Goal: Task Accomplishment & Management: Complete application form

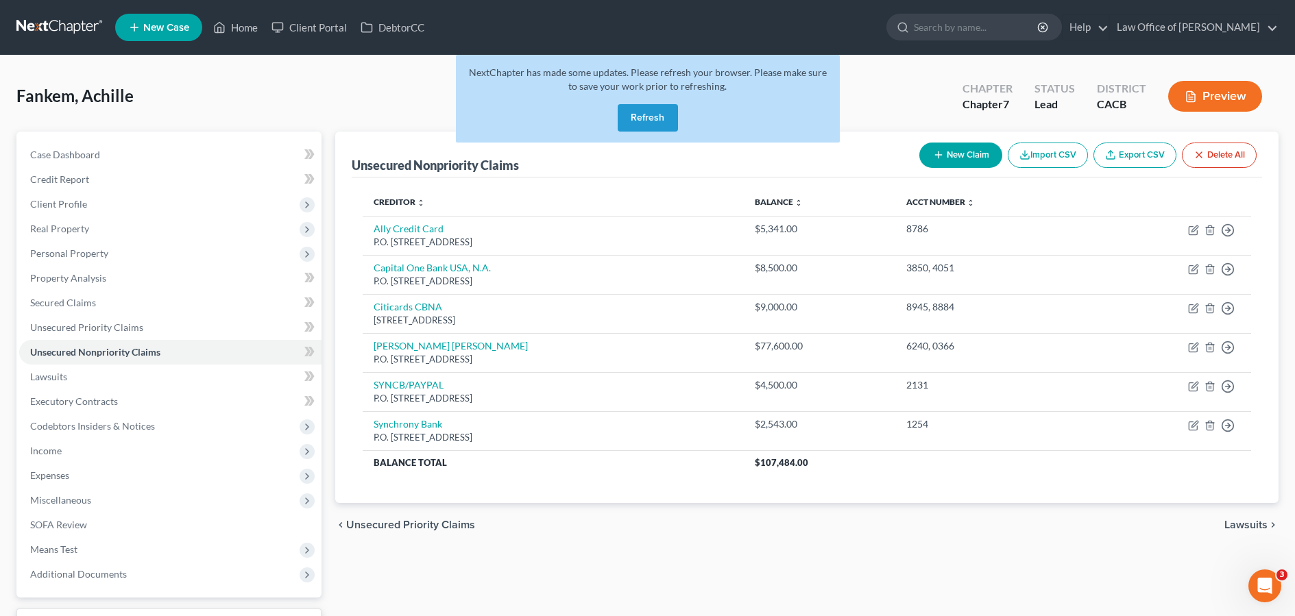
click at [663, 119] on button "Refresh" at bounding box center [647, 117] width 60 height 27
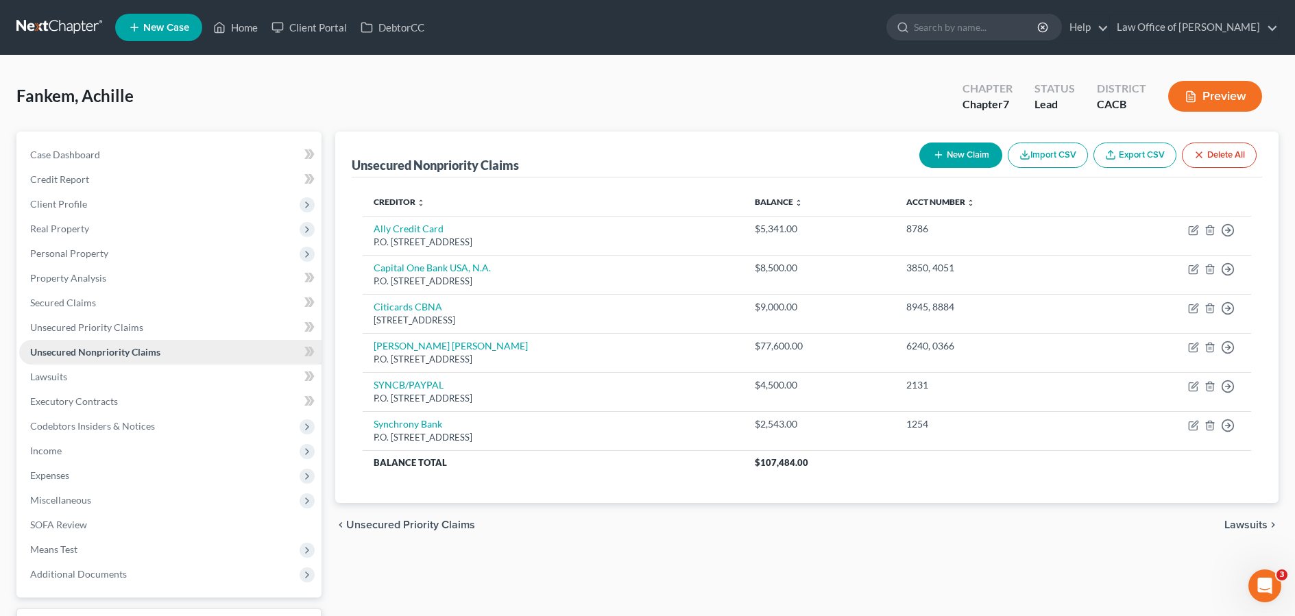
click at [169, 354] on link "Unsecured Nonpriority Claims" at bounding box center [170, 352] width 302 height 25
click at [63, 27] on link at bounding box center [60, 27] width 88 height 25
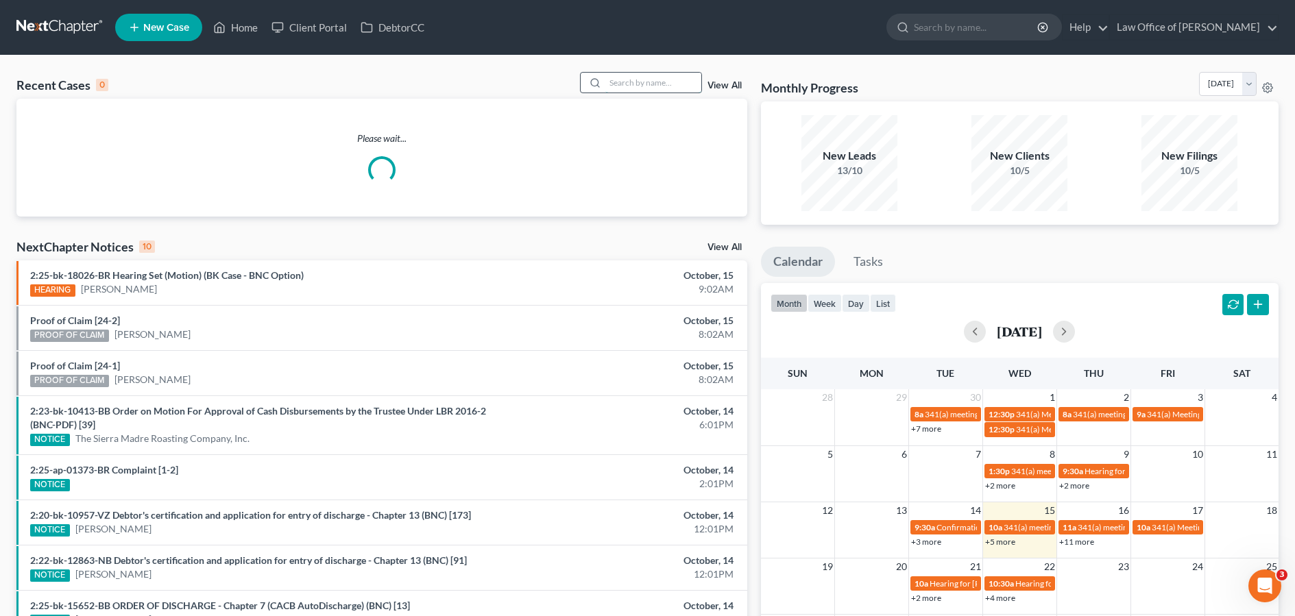
click at [631, 82] on input "search" at bounding box center [653, 83] width 96 height 20
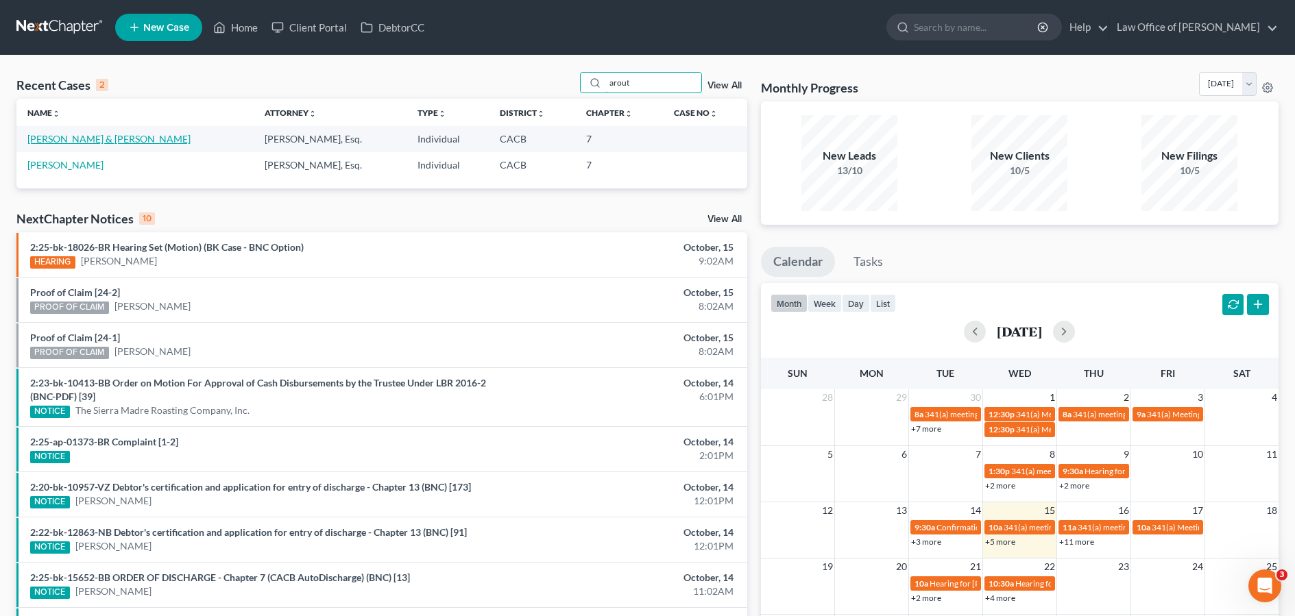
type input "arout"
click at [146, 142] on link "[PERSON_NAME] & [PERSON_NAME]" at bounding box center [108, 139] width 163 height 12
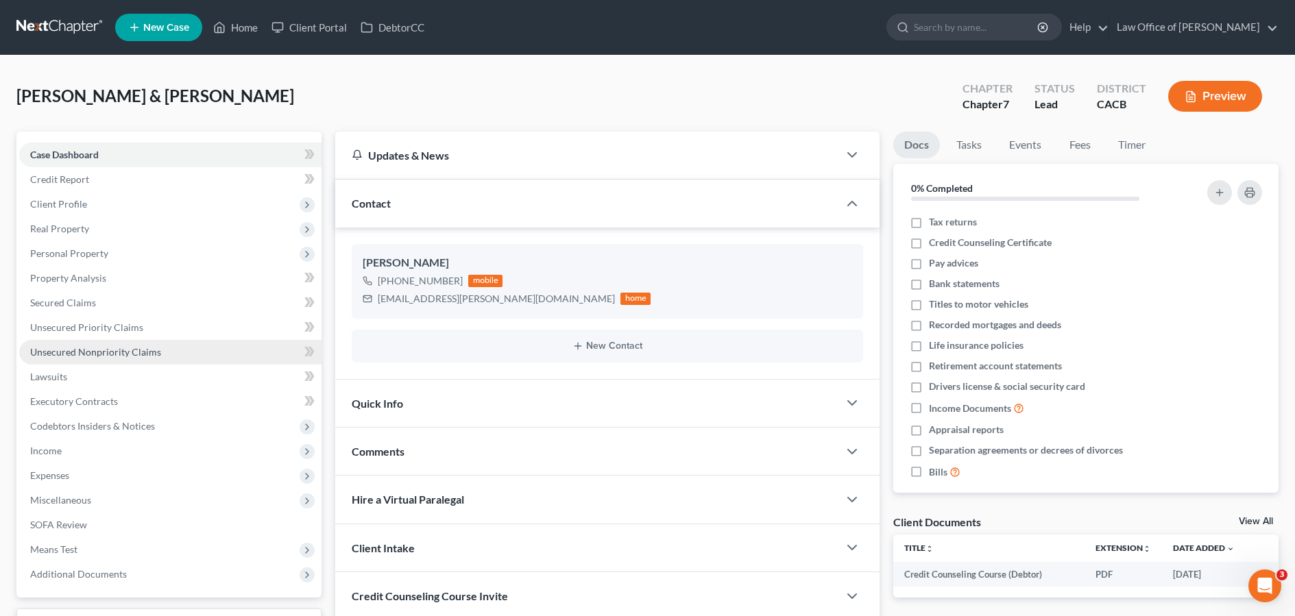
click at [156, 354] on span "Unsecured Nonpriority Claims" at bounding box center [95, 352] width 131 height 12
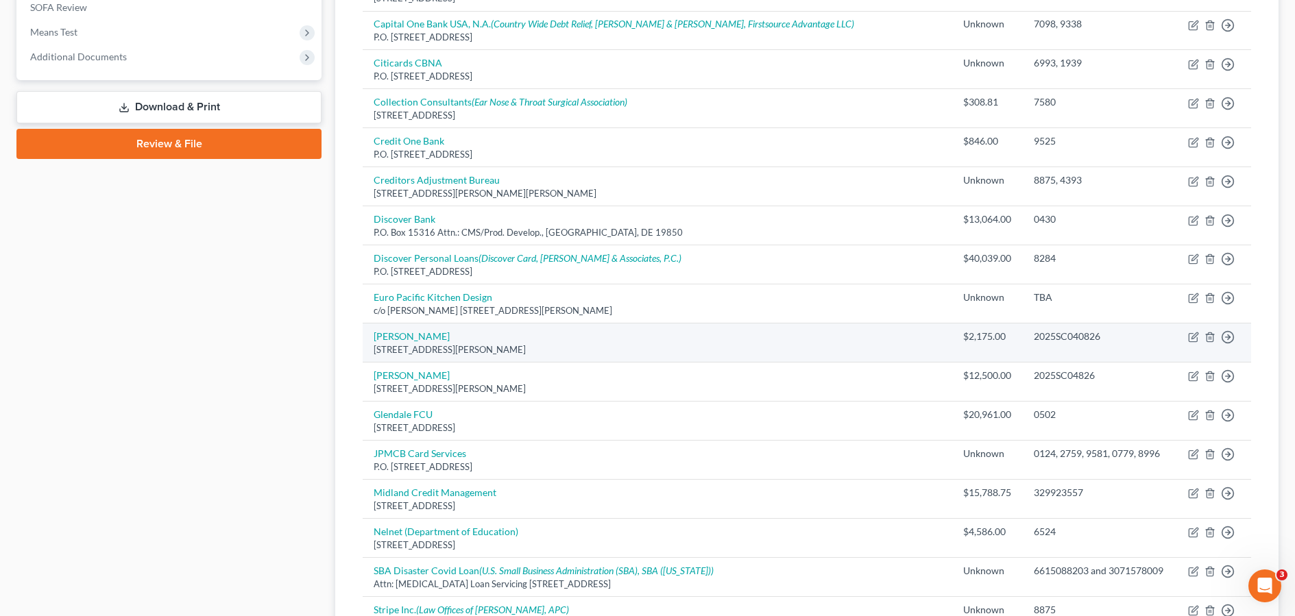
scroll to position [404, 0]
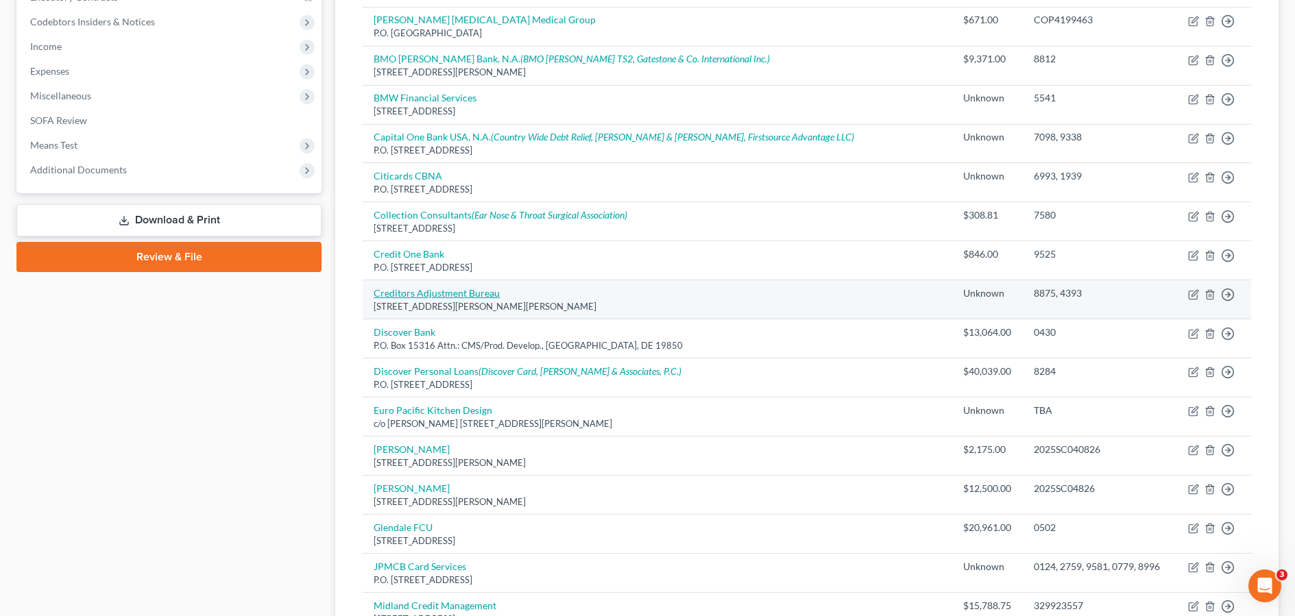
click at [413, 297] on link "Creditors Adjustment Bureau" at bounding box center [436, 293] width 126 height 12
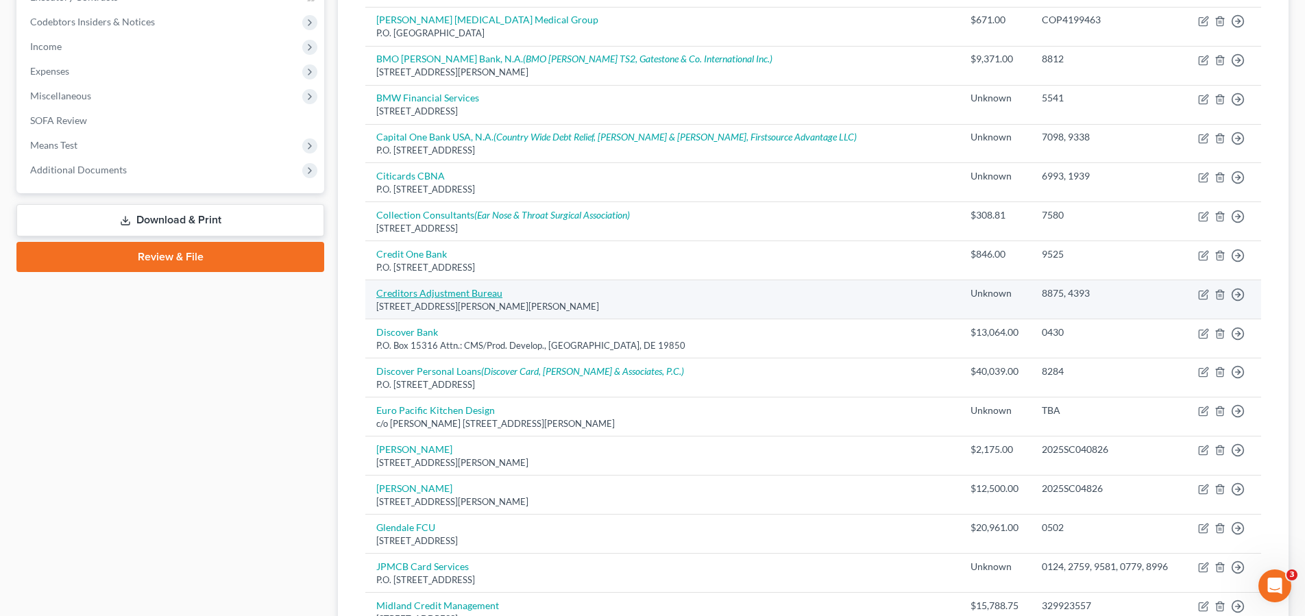
select select "4"
select select "1"
select select "3"
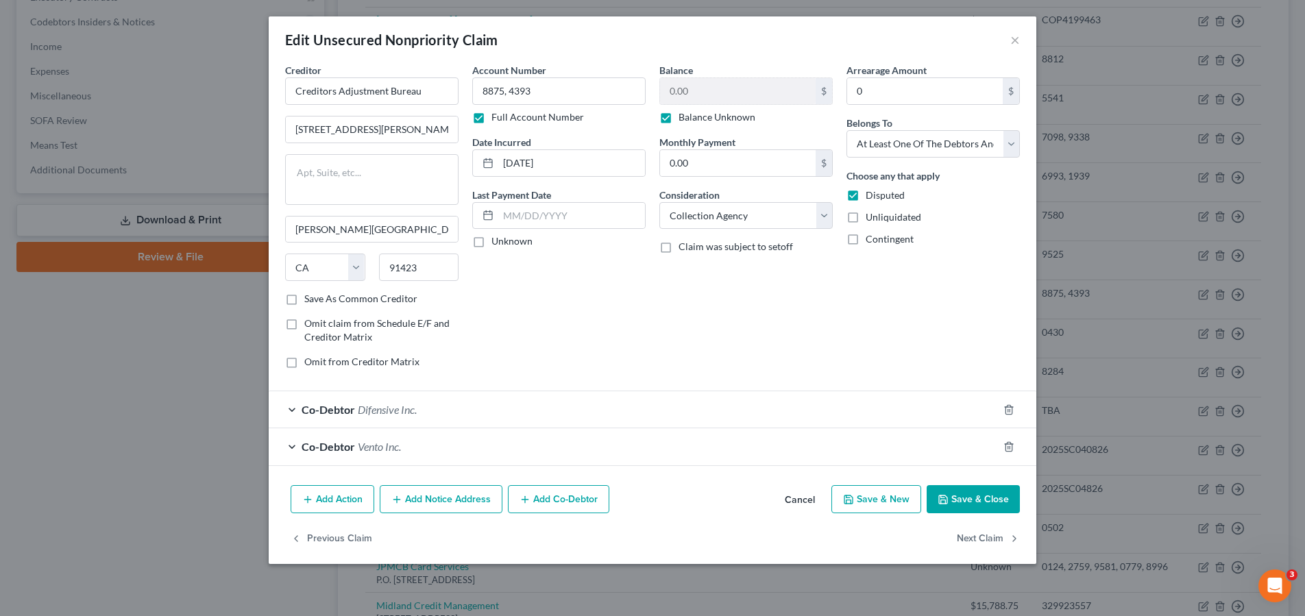
click at [1021, 40] on div "Edit Unsecured Nonpriority Claim ×" at bounding box center [653, 39] width 768 height 47
click at [1016, 40] on button "×" at bounding box center [1015, 40] width 10 height 16
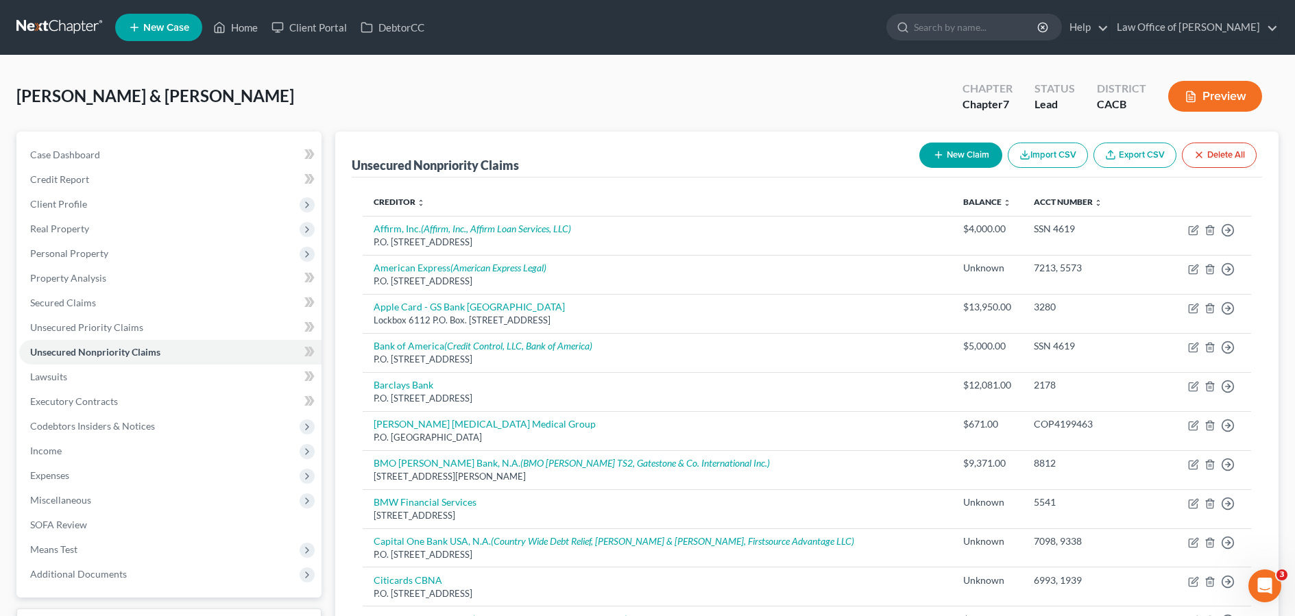
scroll to position [0, 0]
click at [971, 145] on button "New Claim" at bounding box center [960, 155] width 83 height 25
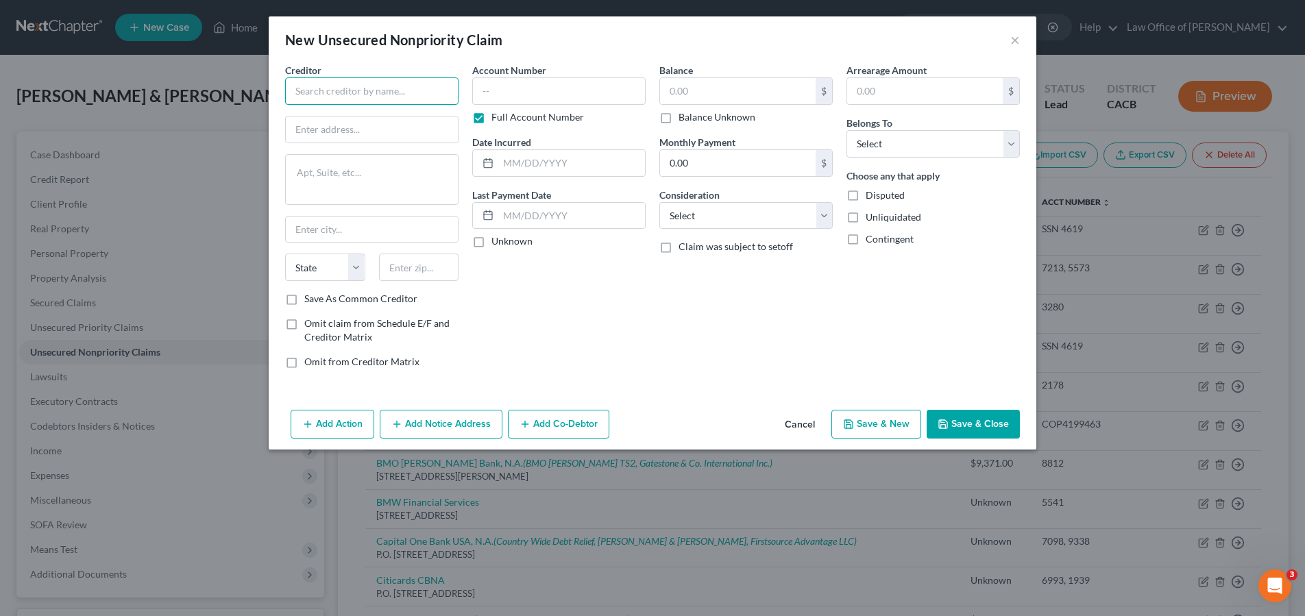
click at [365, 94] on input "text" at bounding box center [371, 90] width 173 height 27
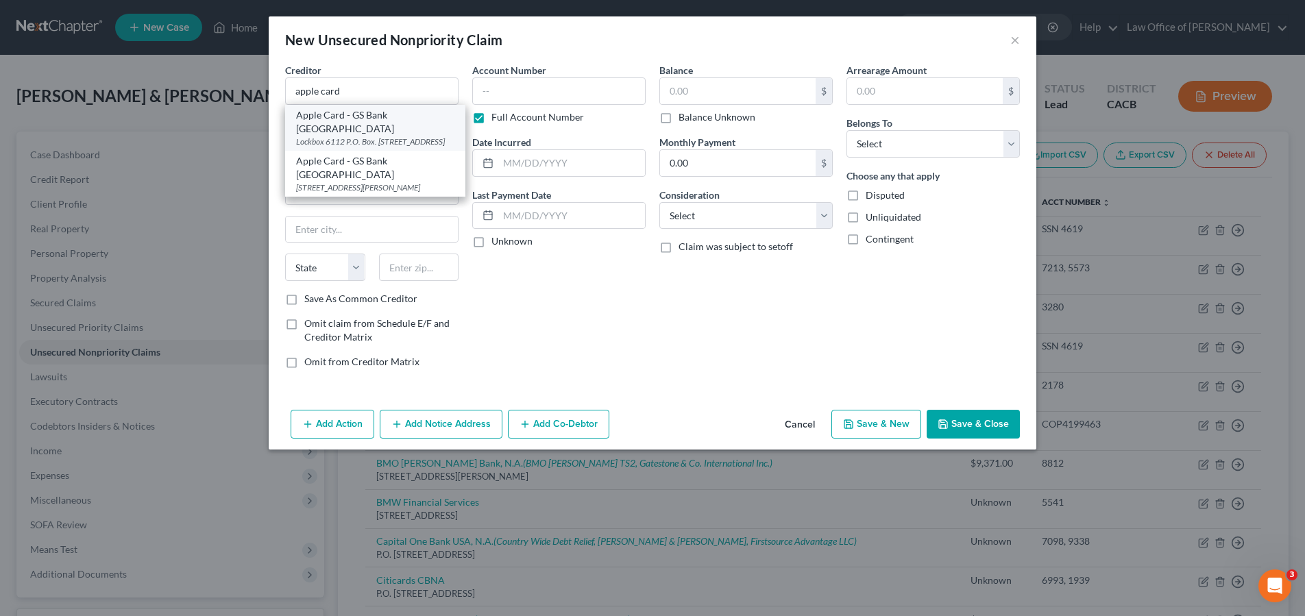
click at [396, 114] on div "Apple Card - GS Bank USA" at bounding box center [375, 121] width 158 height 27
type input "Apple Card - GS Bank USA"
type input "Lockbox 6112 P.O. Box. 7247"
type input "Philadelphia"
select select "39"
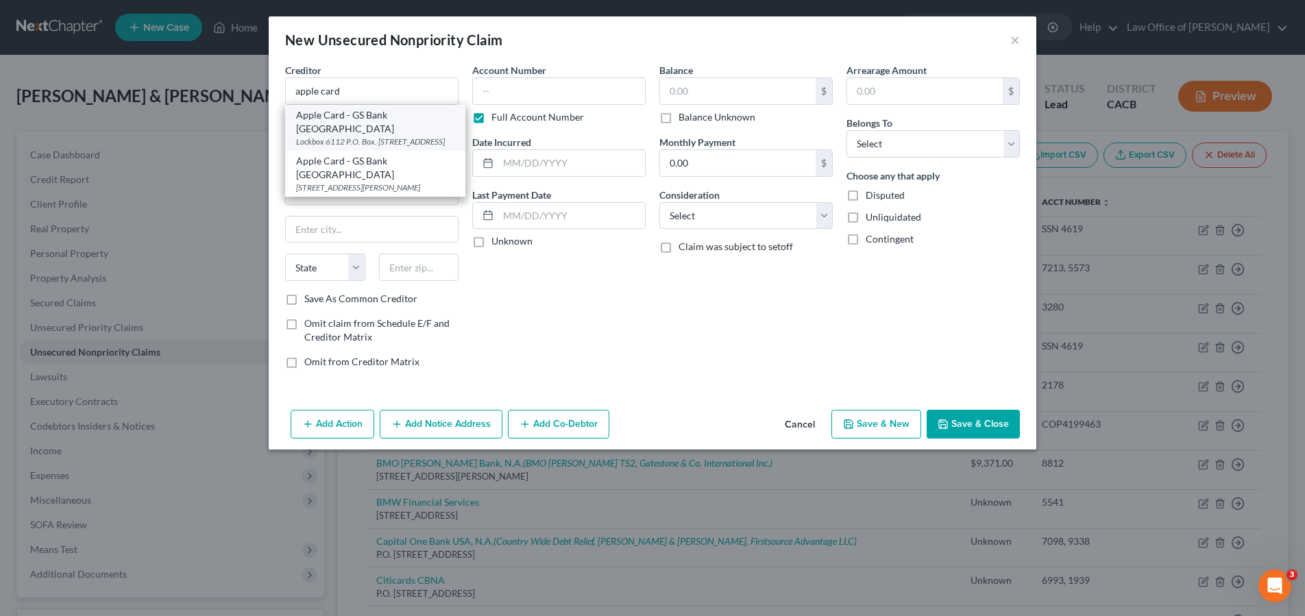
type input "19170"
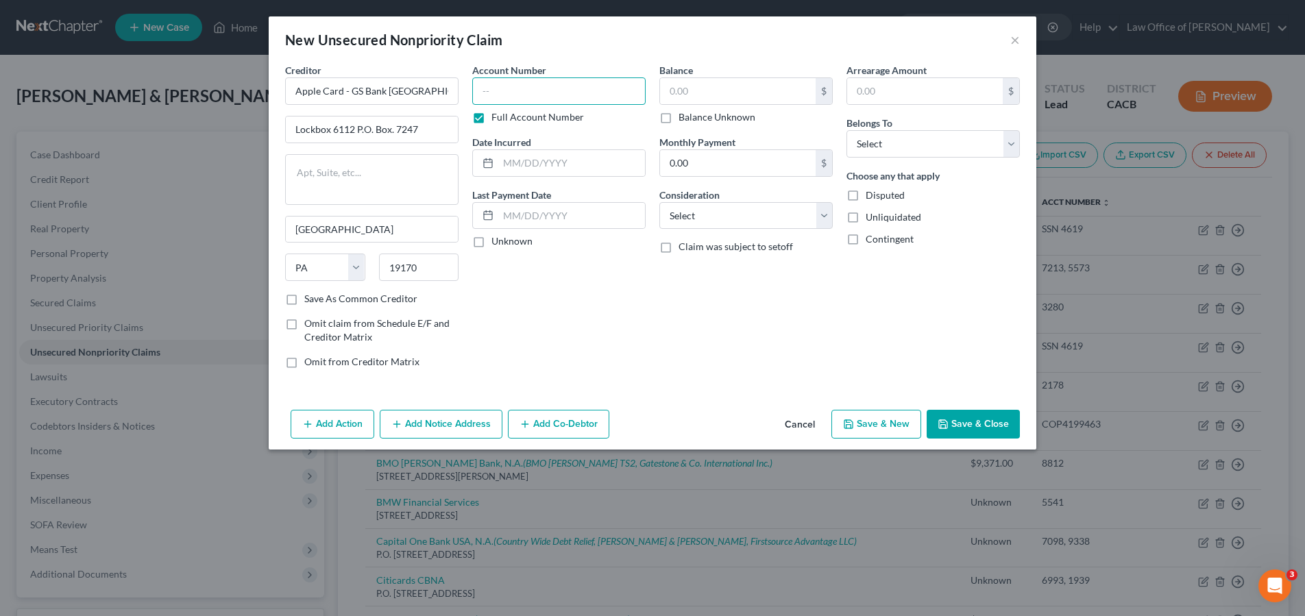
click at [551, 96] on input "text" at bounding box center [558, 90] width 173 height 27
type input "6423"
click at [858, 139] on select "Select Debtor 1 Only Debtor 2 Only Debtor 1 And Debtor 2 Only At Least One Of T…" at bounding box center [932, 143] width 173 height 27
select select "1"
click at [846, 130] on select "Select Debtor 1 Only Debtor 2 Only Debtor 1 And Debtor 2 Only At Least One Of T…" at bounding box center [932, 143] width 173 height 27
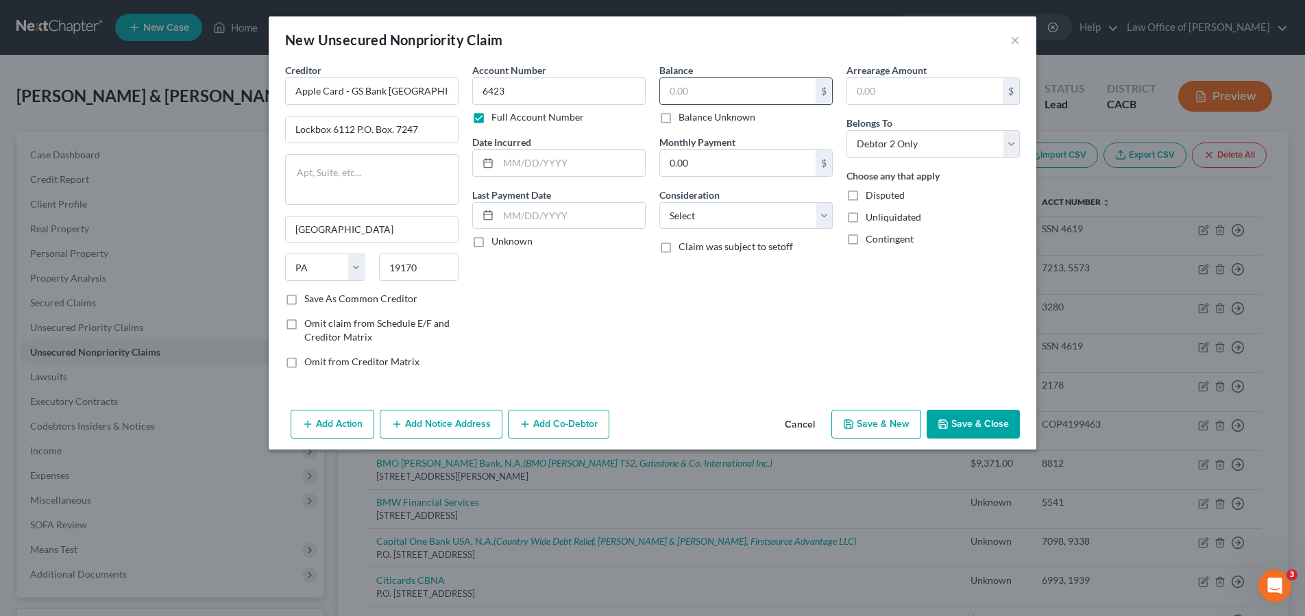
click at [703, 79] on input "text" at bounding box center [738, 91] width 156 height 26
type input "62,773"
click at [956, 149] on select "Select Debtor 1 Only Debtor 2 Only Debtor 1 And Debtor 2 Only At Least One Of T…" at bounding box center [932, 143] width 173 height 27
click at [521, 135] on label "Date Incurred" at bounding box center [501, 142] width 59 height 14
click at [539, 161] on input "text" at bounding box center [571, 163] width 147 height 26
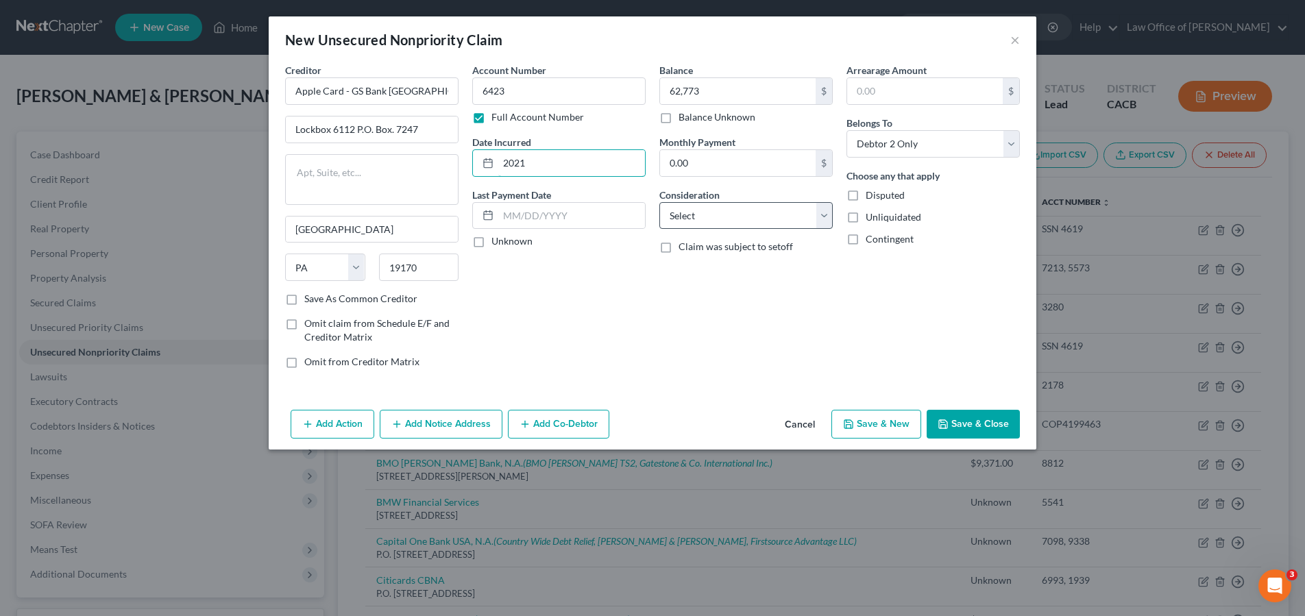
type input "2021"
click at [698, 227] on select "Select Cable / Satellite Services Collection Agency Credit Card Debt Debt Couns…" at bounding box center [745, 215] width 173 height 27
select select "2"
click at [659, 202] on select "Select Cable / Satellite Services Collection Agency Credit Card Debt Debt Couns…" at bounding box center [745, 215] width 173 height 27
click at [985, 429] on button "Save & Close" at bounding box center [973, 424] width 93 height 29
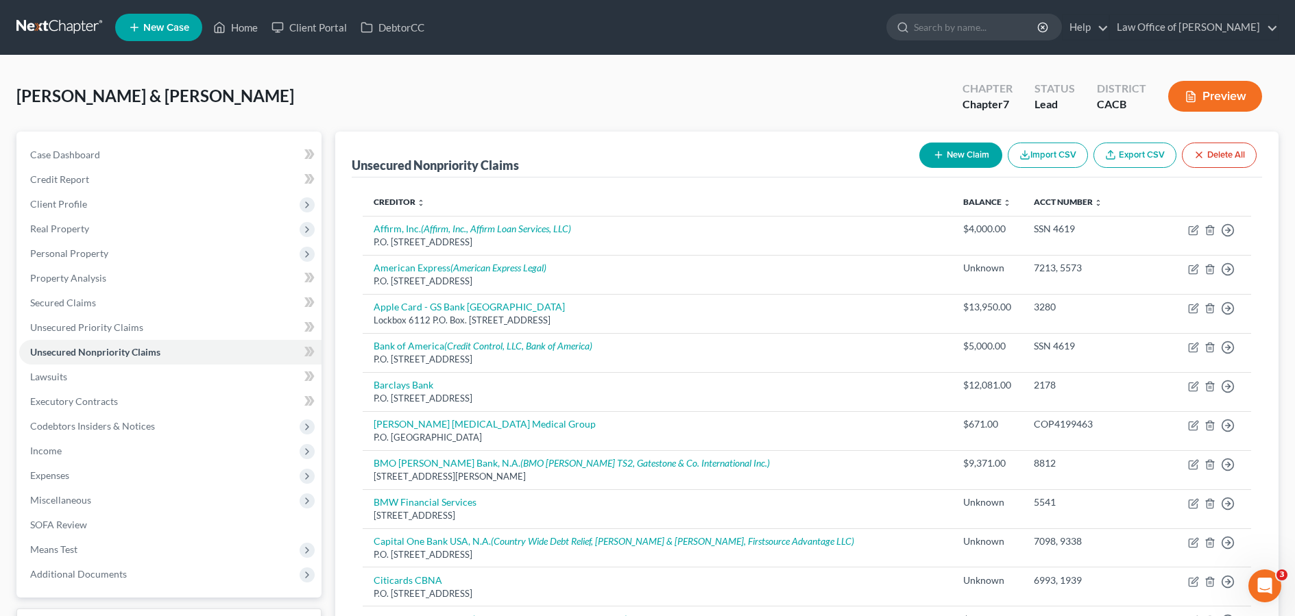
click at [959, 167] on div "New Claim Import CSV Export CSV Delete All" at bounding box center [1087, 155] width 348 height 36
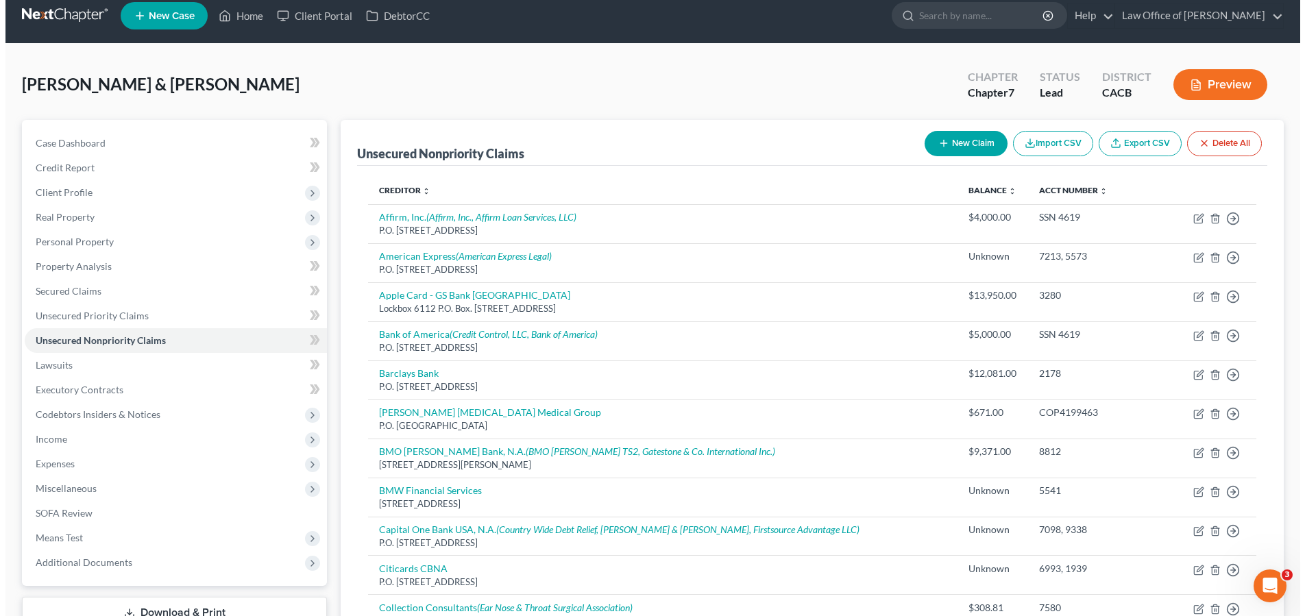
scroll to position [10, 0]
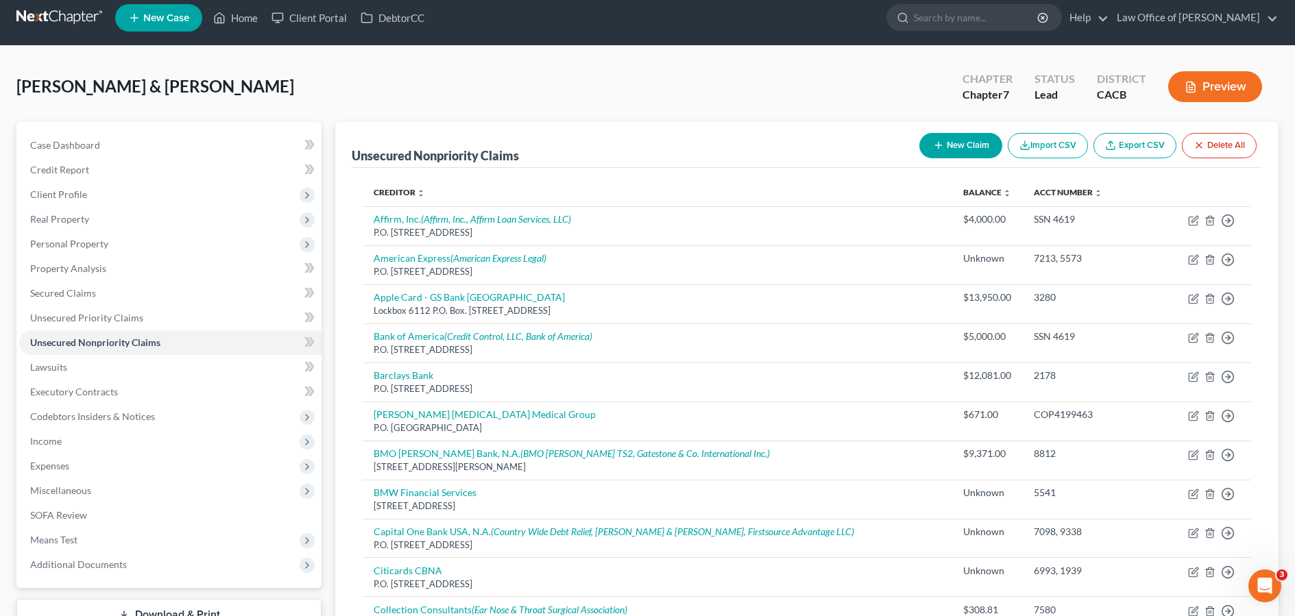
click at [977, 150] on button "New Claim" at bounding box center [960, 145] width 83 height 25
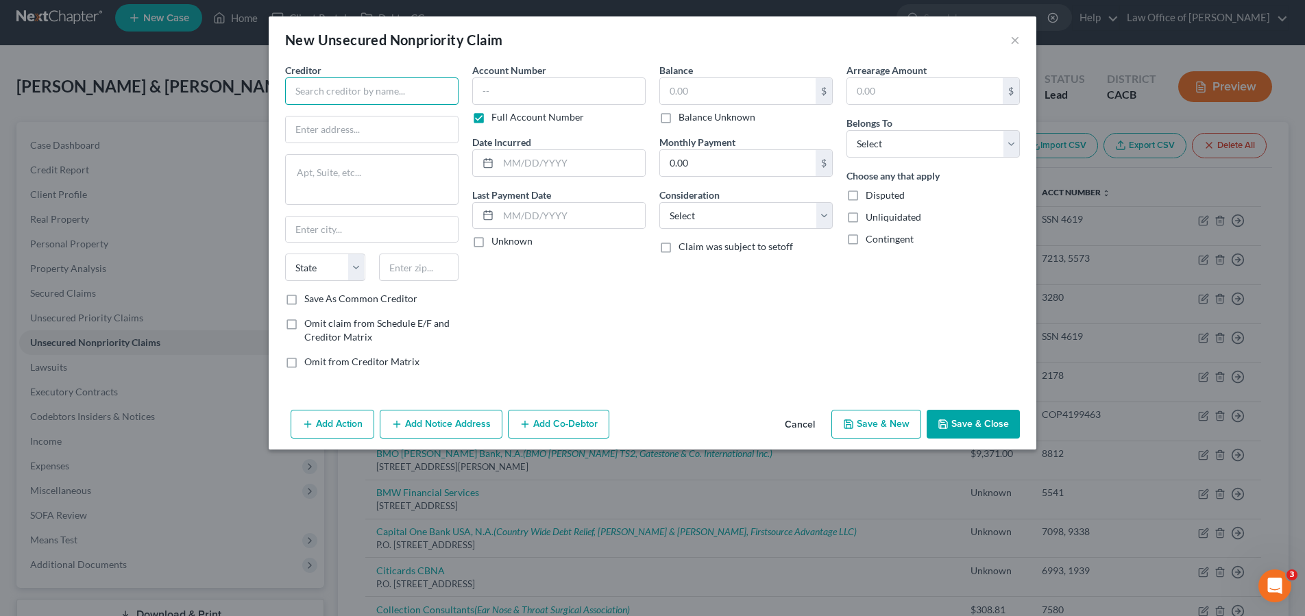
click at [326, 85] on input "text" at bounding box center [371, 90] width 173 height 27
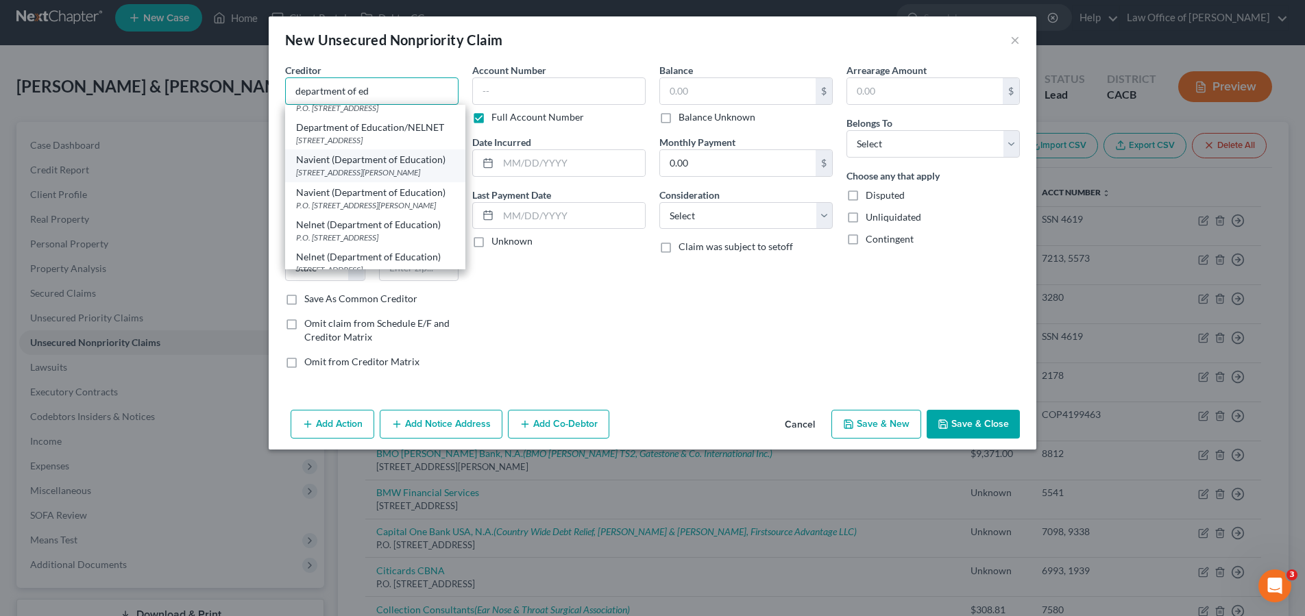
scroll to position [138, 0]
click at [430, 130] on div "Department of Education/NELNET" at bounding box center [375, 126] width 158 height 14
type input "Department of Education/NELNET"
type input "121 South 13th St."
type input "Lincoln"
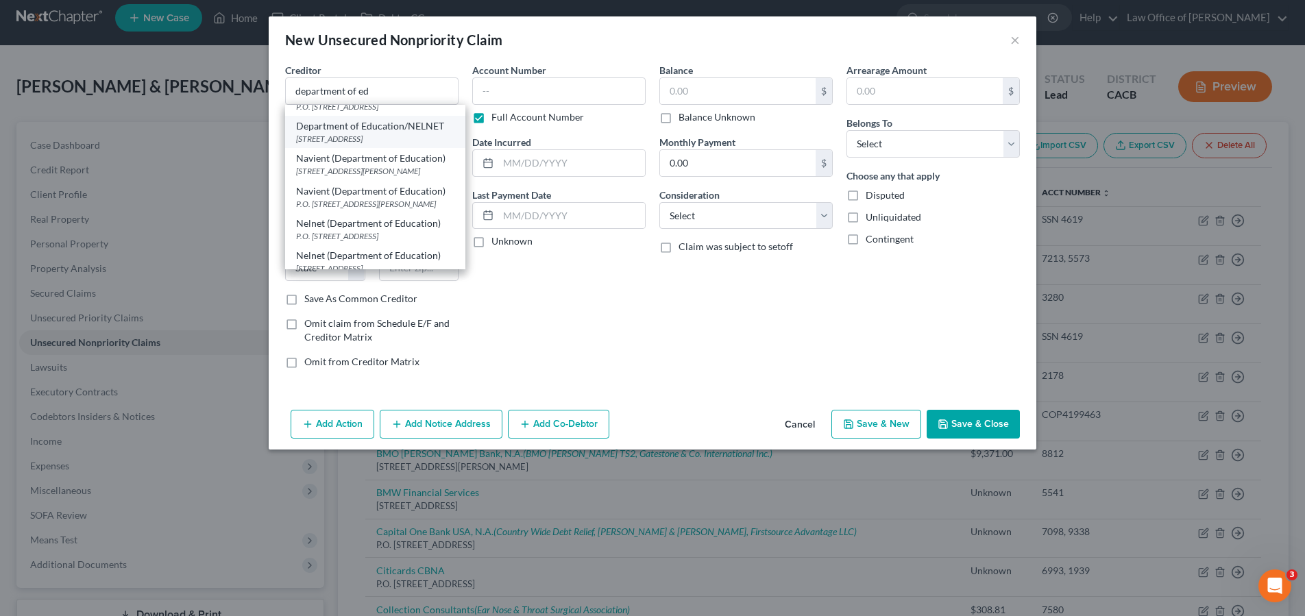
select select "30"
type input "68508"
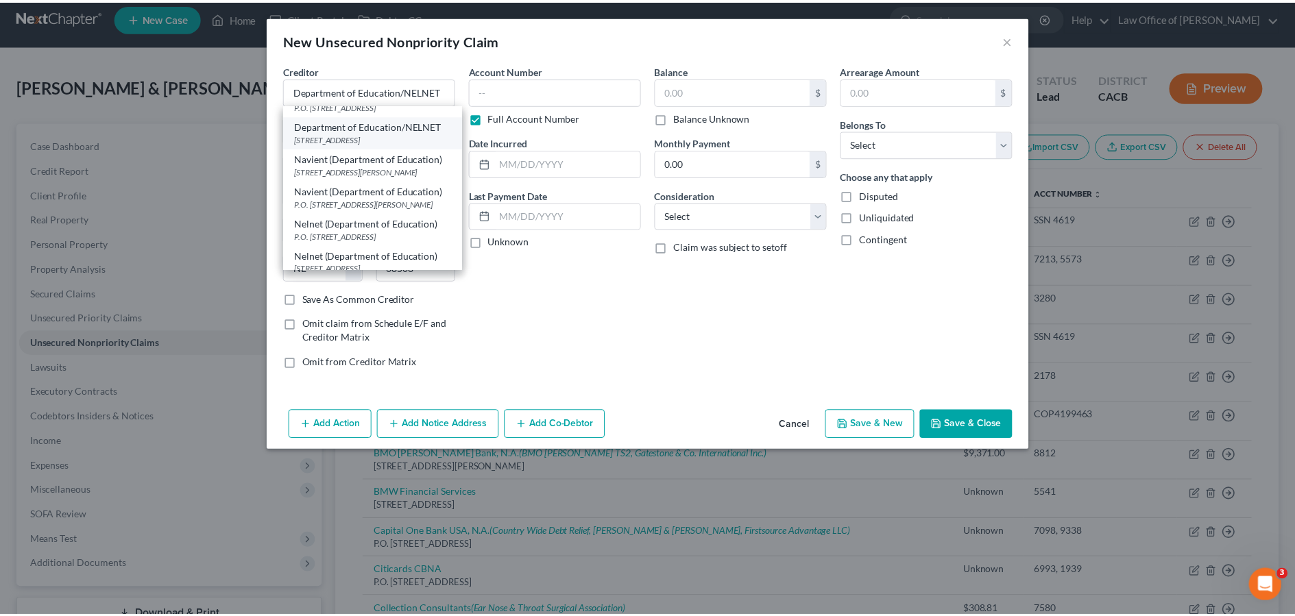
scroll to position [0, 0]
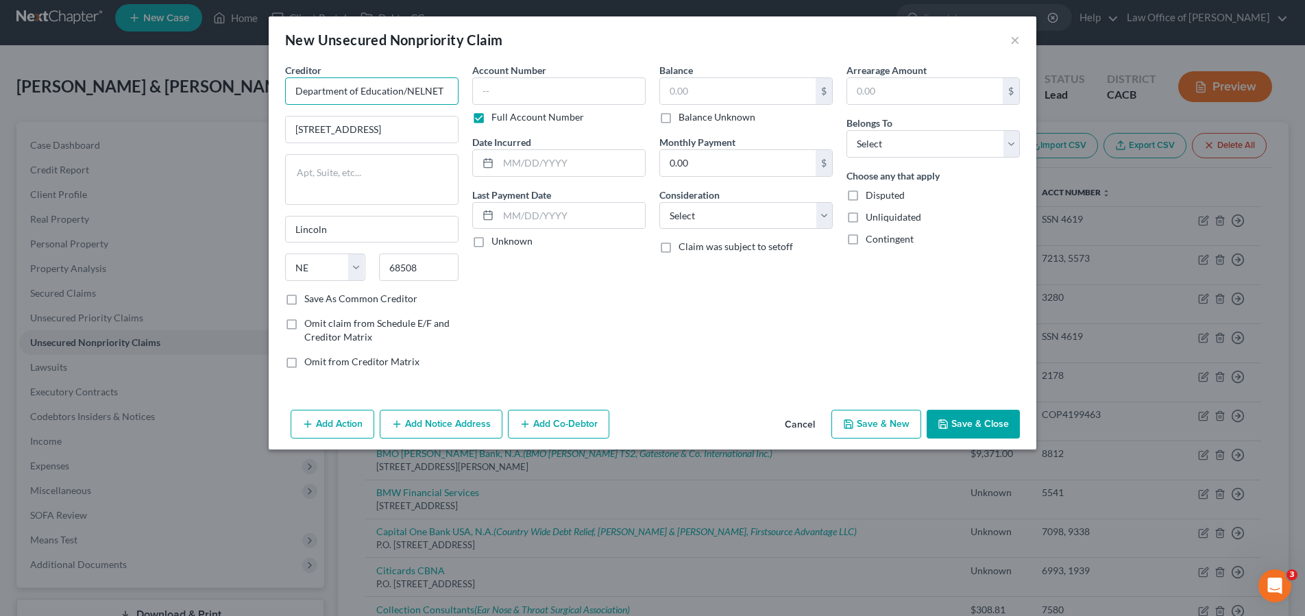
click at [405, 95] on input "Department of Education/NELNET" at bounding box center [371, 90] width 173 height 27
click at [406, 95] on input "Department of Education/NELNET" at bounding box center [371, 90] width 173 height 27
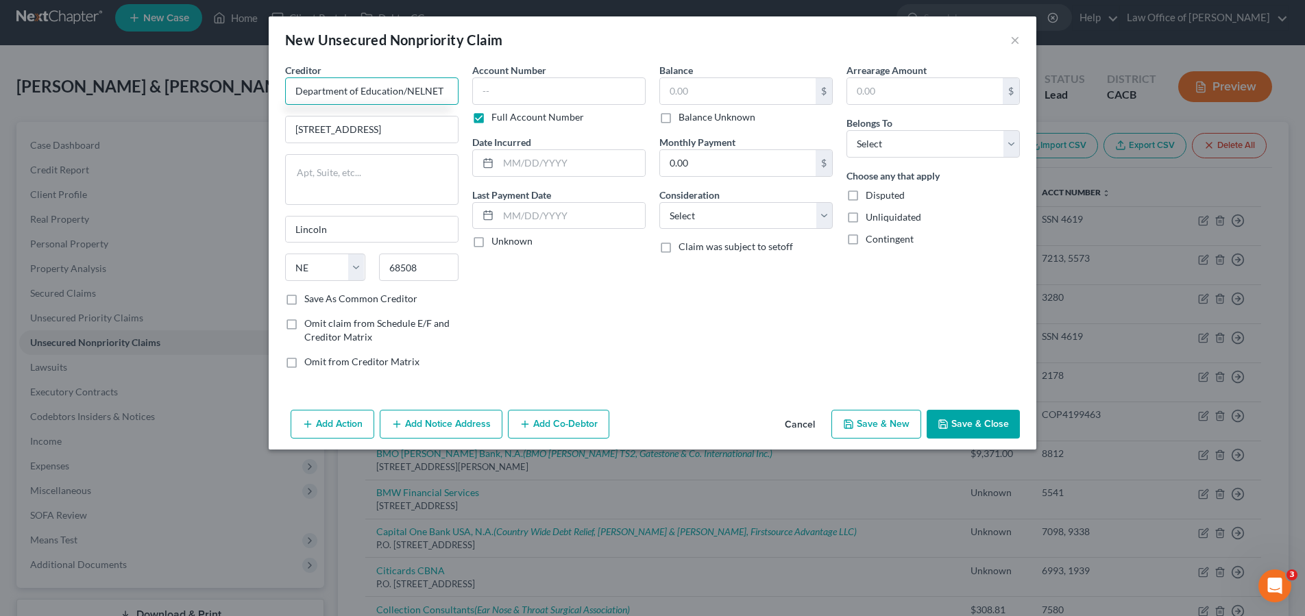
click at [406, 95] on input "Department of Education/NELNET" at bounding box center [371, 90] width 173 height 27
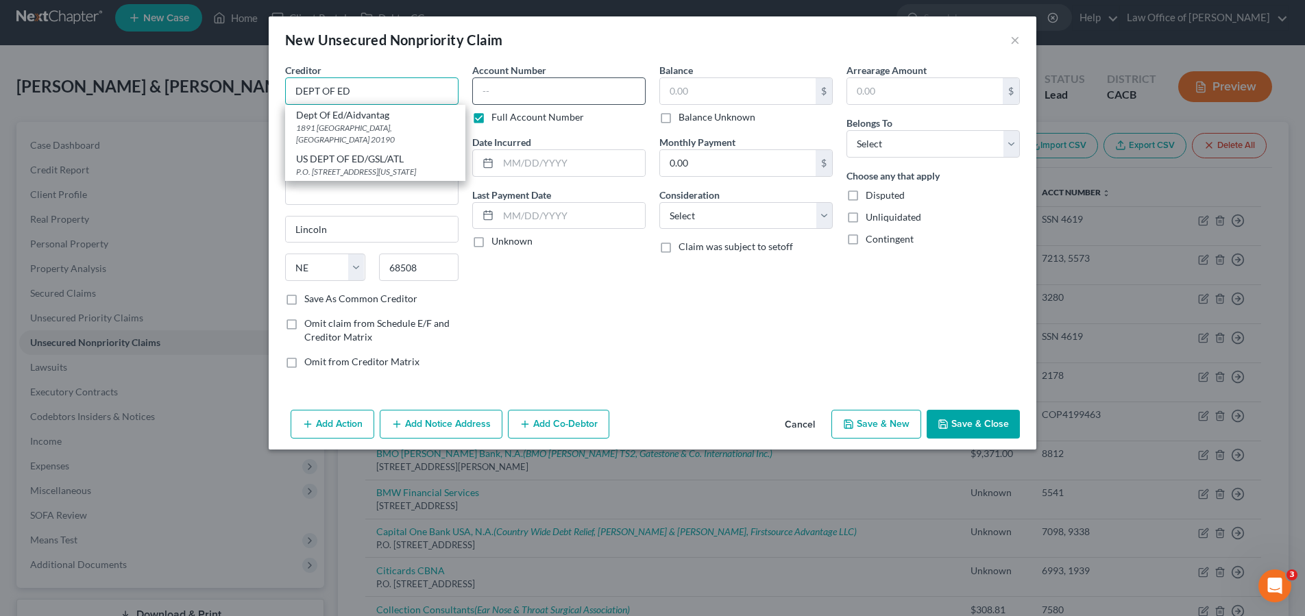
type input "DEPT OF ED"
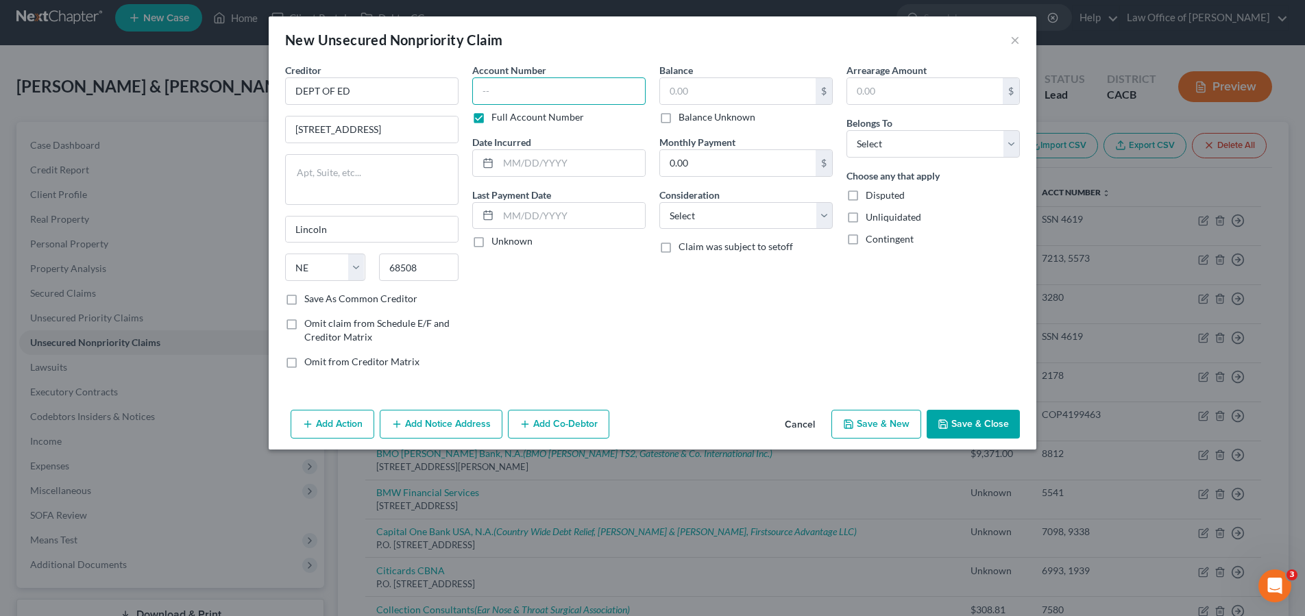
click at [624, 95] on input "text" at bounding box center [558, 90] width 173 height 27
type input "7436"
click at [728, 96] on input "text" at bounding box center [738, 91] width 156 height 26
type input "3,615"
click at [583, 172] on input "text" at bounding box center [571, 163] width 147 height 26
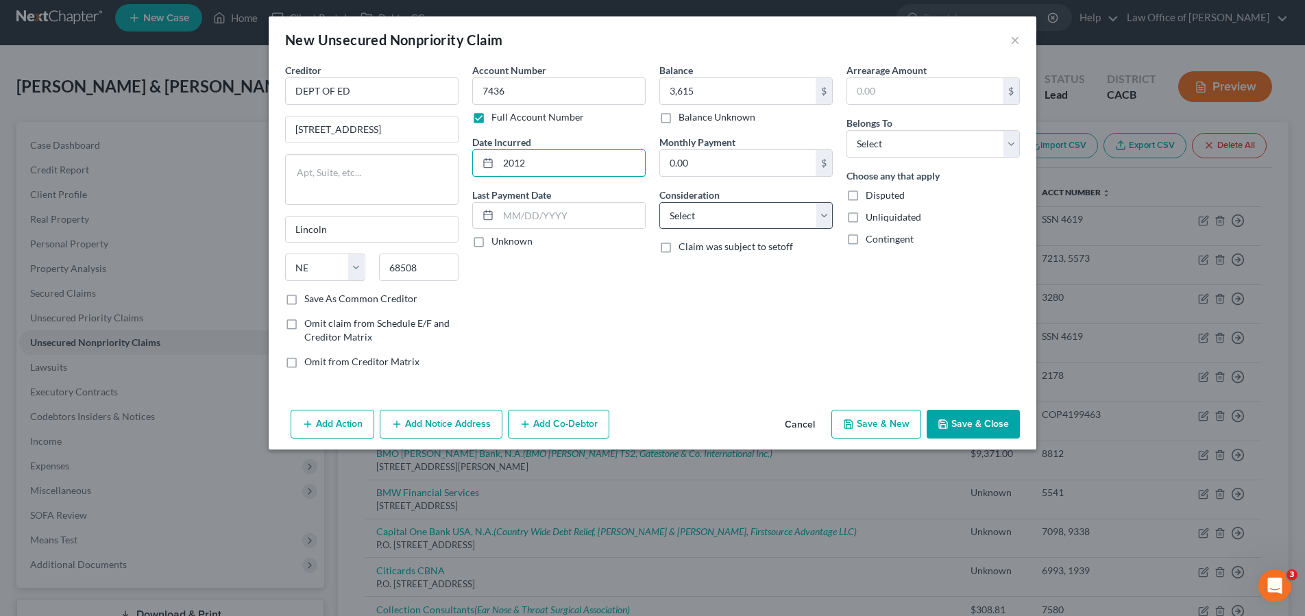
type input "2012"
click at [789, 217] on select "Select Cable / Satellite Services Collection Agency Credit Card Debt Debt Couns…" at bounding box center [745, 215] width 173 height 27
select select "17"
click at [659, 202] on select "Select Cable / Satellite Services Collection Agency Credit Card Debt Debt Couns…" at bounding box center [745, 215] width 173 height 27
click at [942, 145] on select "Select Debtor 1 Only Debtor 2 Only Debtor 1 And Debtor 2 Only At Least One Of T…" at bounding box center [932, 143] width 173 height 27
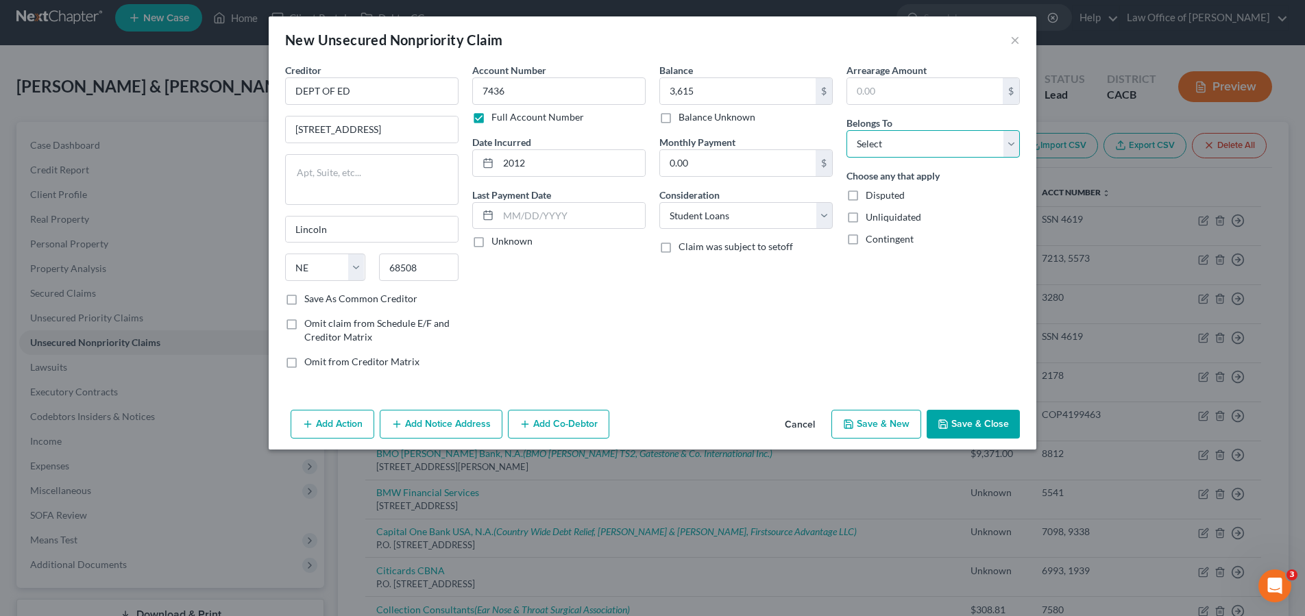
select select "1"
click at [846, 130] on select "Select Debtor 1 Only Debtor 2 Only Debtor 1 And Debtor 2 Only At Least One Of T…" at bounding box center [932, 143] width 173 height 27
click at [555, 85] on input "7436" at bounding box center [558, 90] width 173 height 27
type input "7436, 4439"
click at [733, 103] on input "3,615" at bounding box center [738, 91] width 156 height 26
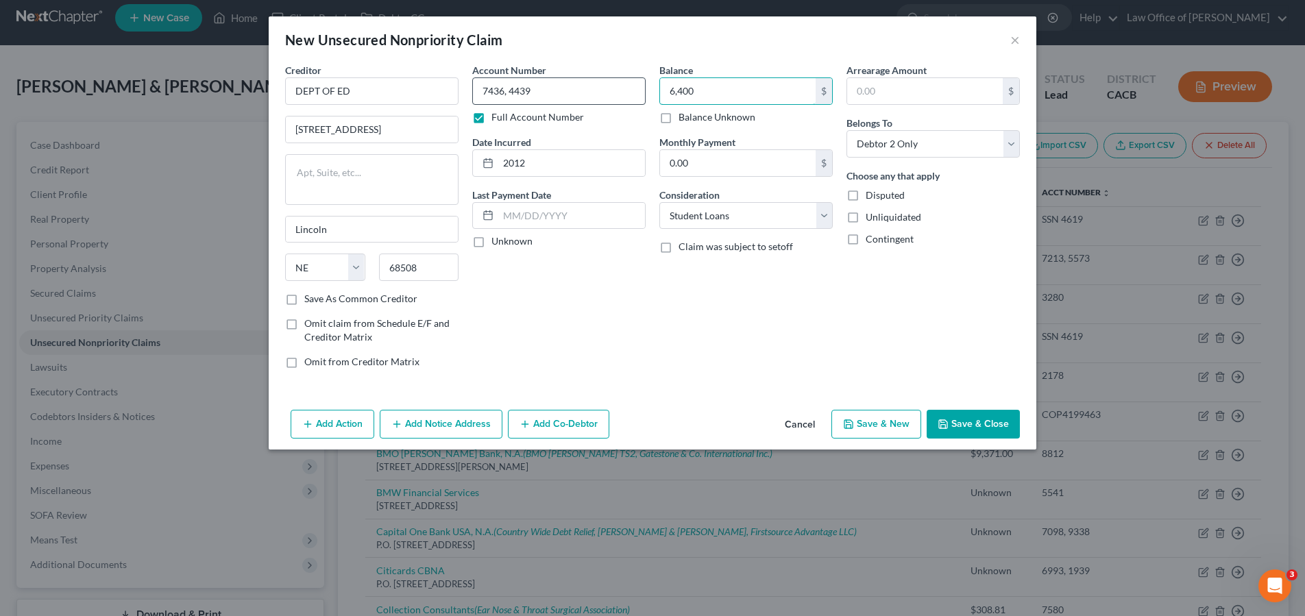
type input "6,400"
click at [577, 92] on input "7436, 4439" at bounding box center [558, 90] width 173 height 27
type input "7436, 4439, 4339"
click at [772, 90] on input "6,400" at bounding box center [738, 91] width 156 height 26
type input "8,187"
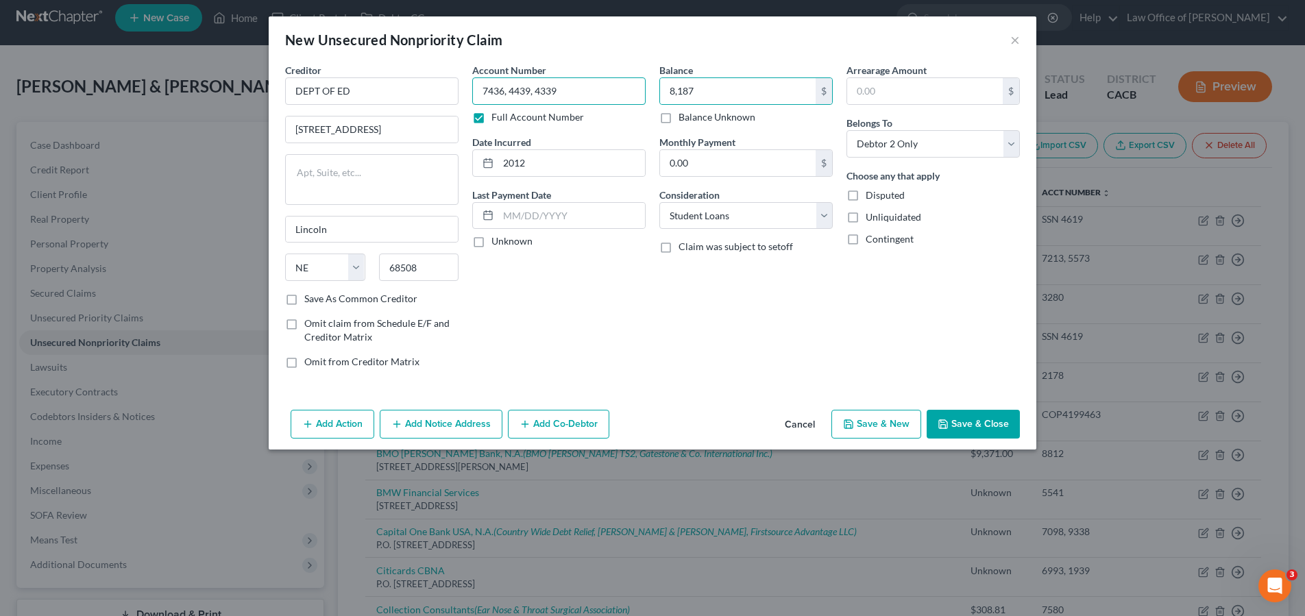
click at [572, 94] on input "7436, 4439, 4339" at bounding box center [558, 90] width 173 height 27
type input "7436, 4439, 4339, 6636"
click at [786, 81] on input "8,187" at bounding box center [738, 91] width 156 height 26
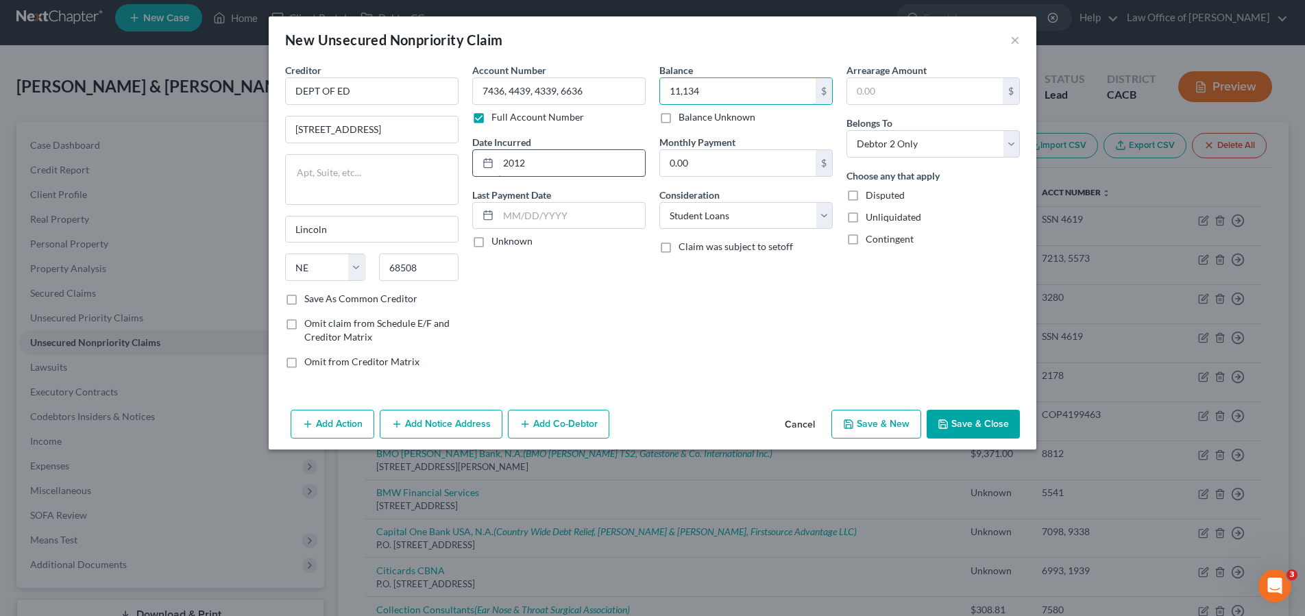
type input "11,134"
click at [574, 155] on input "2012" at bounding box center [571, 163] width 147 height 26
click at [609, 171] on input "2012" at bounding box center [571, 163] width 147 height 26
type input "2011"
click at [617, 94] on input "7436, 4439, 4339, 6636" at bounding box center [558, 90] width 173 height 27
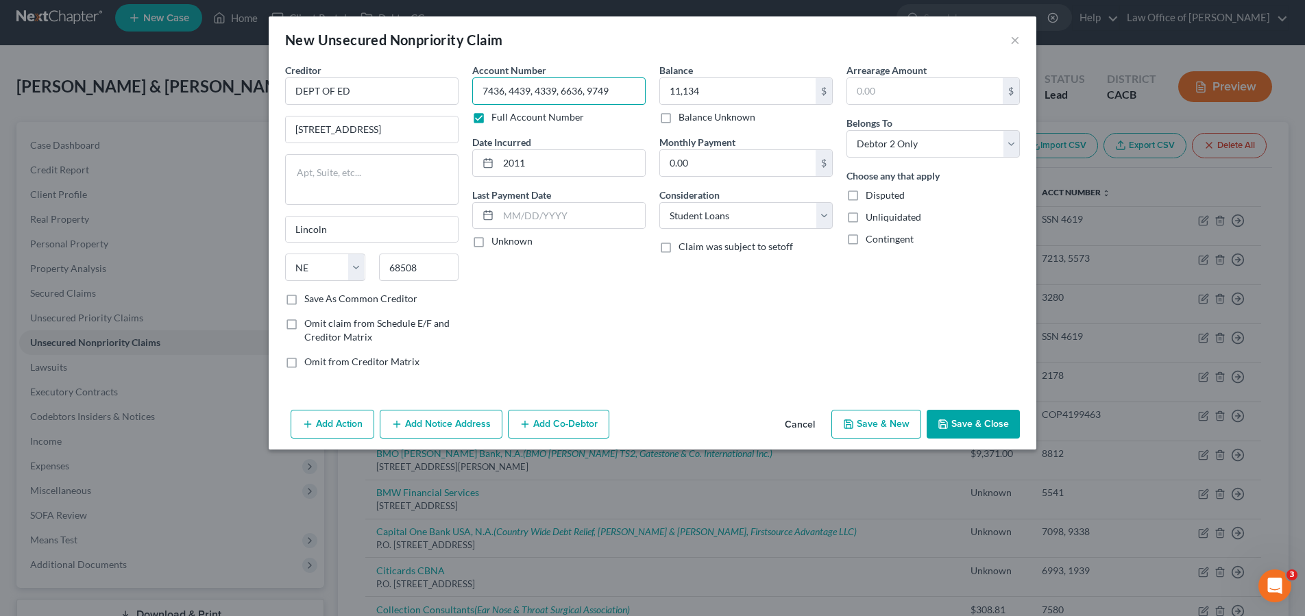
type input "7436, 4439, 4339, 6636, 9749"
click at [756, 121] on div "Balance Unknown" at bounding box center [745, 117] width 173 height 14
click at [761, 96] on input "11,134" at bounding box center [738, 91] width 156 height 26
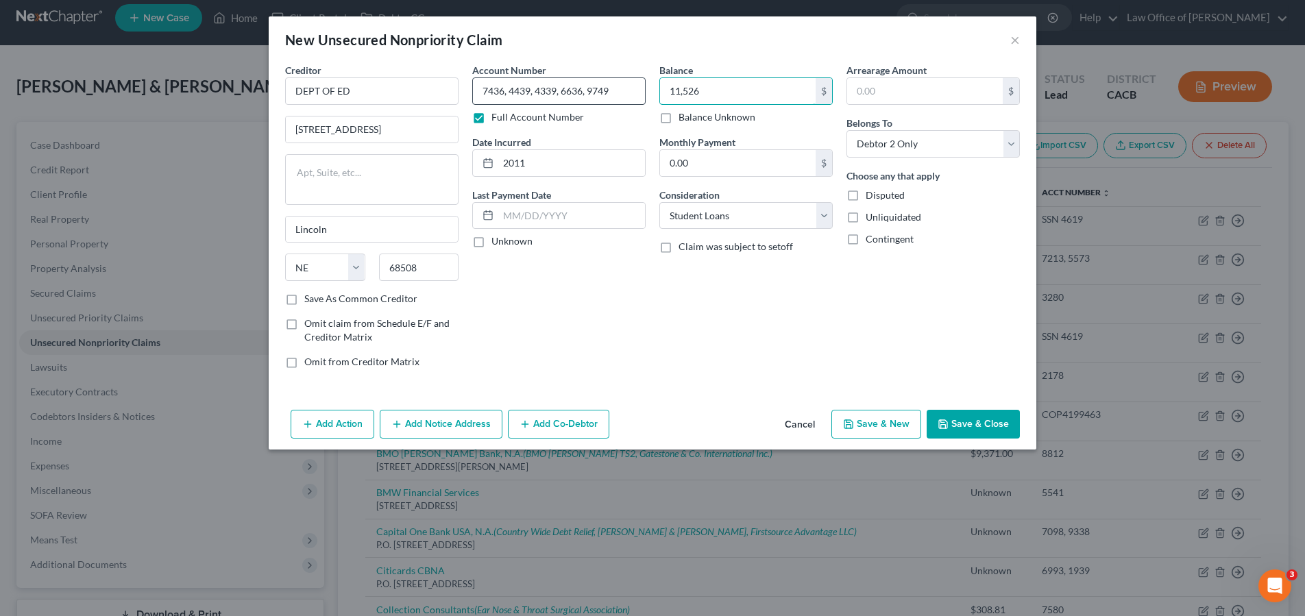
type input "11,526"
click at [616, 77] on input "7436, 4439, 4339, 6636, 9749" at bounding box center [558, 90] width 173 height 27
click at [621, 88] on input "7436, 4439, 4339, 6636, 9749" at bounding box center [558, 90] width 173 height 27
type input "7436, 4439, 4339, 6636, 9749, 5836"
click at [739, 95] on input "11,526" at bounding box center [738, 91] width 156 height 26
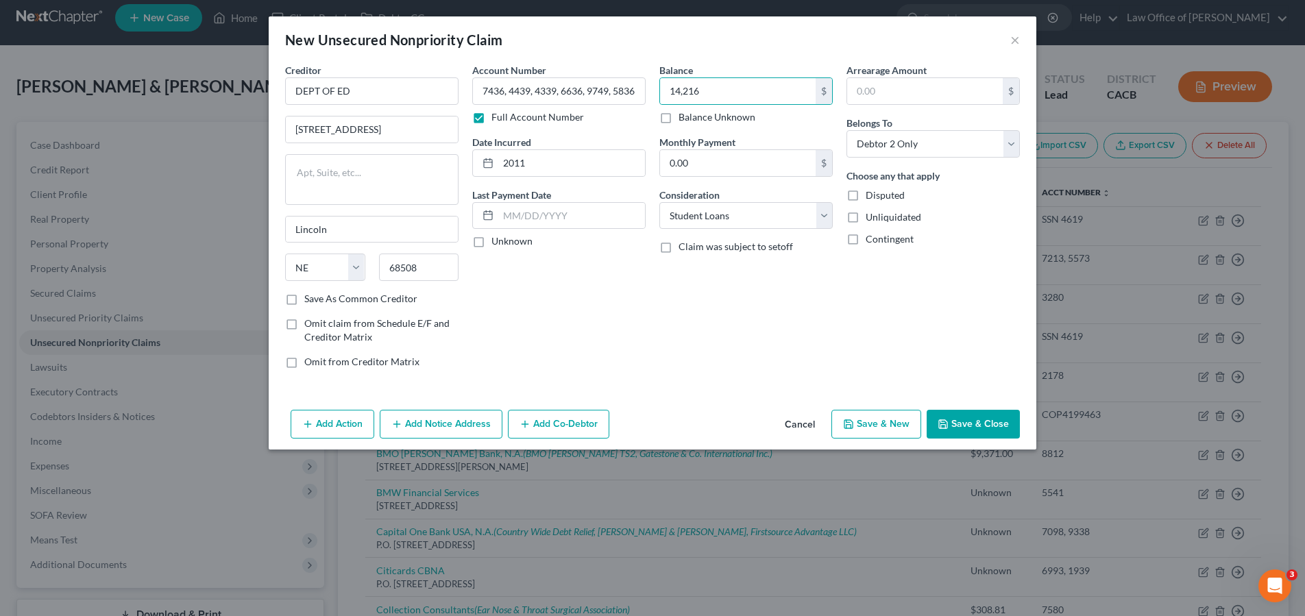
click at [803, 354] on div "Balance 14,216.00 $ Balance Unknown Balance Undetermined 14,216 $ Balance Unkno…" at bounding box center [745, 221] width 187 height 317
click at [745, 91] on input "14,216" at bounding box center [738, 91] width 156 height 26
type input "14,200"
click at [997, 434] on button "Save & Close" at bounding box center [973, 424] width 93 height 29
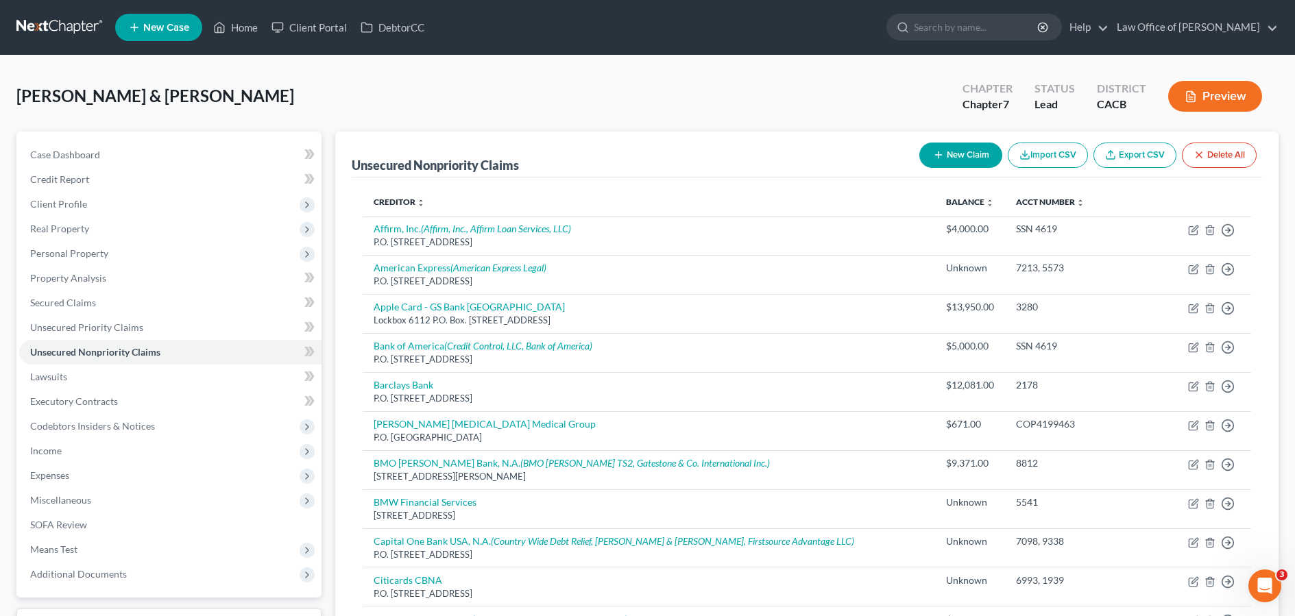
click at [957, 161] on button "New Claim" at bounding box center [960, 155] width 83 height 25
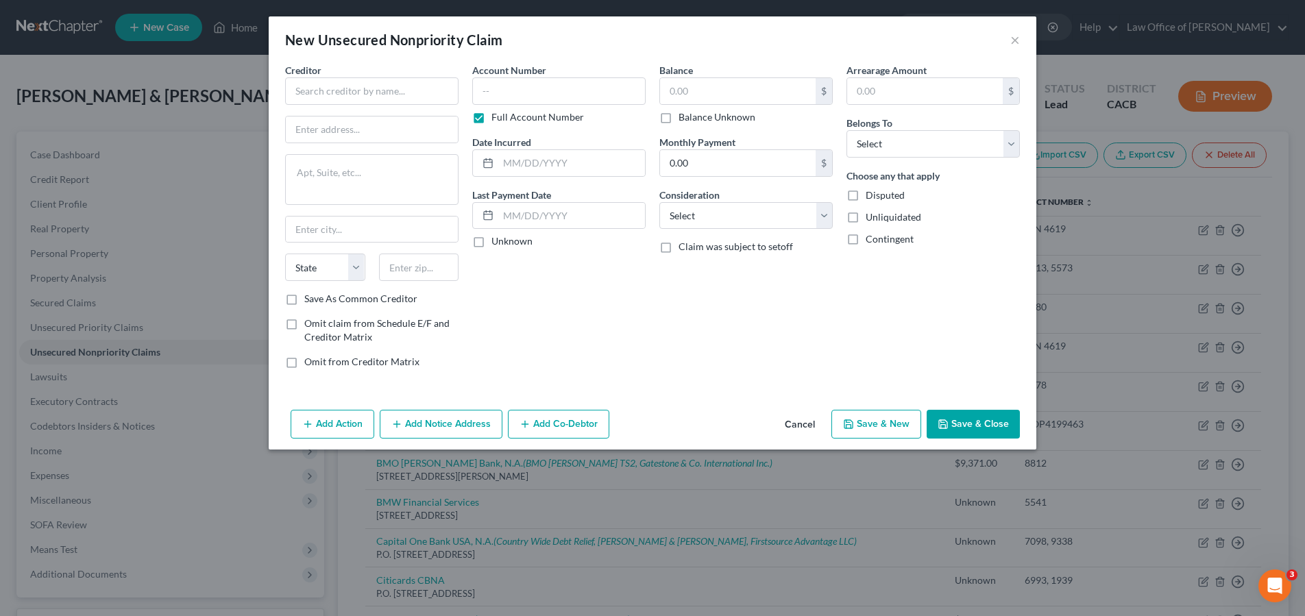
click at [360, 106] on div "Creditor * State AL AK AR AZ CA CO CT DE DC FL GA GU HI ID IL IN IA KS KY LA ME…" at bounding box center [371, 177] width 173 height 229
click at [371, 99] on input "text" at bounding box center [371, 90] width 173 height 27
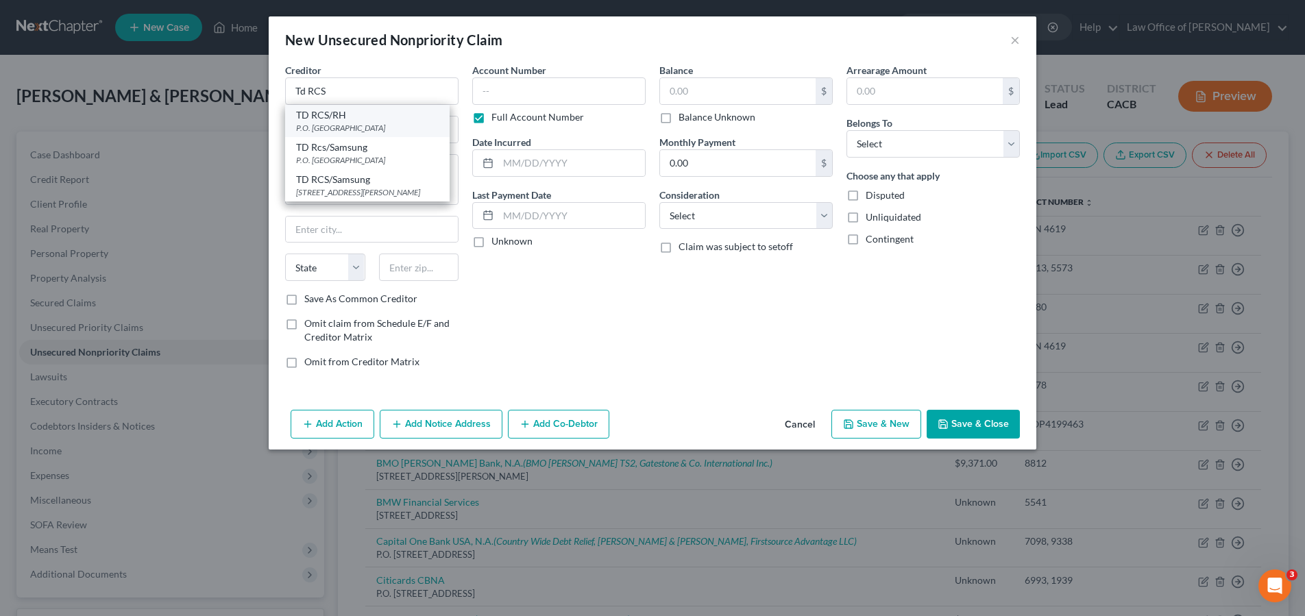
click at [415, 126] on div "P.O. Box 100270, Columbia, SC 29202" at bounding box center [367, 128] width 143 height 12
type input "TD RCS/RH"
type input "P.O. Box 100270"
type input "Columbia"
select select "42"
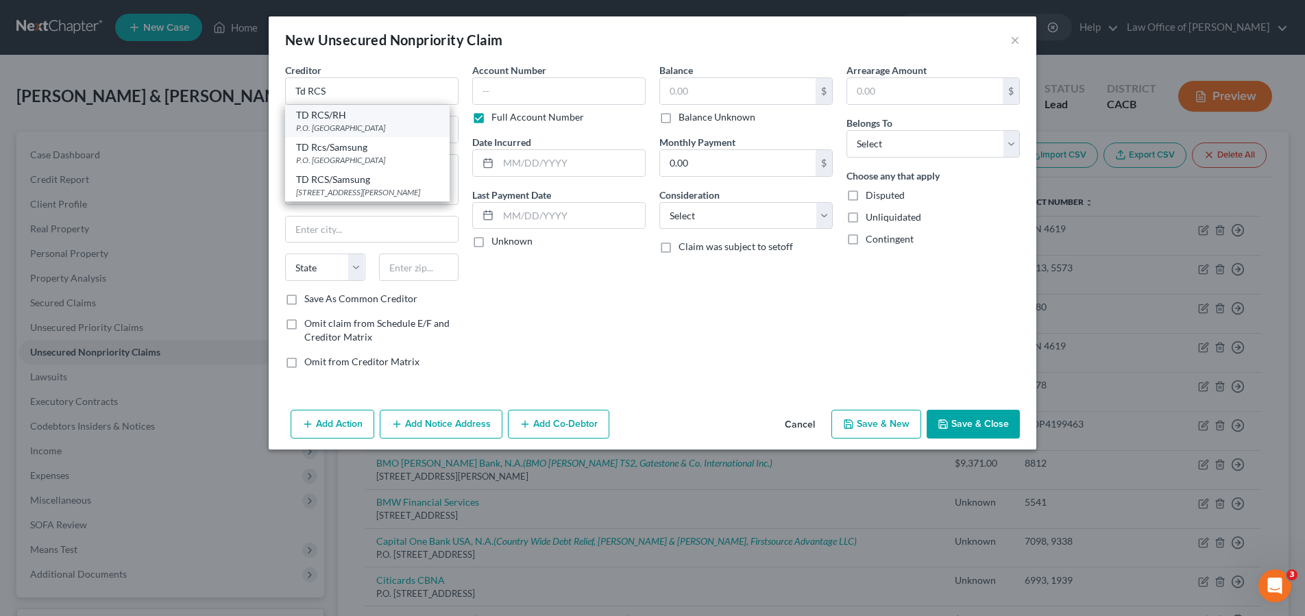
type input "29202"
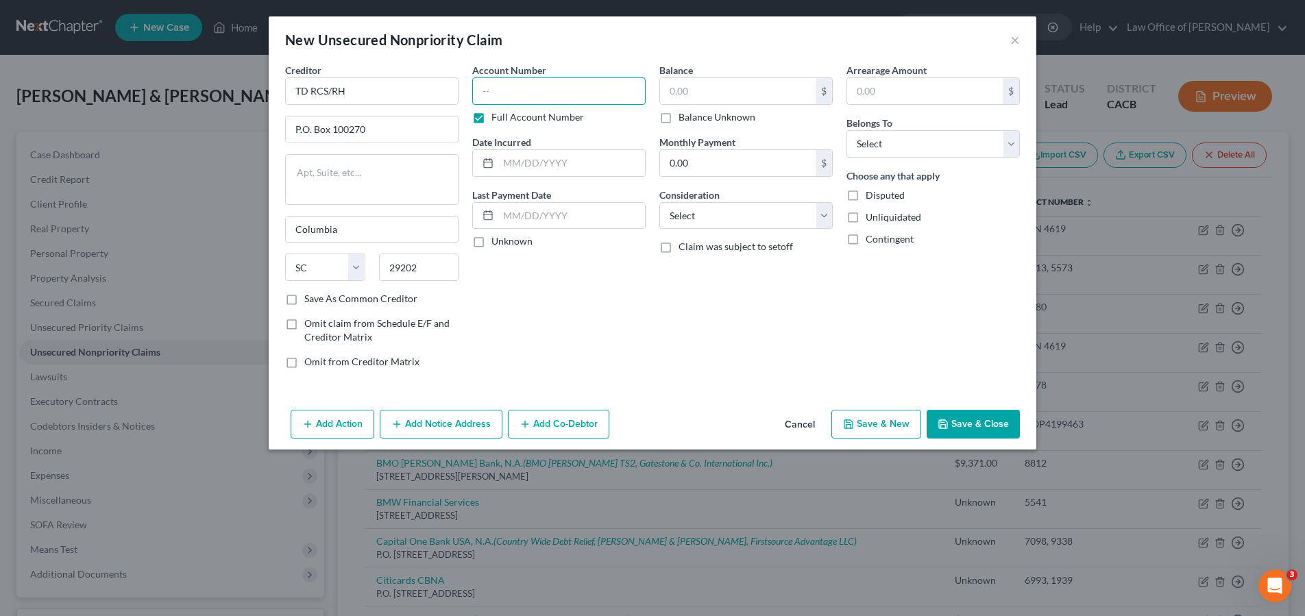
click at [527, 99] on input "text" at bounding box center [558, 90] width 173 height 27
type input "5192"
click at [739, 97] on input "text" at bounding box center [738, 91] width 156 height 26
type input "9,500"
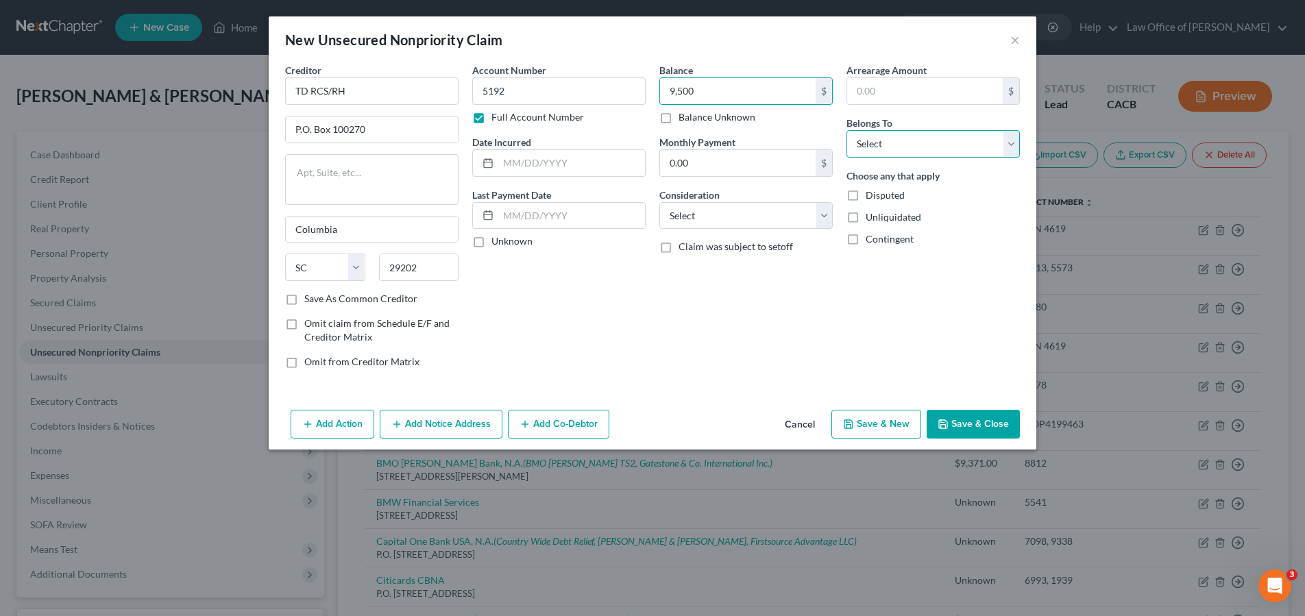
click at [934, 143] on select "Select Debtor 1 Only Debtor 2 Only Debtor 1 And Debtor 2 Only At Least One Of T…" at bounding box center [932, 143] width 173 height 27
select select "1"
click at [846, 130] on select "Select Debtor 1 Only Debtor 2 Only Debtor 1 And Debtor 2 Only At Least One Of T…" at bounding box center [932, 143] width 173 height 27
click at [608, 141] on div "Date Incurred" at bounding box center [558, 156] width 173 height 42
click at [608, 153] on input "text" at bounding box center [571, 163] width 147 height 26
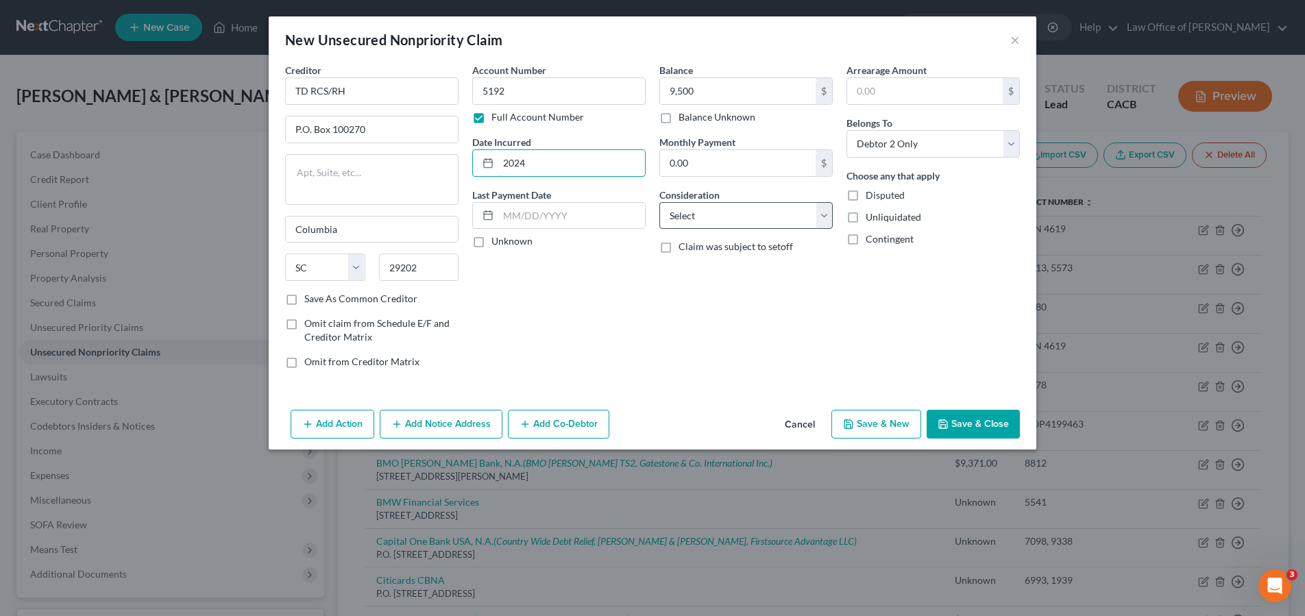
type input "2024"
click at [758, 216] on select "Select Cable / Satellite Services Collection Agency Credit Card Debt Debt Couns…" at bounding box center [745, 215] width 173 height 27
select select "2"
click at [659, 202] on select "Select Cable / Satellite Services Collection Agency Credit Card Debt Debt Couns…" at bounding box center [745, 215] width 173 height 27
click at [835, 204] on div "Balance 9,500.00 $ Balance Unknown Balance Undetermined 9,500 $ Balance Unknown…" at bounding box center [745, 221] width 187 height 317
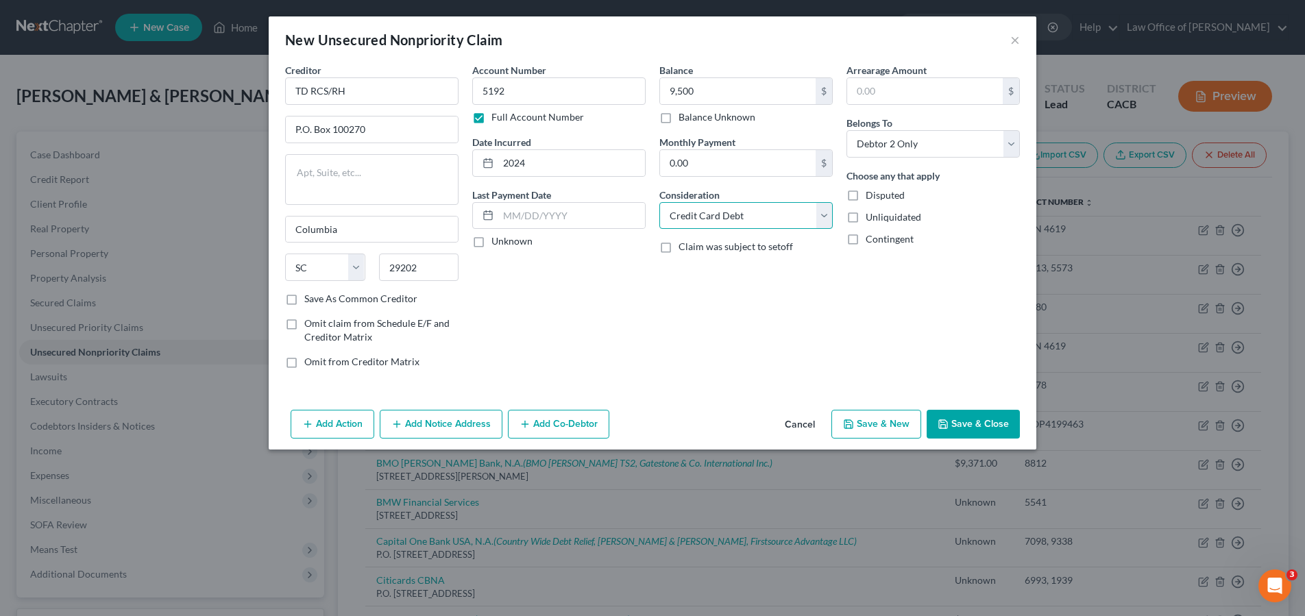
click at [823, 209] on select "Select Cable / Satellite Services Collection Agency Credit Card Debt Debt Couns…" at bounding box center [745, 215] width 173 height 27
click at [966, 420] on button "Save & Close" at bounding box center [973, 424] width 93 height 29
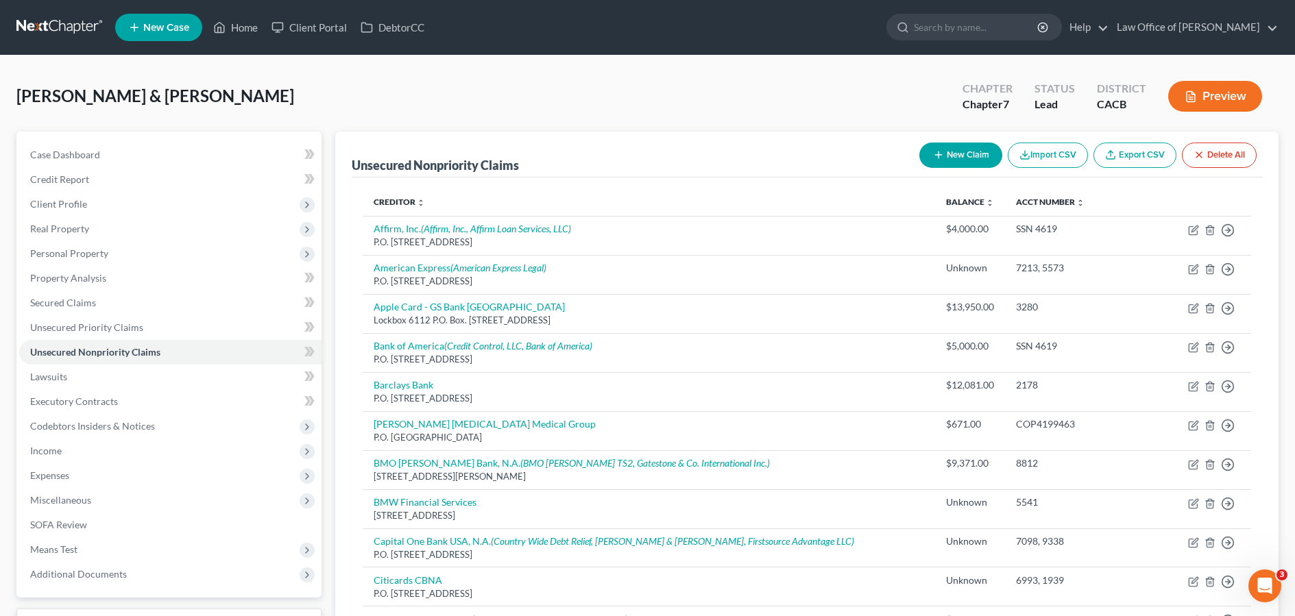
click at [988, 140] on div "New Claim Import CSV Export CSV Delete All" at bounding box center [1087, 155] width 348 height 36
click at [979, 145] on button "New Claim" at bounding box center [960, 155] width 83 height 25
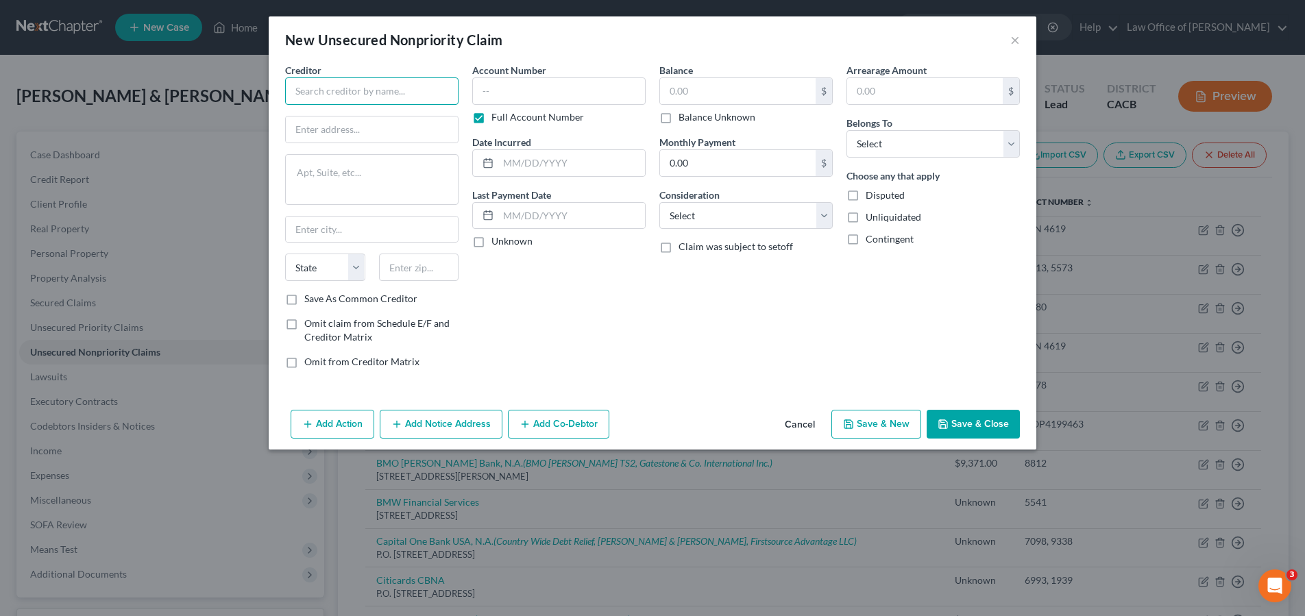
click at [362, 96] on input "text" at bounding box center [371, 90] width 173 height 27
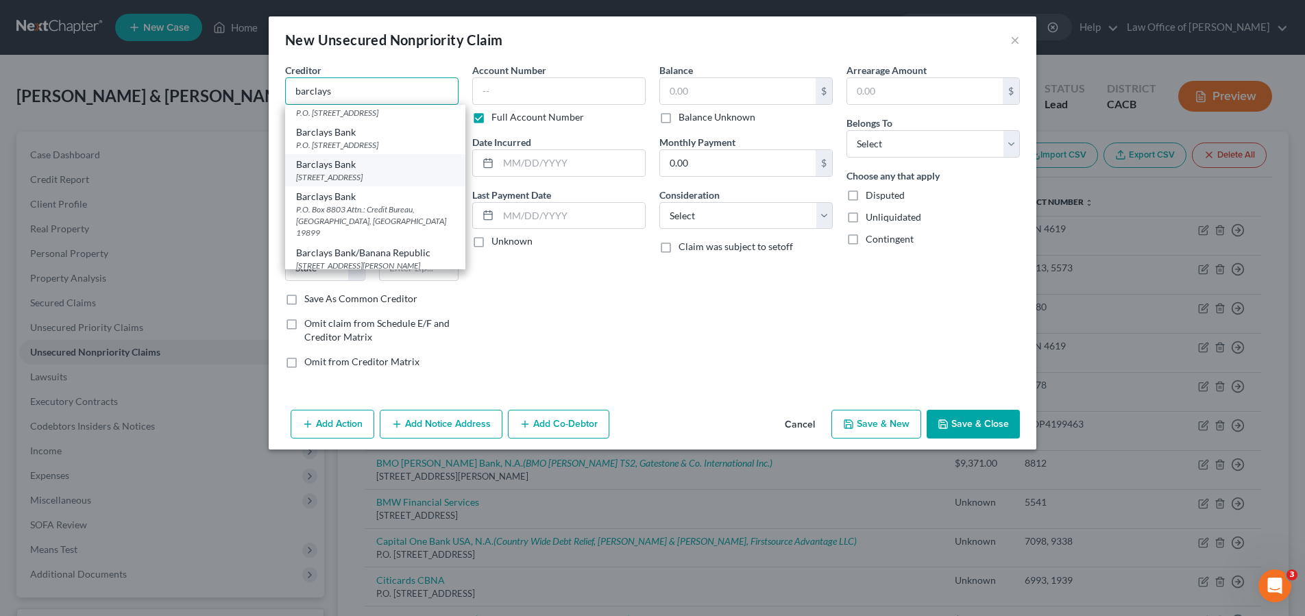
scroll to position [15, 0]
click at [414, 183] on div "125 South West Street, Wilmington, DE 19801" at bounding box center [375, 177] width 158 height 12
type input "Barclays Bank"
type input "125 South West Street"
type input "Wilmington"
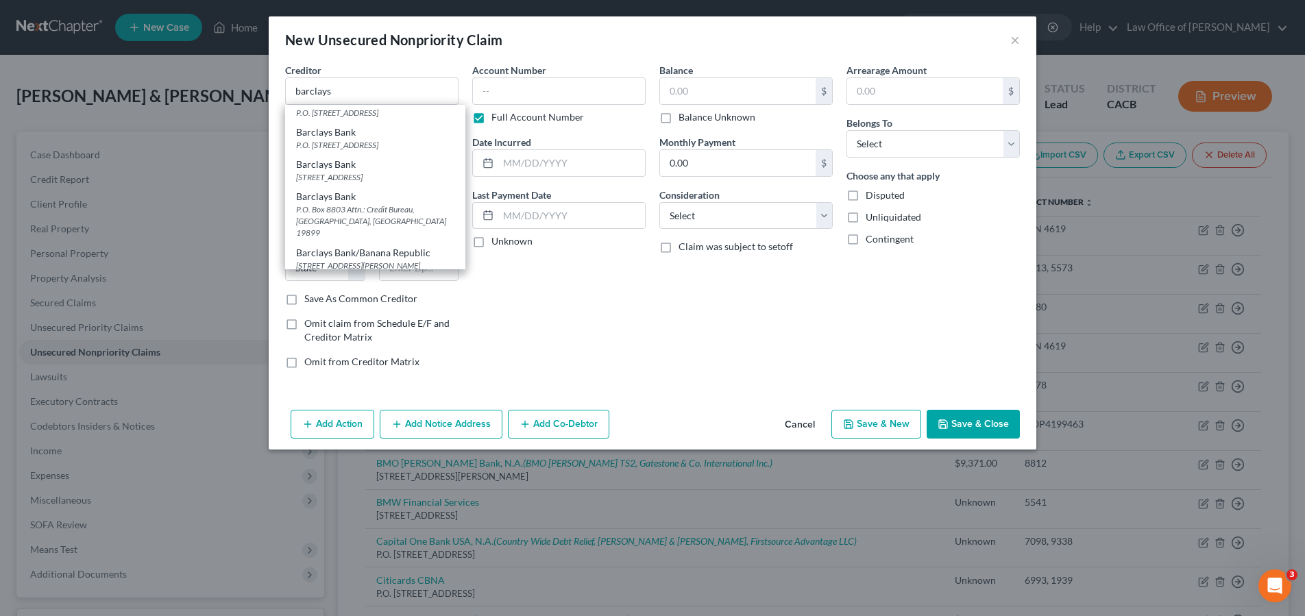
select select "7"
type input "19801"
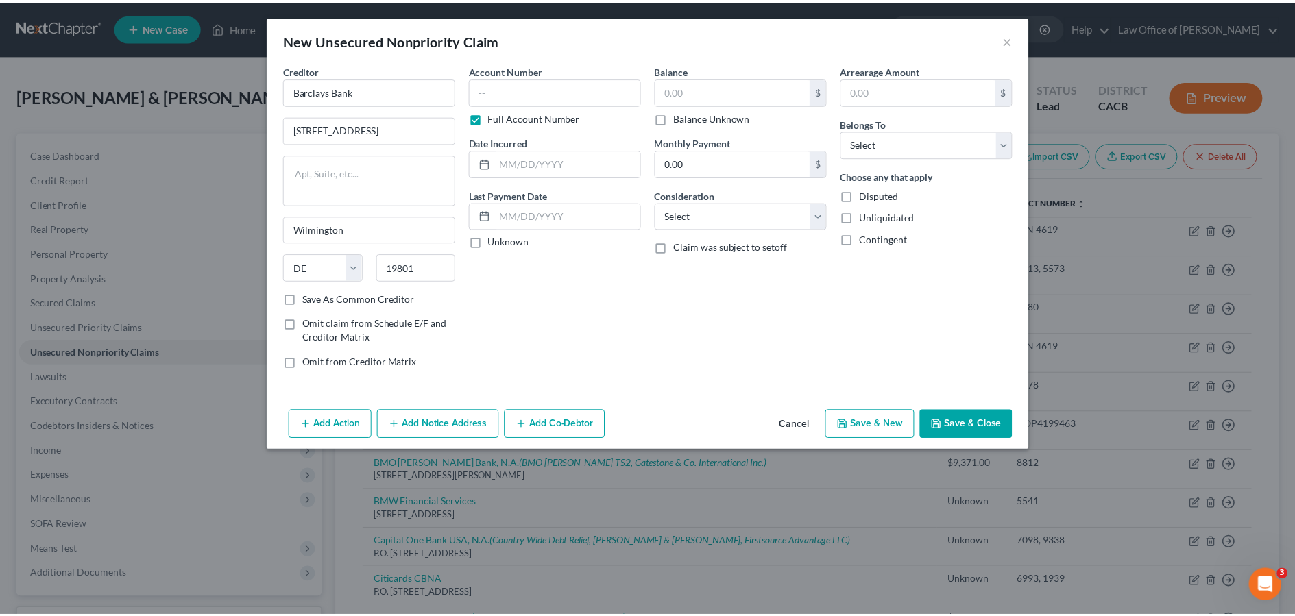
scroll to position [0, 0]
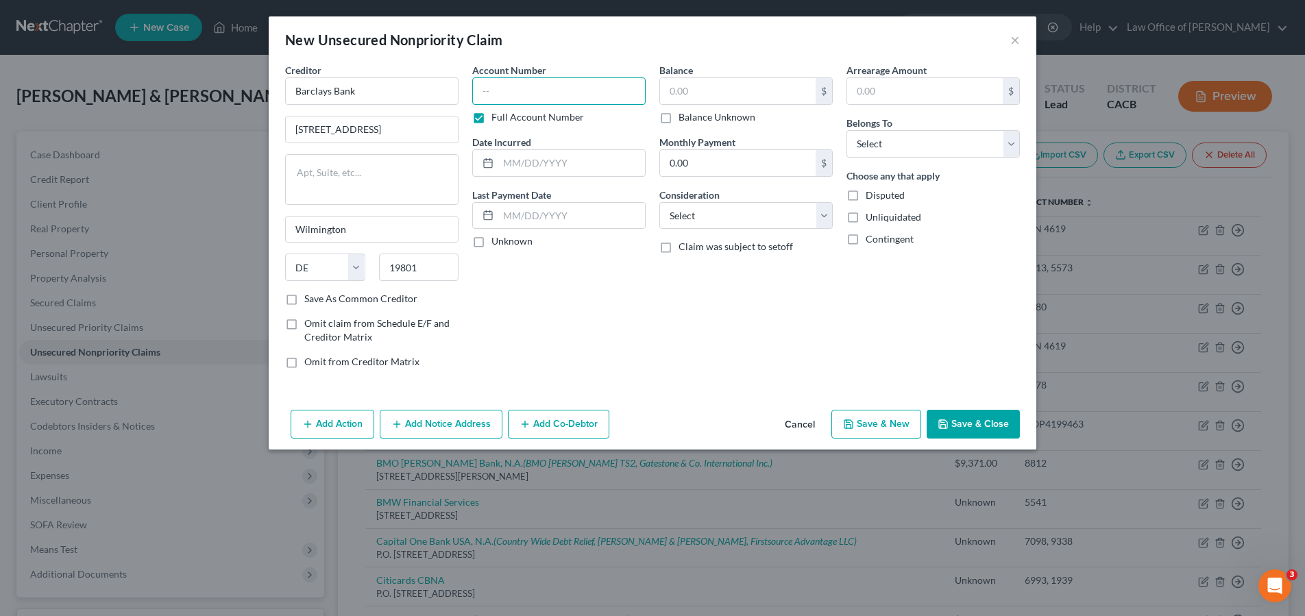
click at [541, 100] on input "text" at bounding box center [558, 90] width 173 height 27
type input "2178"
click at [741, 73] on div "Balance $ Balance Unknown Balance Undetermined $ Balance Unknown" at bounding box center [745, 93] width 173 height 61
click at [746, 88] on input "text" at bounding box center [738, 91] width 156 height 26
type input "14,300"
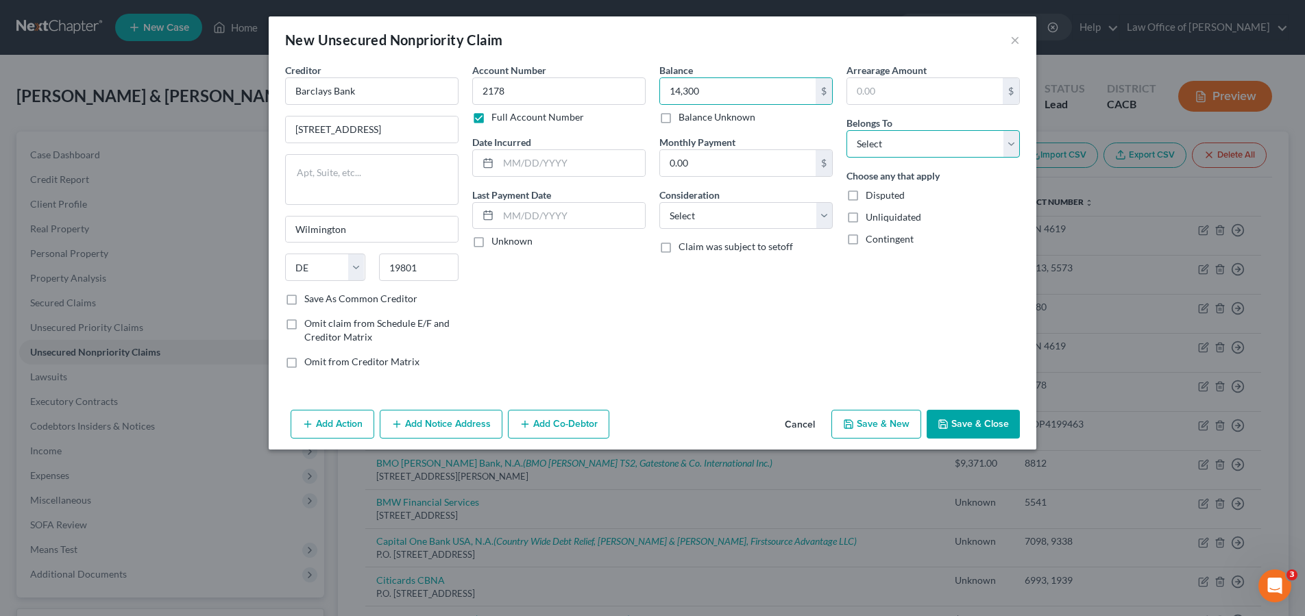
click at [1000, 130] on select "Select Debtor 1 Only Debtor 2 Only Debtor 1 And Debtor 2 Only At Least One Of T…" at bounding box center [932, 143] width 173 height 27
select select "1"
click at [846, 130] on select "Select Debtor 1 Only Debtor 2 Only Debtor 1 And Debtor 2 Only At Least One Of T…" at bounding box center [932, 143] width 173 height 27
click at [579, 169] on input "text" at bounding box center [571, 163] width 147 height 26
type input "2010"
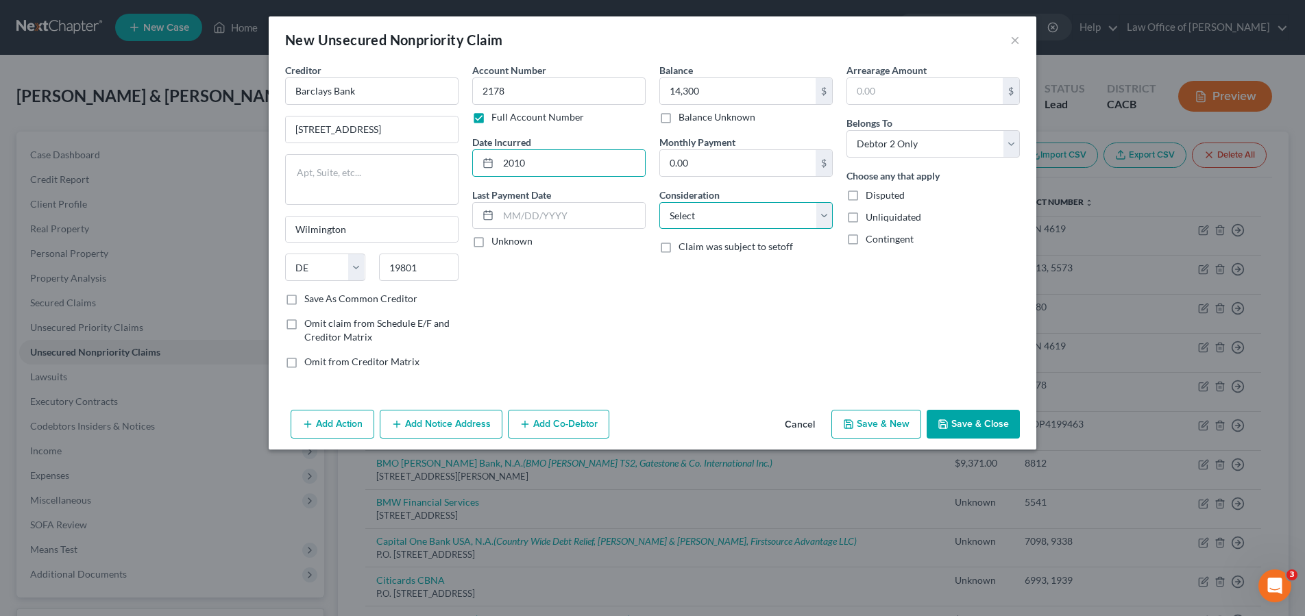
click at [745, 226] on select "Select Cable / Satellite Services Collection Agency Credit Card Debt Debt Couns…" at bounding box center [745, 215] width 173 height 27
select select "2"
click at [659, 202] on select "Select Cable / Satellite Services Collection Agency Credit Card Debt Debt Couns…" at bounding box center [745, 215] width 173 height 27
click at [977, 421] on button "Save & Close" at bounding box center [973, 424] width 93 height 29
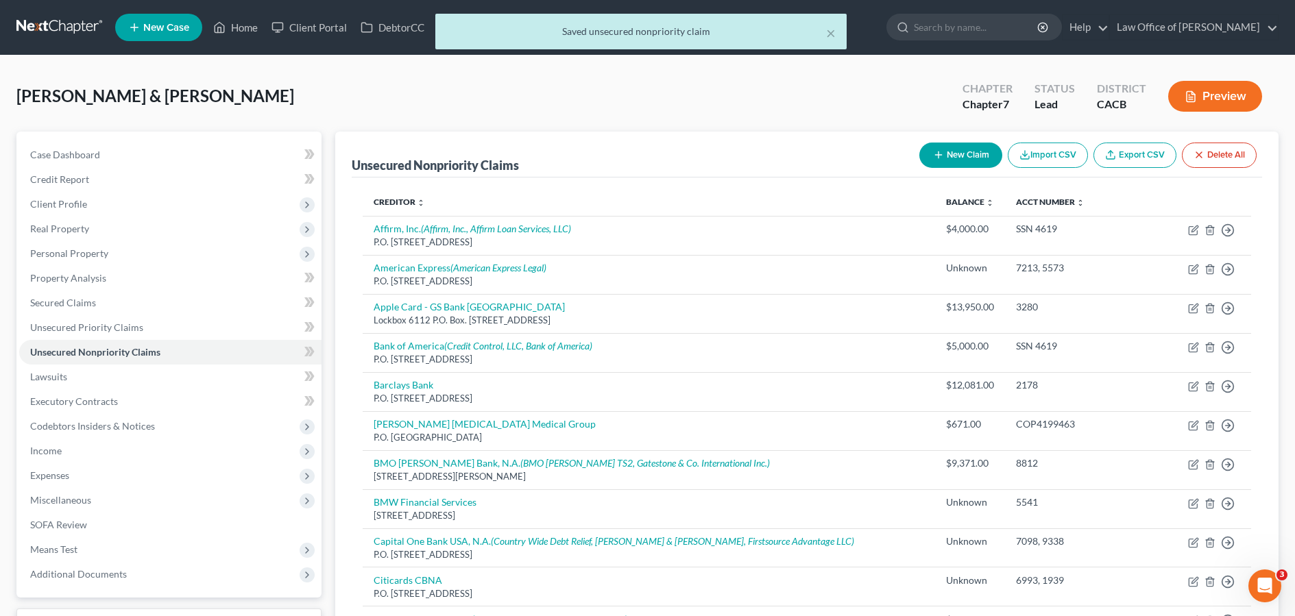
click at [961, 155] on button "New Claim" at bounding box center [960, 155] width 83 height 25
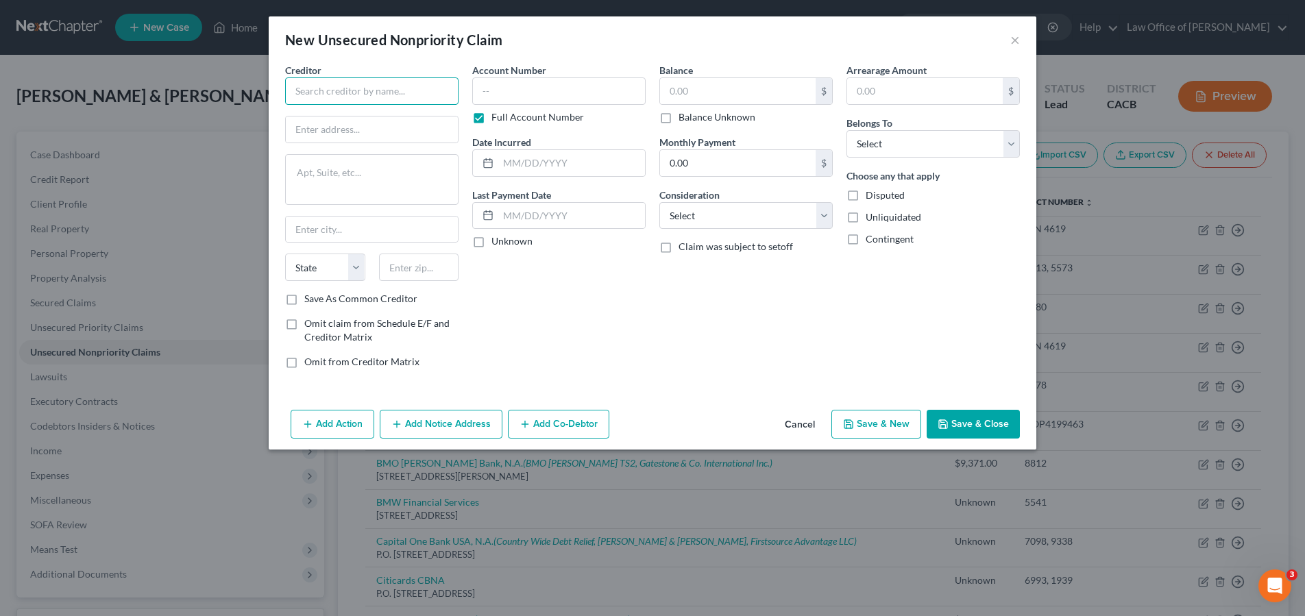
click at [385, 88] on input "text" at bounding box center [371, 90] width 173 height 27
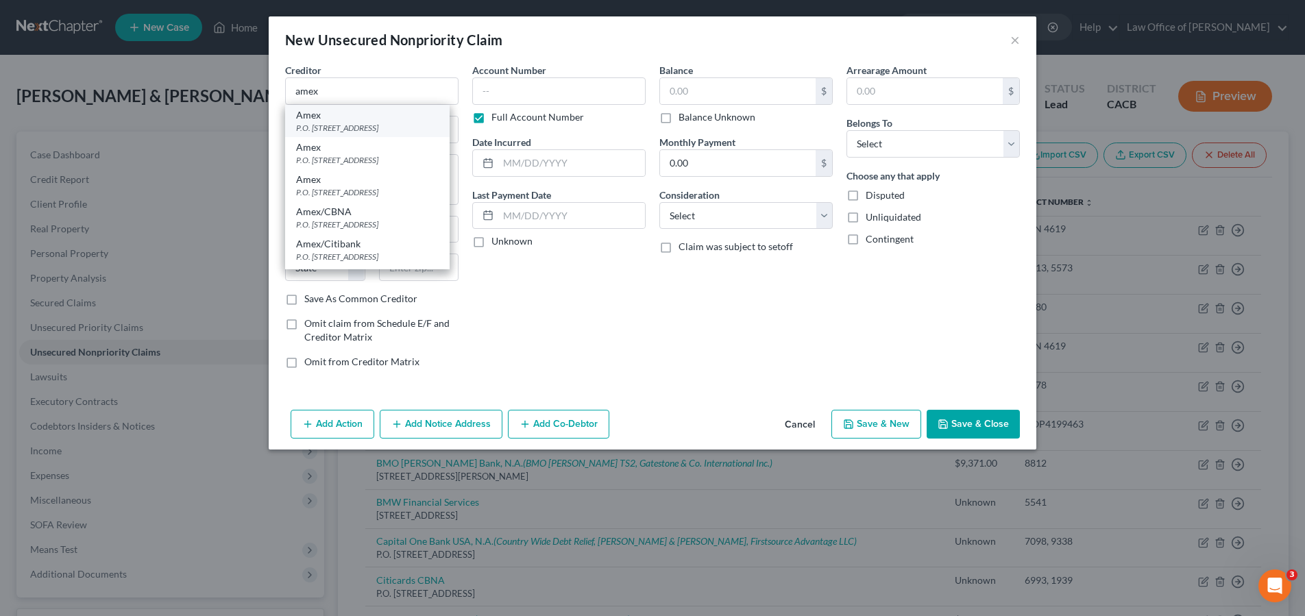
click at [419, 132] on div "P.O. Box 981537, El Paso, TX 79998" at bounding box center [367, 128] width 143 height 12
type input "Amex"
type input "P.O. Box 981537"
type input "El Paso"
select select "45"
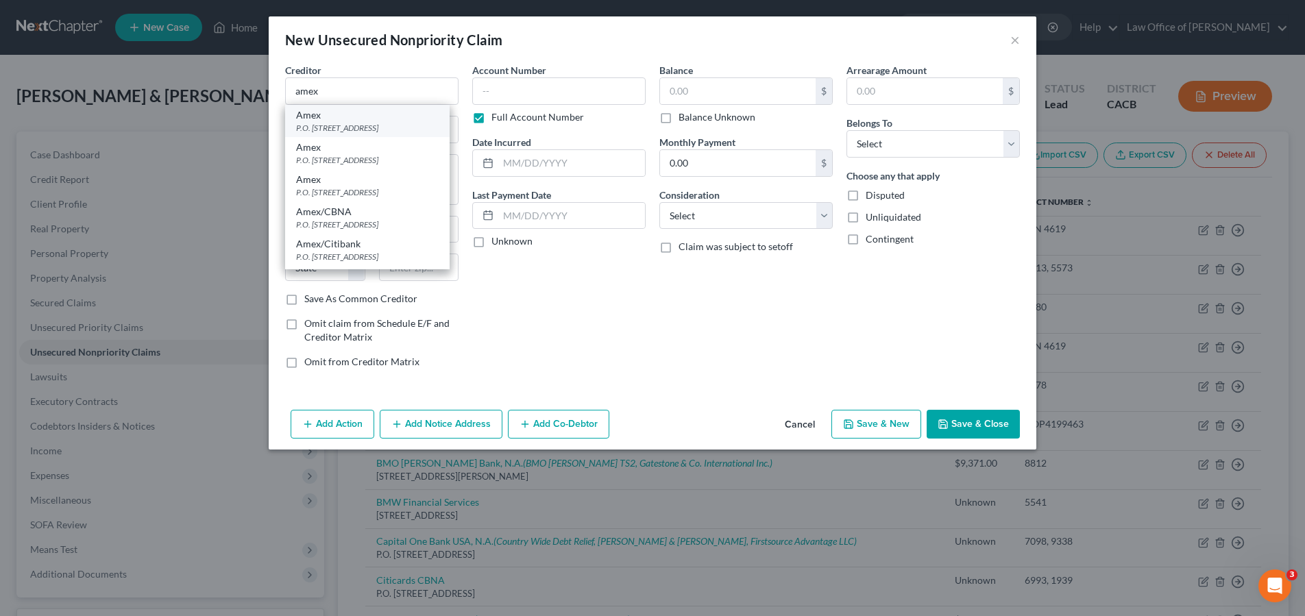
type input "79998"
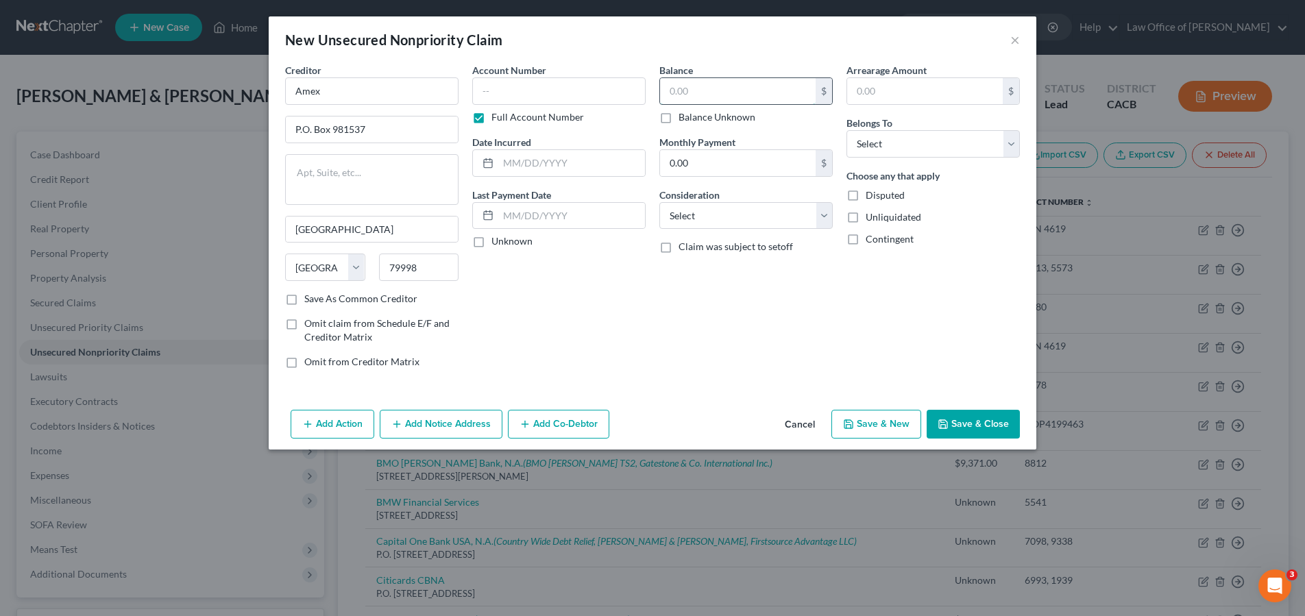
click at [735, 94] on input "text" at bounding box center [738, 91] width 156 height 26
click at [577, 103] on input "text" at bounding box center [558, 90] width 173 height 27
type input "5883"
click at [710, 101] on input "text" at bounding box center [738, 91] width 156 height 26
click at [713, 97] on input "text" at bounding box center [738, 91] width 156 height 26
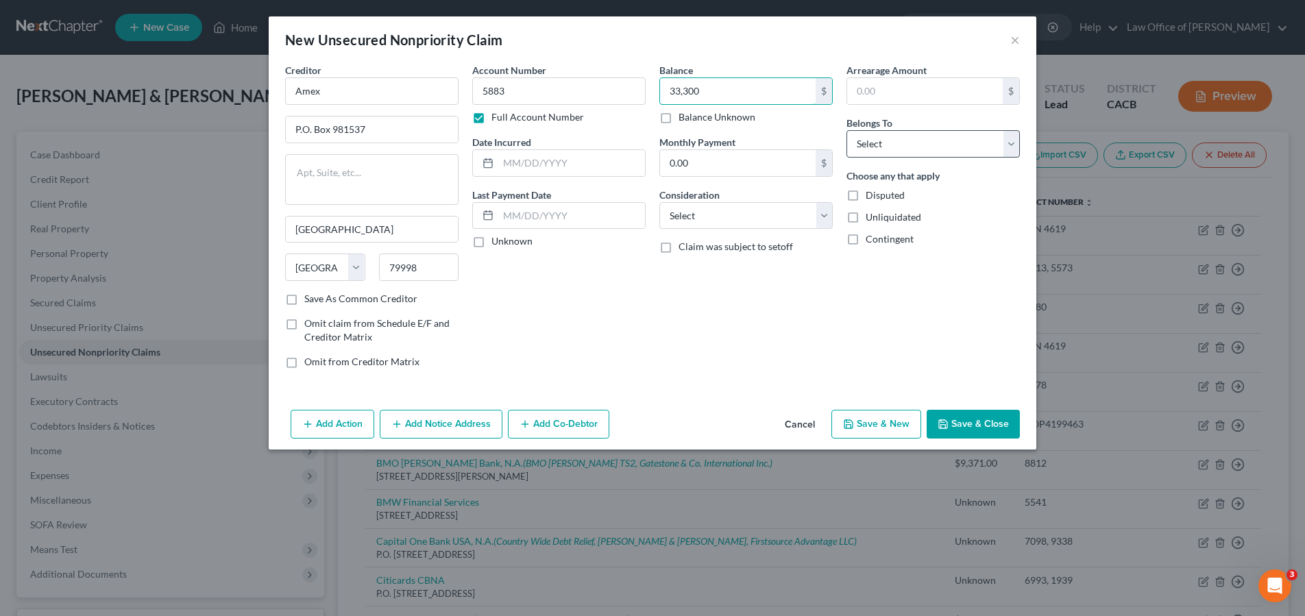
type input "33,300"
click at [982, 136] on select "Select Debtor 1 Only Debtor 2 Only Debtor 1 And Debtor 2 Only At Least One Of T…" at bounding box center [932, 143] width 173 height 27
select select "1"
click at [846, 130] on select "Select Debtor 1 Only Debtor 2 Only Debtor 1 And Debtor 2 Only At Least One Of T…" at bounding box center [932, 143] width 173 height 27
click at [572, 162] on input "text" at bounding box center [571, 163] width 147 height 26
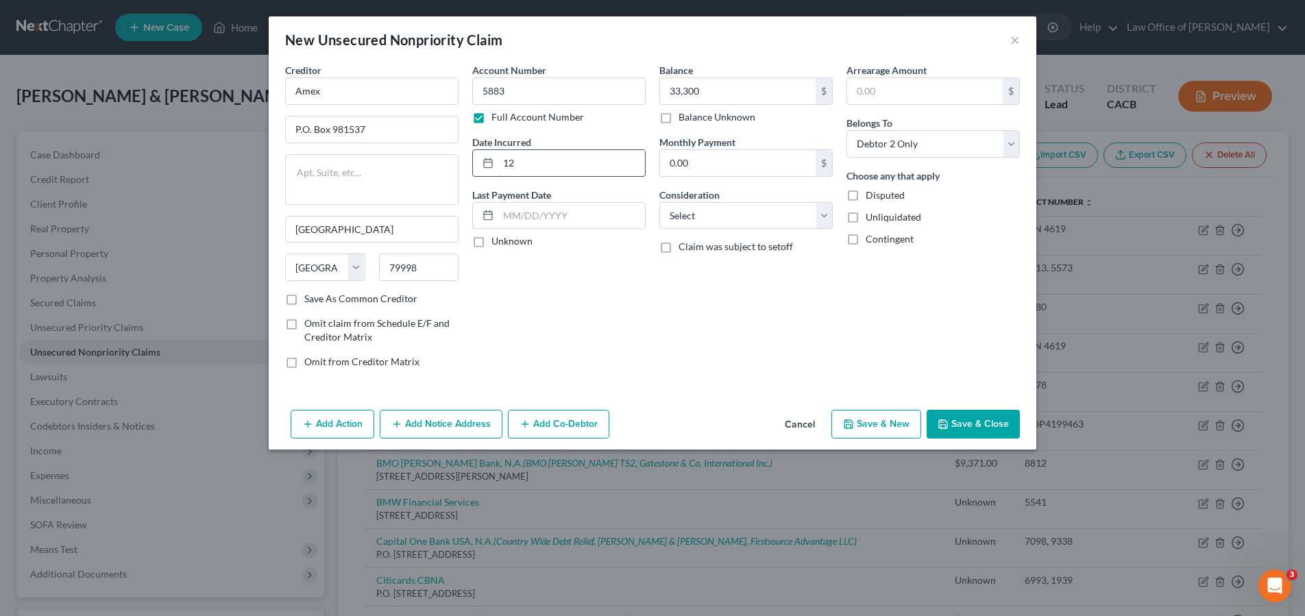
type input "1"
type input "2022"
click at [641, 332] on div "Account Number 5883 Full Account Number Date Incurred 2022 Last Payment Date Un…" at bounding box center [558, 221] width 187 height 317
click at [799, 210] on select "Select Cable / Satellite Services Collection Agency Credit Card Debt Debt Couns…" at bounding box center [745, 215] width 173 height 27
select select "2"
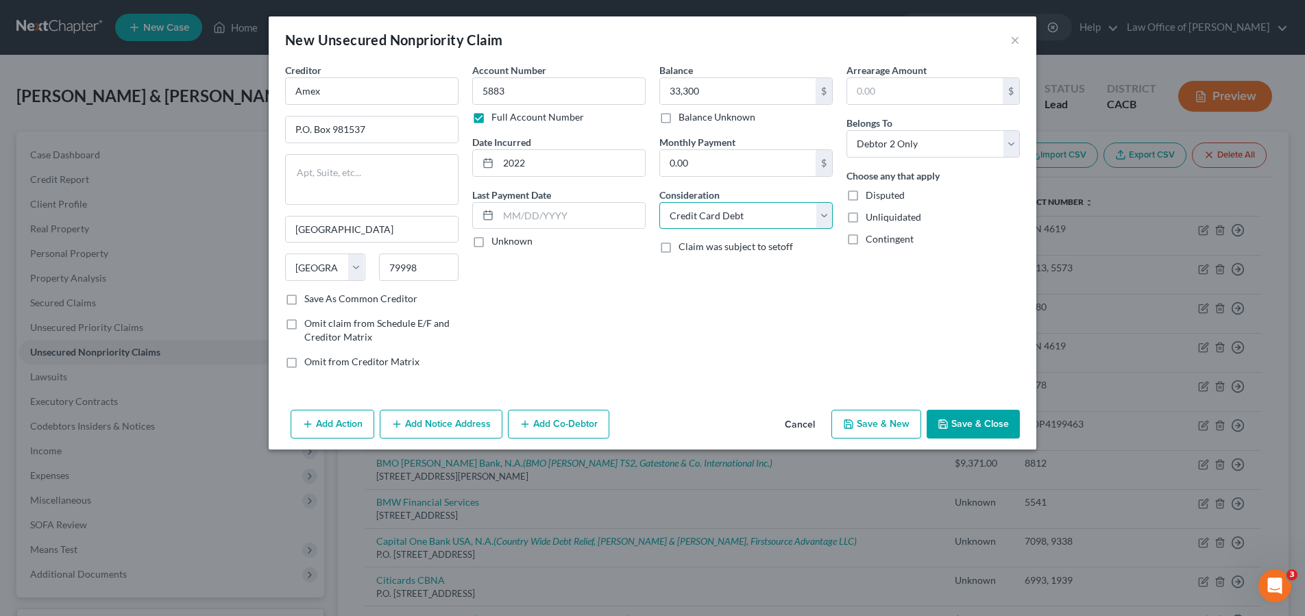
click at [659, 202] on select "Select Cable / Satellite Services Collection Agency Credit Card Debt Debt Couns…" at bounding box center [745, 215] width 173 height 27
click at [962, 423] on button "Save & Close" at bounding box center [973, 424] width 93 height 29
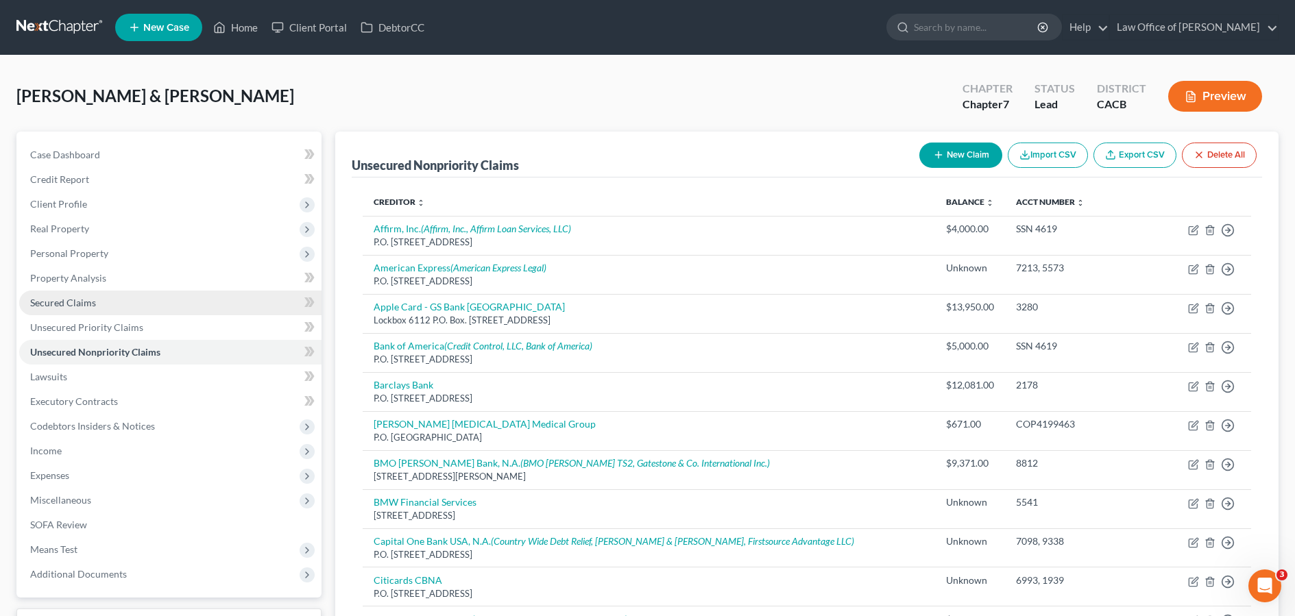
click at [236, 306] on link "Secured Claims" at bounding box center [170, 303] width 302 height 25
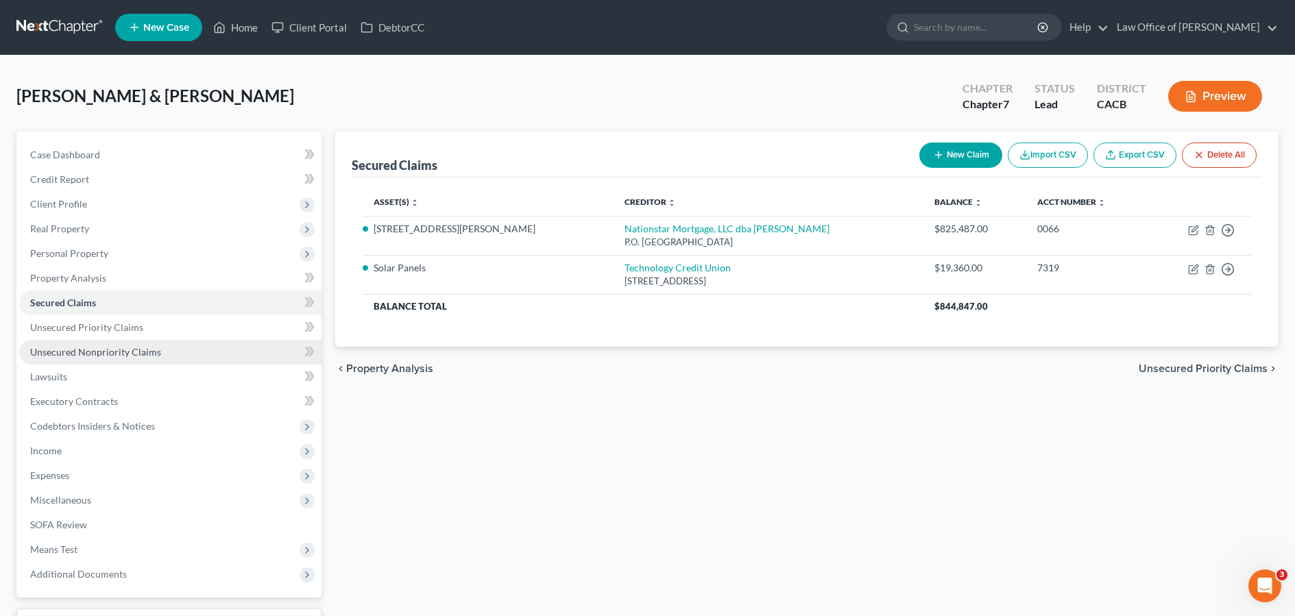
click at [278, 347] on link "Unsecured Nonpriority Claims" at bounding box center [170, 352] width 302 height 25
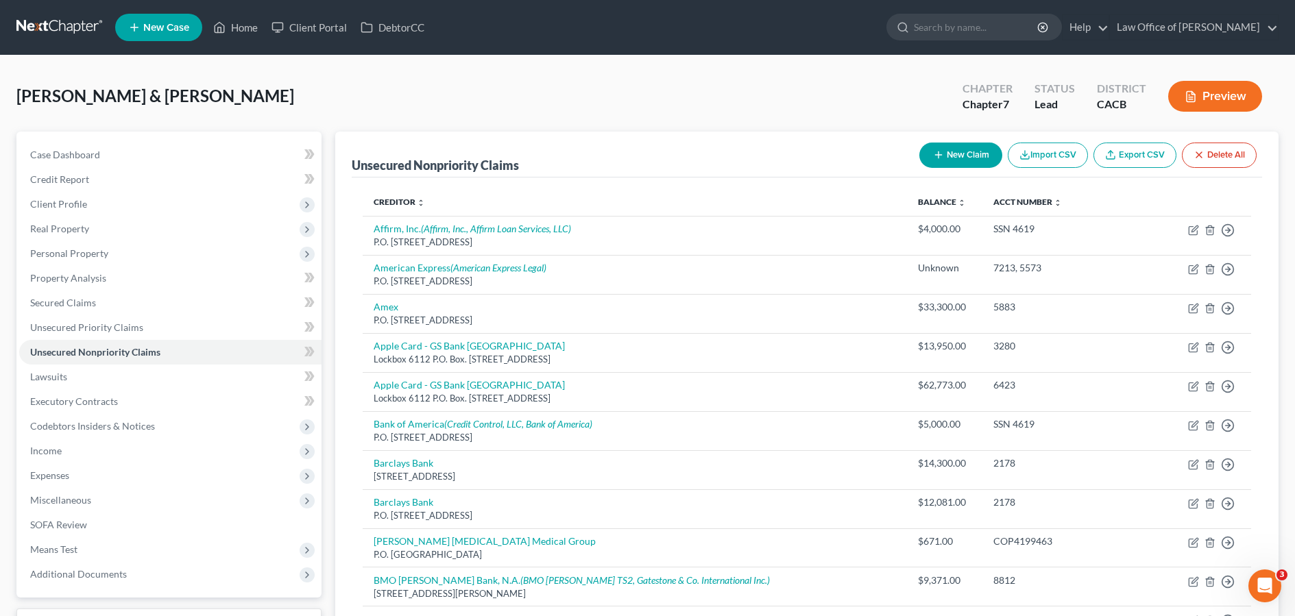
click at [942, 149] on button "New Claim" at bounding box center [960, 155] width 83 height 25
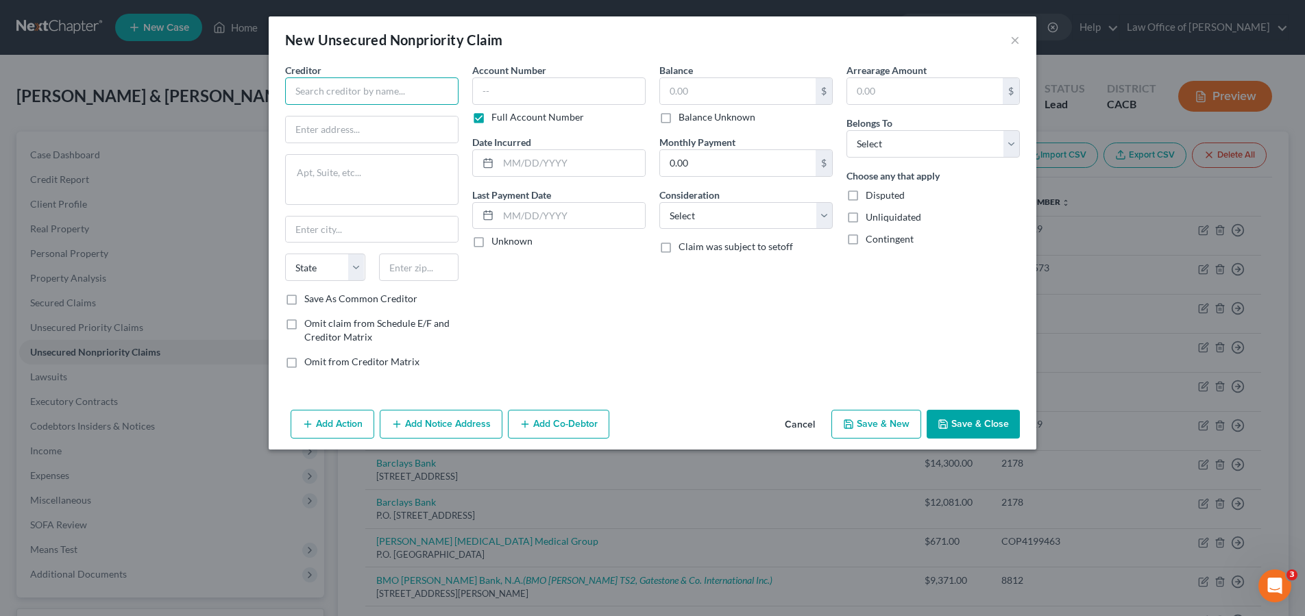
click at [398, 98] on input "text" at bounding box center [371, 90] width 173 height 27
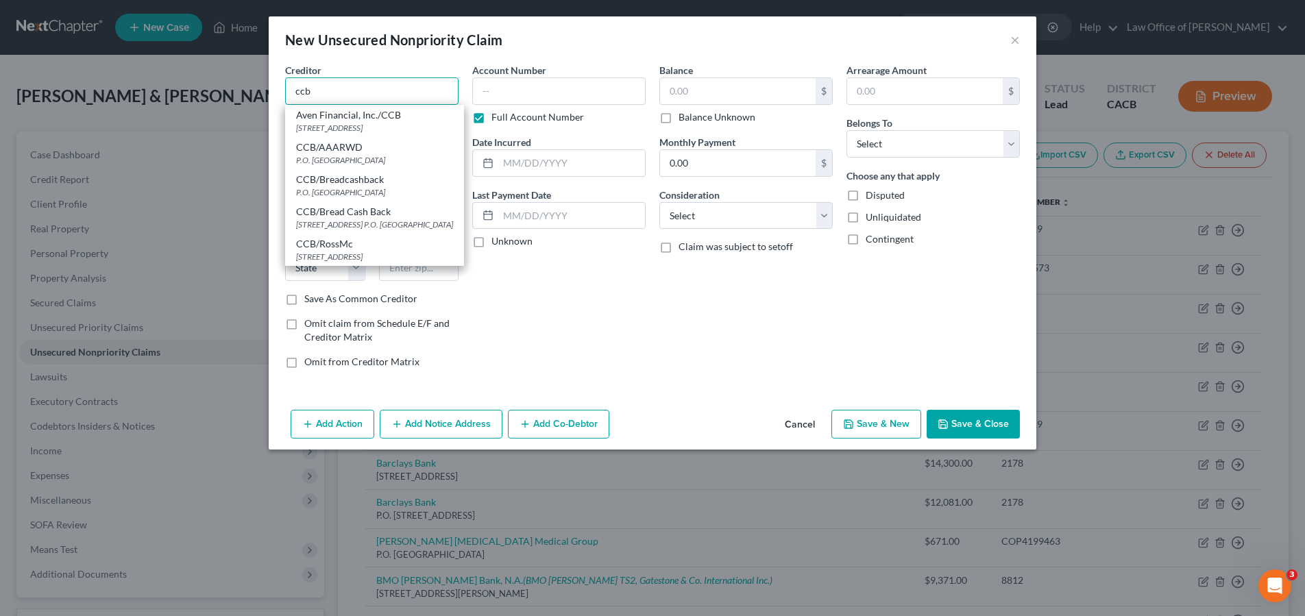
click at [405, 98] on input "ccb" at bounding box center [371, 90] width 173 height 27
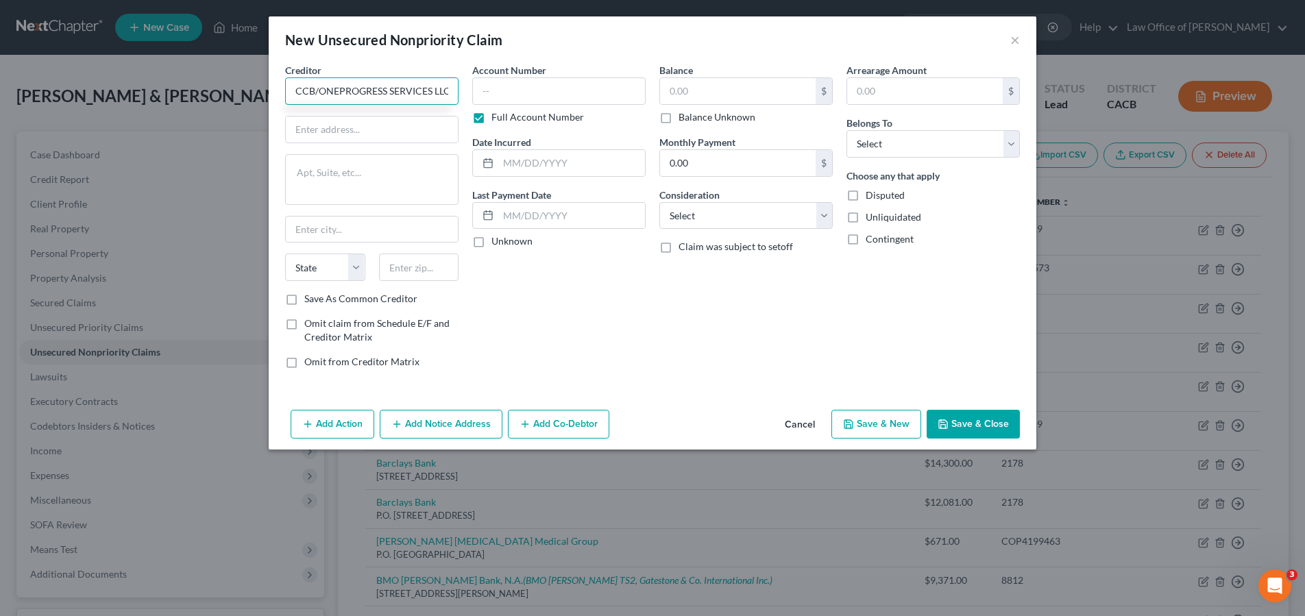
scroll to position [0, 2]
type input "CCB/ONEPROGRESS SERVICES LLC"
click at [328, 122] on input "text" at bounding box center [372, 129] width 172 height 26
type input "PO Box 513717"
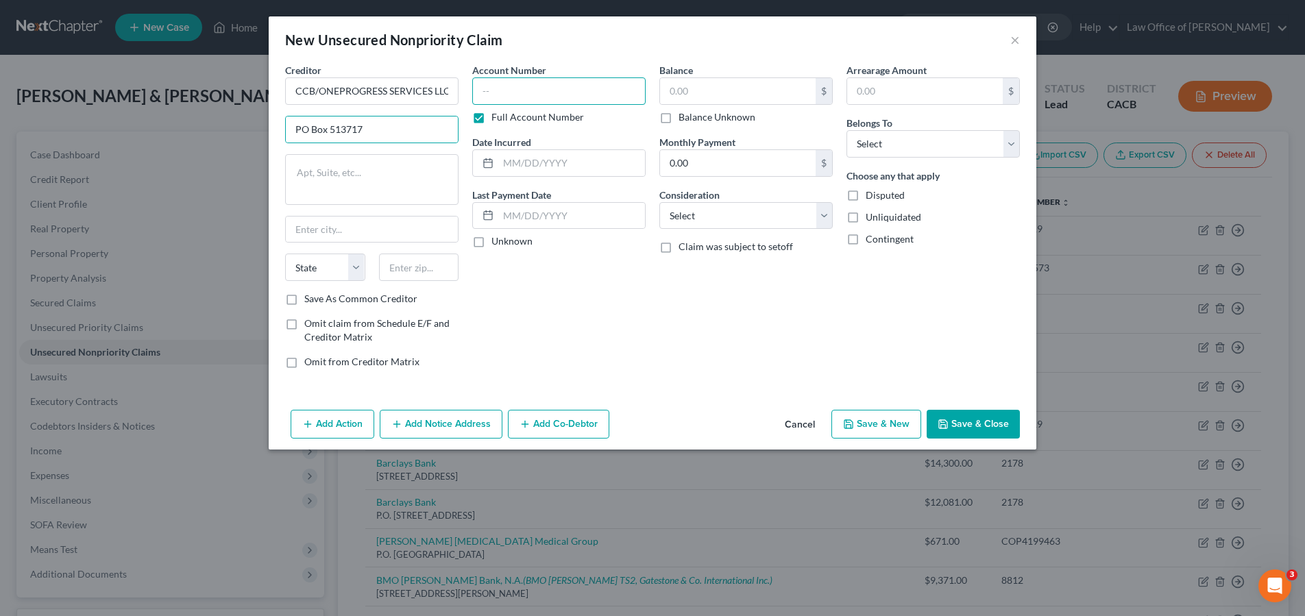
click at [533, 99] on input "text" at bounding box center [558, 90] width 173 height 27
type input "7181"
click at [735, 87] on input "text" at bounding box center [738, 91] width 156 height 26
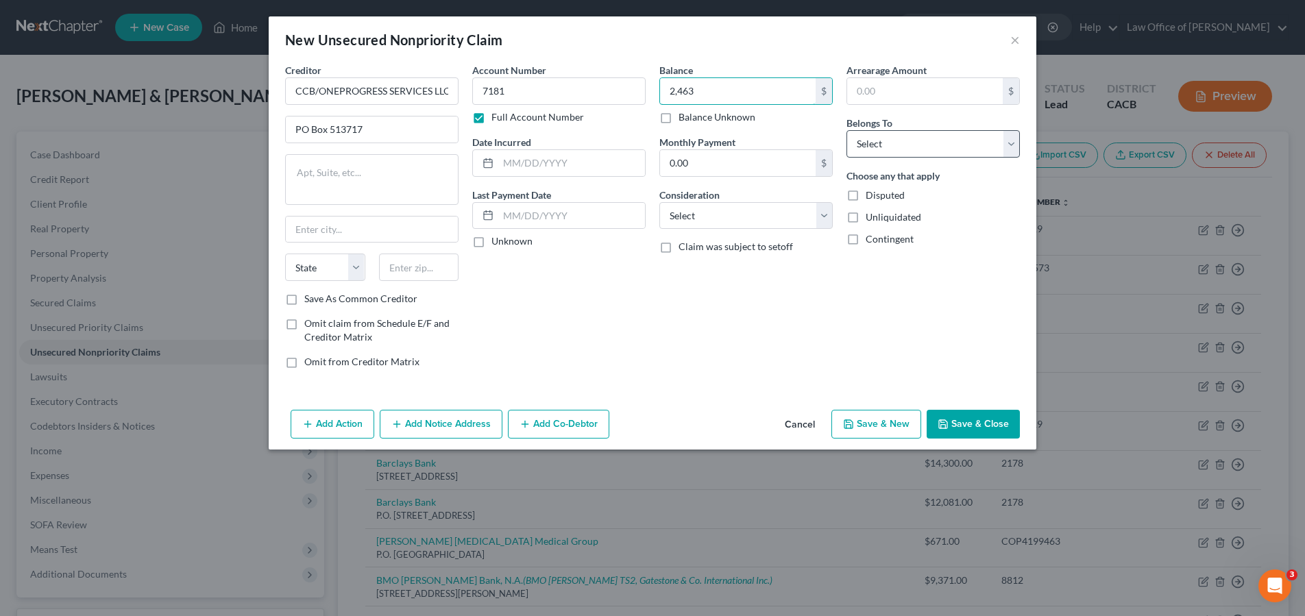
type input "2,463"
click at [909, 146] on select "Select Debtor 1 Only Debtor 2 Only Debtor 1 And Debtor 2 Only At Least One Of T…" at bounding box center [932, 143] width 173 height 27
select select "1"
click at [846, 130] on select "Select Debtor 1 Only Debtor 2 Only Debtor 1 And Debtor 2 Only At Least One Of T…" at bounding box center [932, 143] width 173 height 27
click at [558, 162] on input "text" at bounding box center [571, 163] width 147 height 26
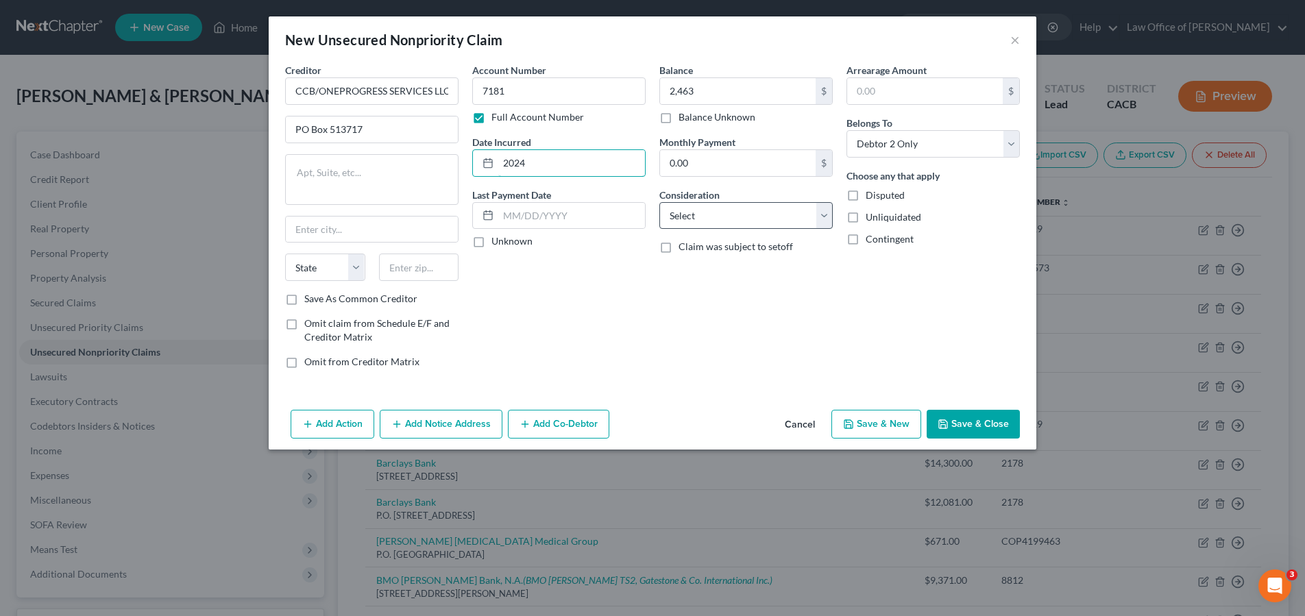
type input "2024"
click at [707, 219] on select "Select Cable / Satellite Services Collection Agency Credit Card Debt Debt Couns…" at bounding box center [745, 215] width 173 height 27
select select "4"
click at [659, 202] on select "Select Cable / Satellite Services Collection Agency Credit Card Debt Debt Couns…" at bounding box center [745, 215] width 173 height 27
click at [427, 278] on input "text" at bounding box center [419, 267] width 80 height 27
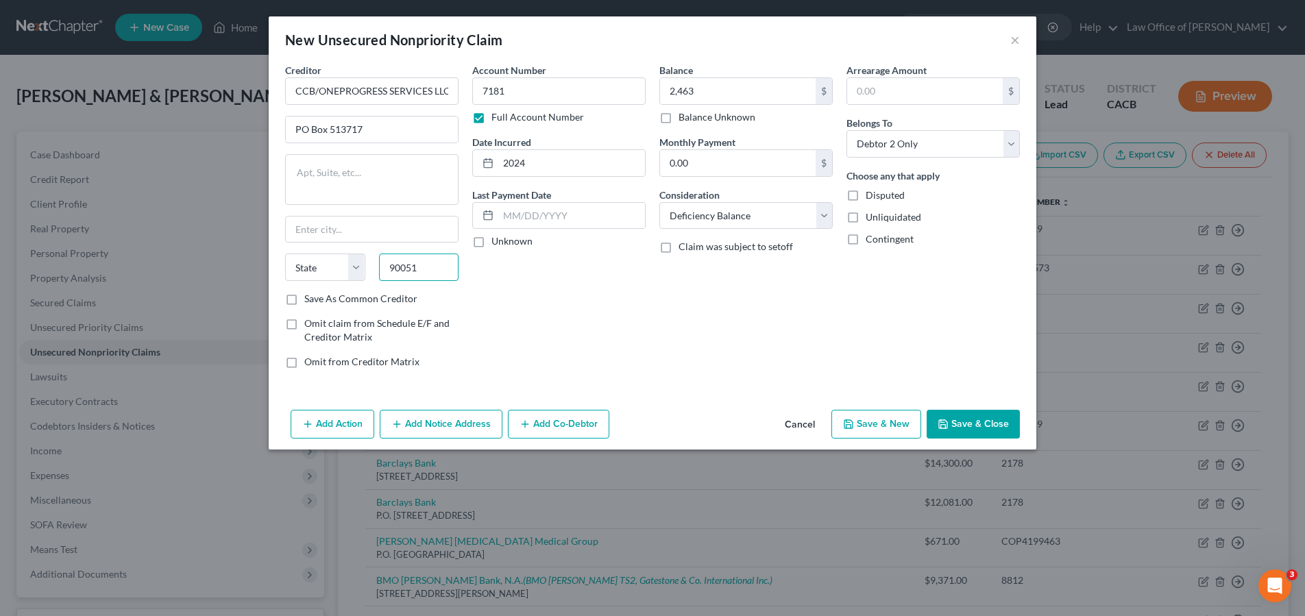
type input "90051"
click at [673, 310] on div "Balance 2,463.00 $ Balance Unknown Balance Undetermined 2,463 $ Balance Unknown…" at bounding box center [745, 221] width 187 height 317
type input "Los Angeles"
select select "4"
click at [974, 432] on button "Save & Close" at bounding box center [973, 424] width 93 height 29
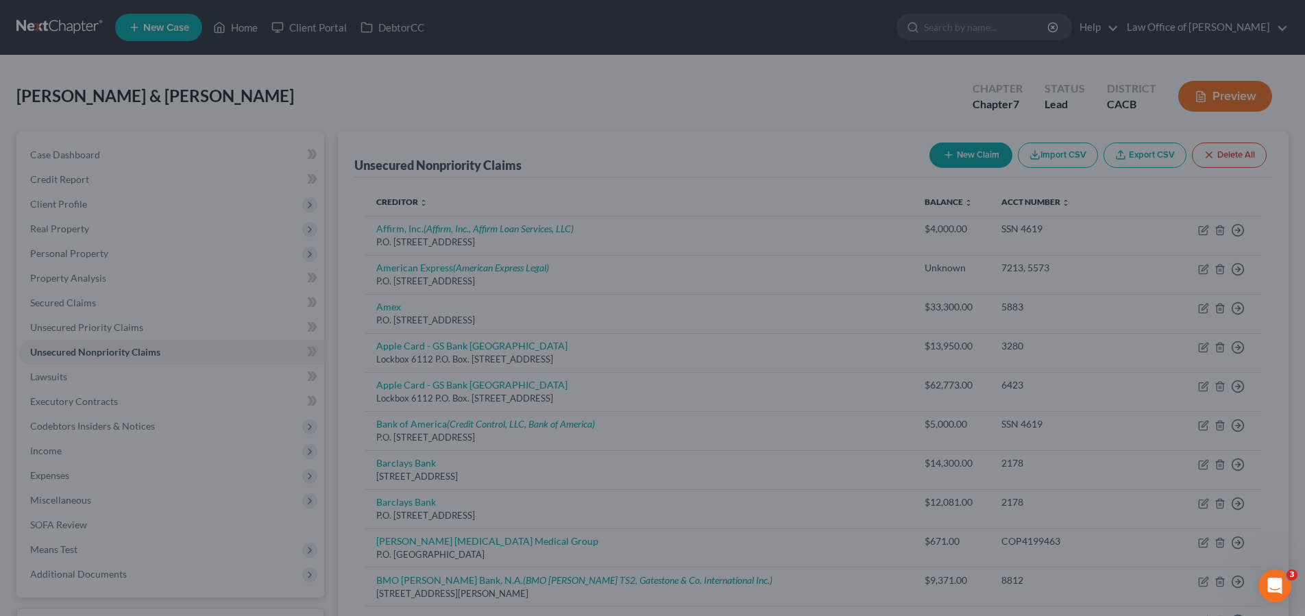
type input "2,463.00"
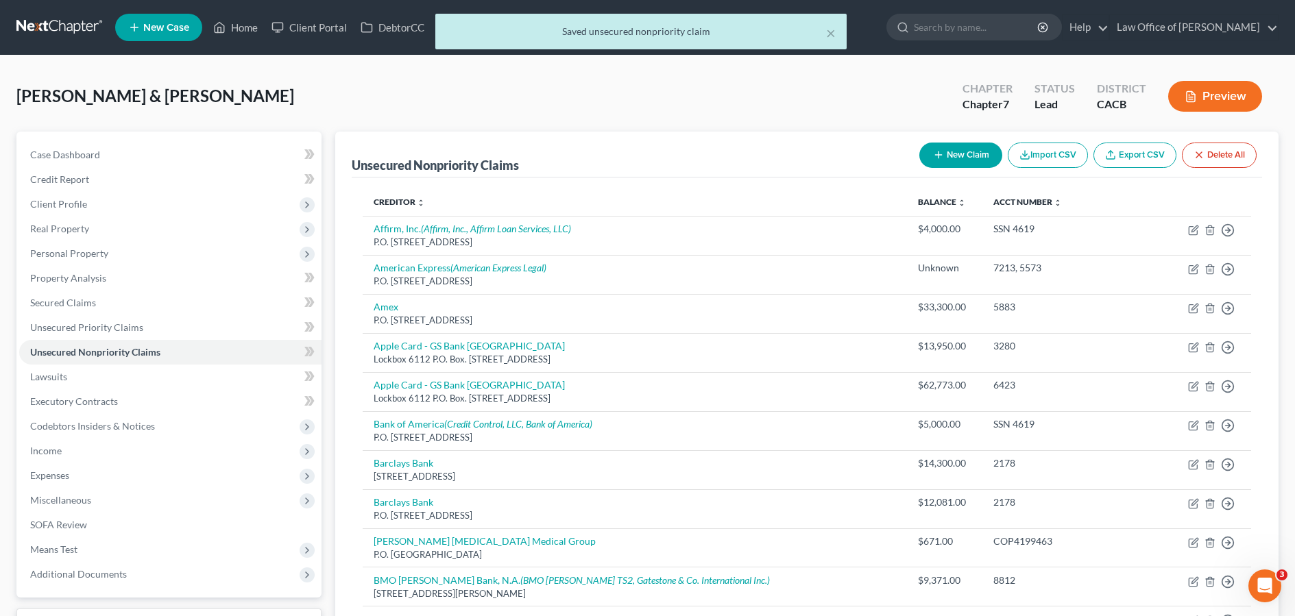
click at [948, 158] on button "New Claim" at bounding box center [960, 155] width 83 height 25
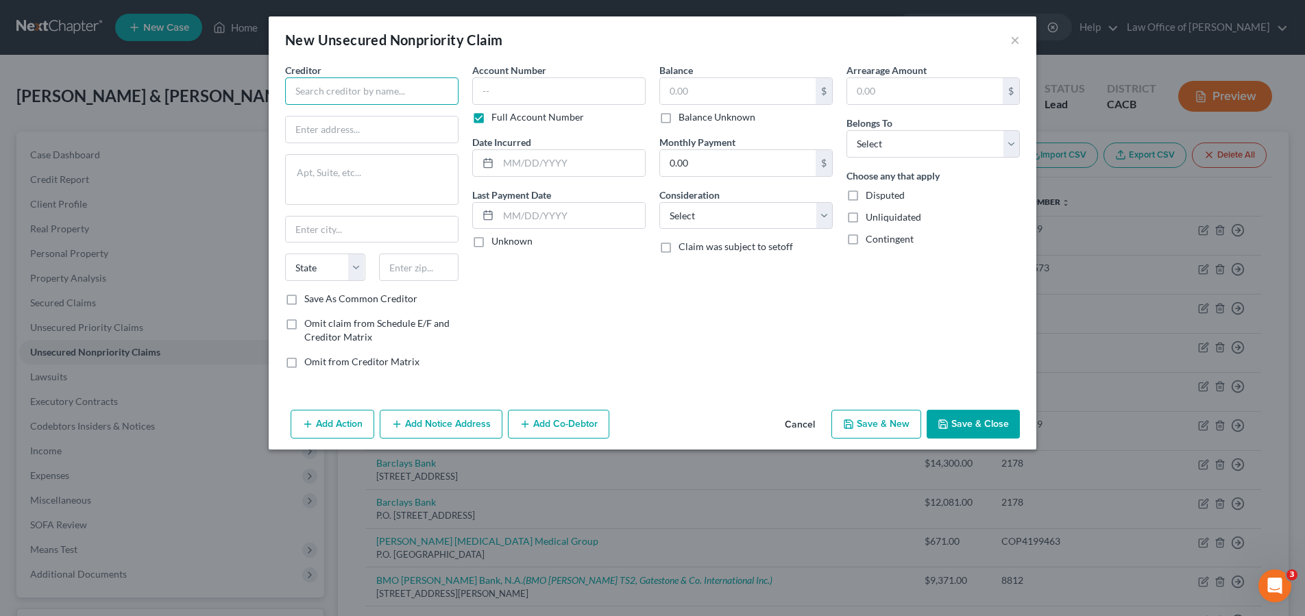
click at [378, 94] on input "text" at bounding box center [371, 90] width 173 height 27
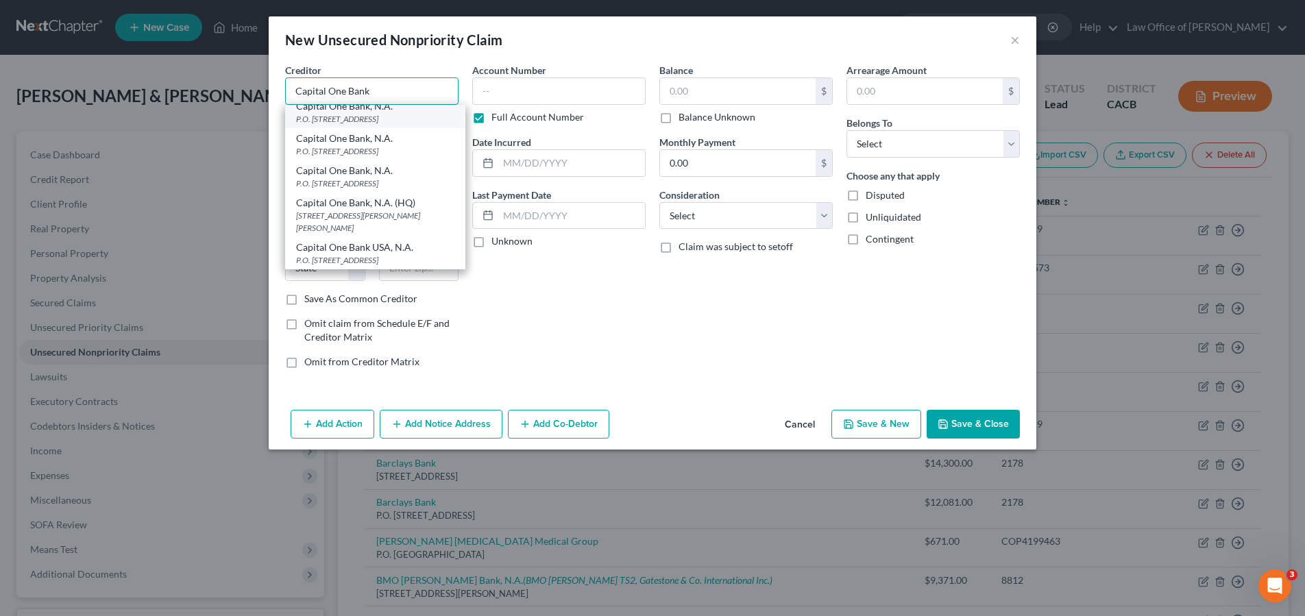
scroll to position [97, 0]
click at [443, 249] on div "Capital One Bank USA, N.A." at bounding box center [375, 248] width 158 height 14
type input "Capital One Bank USA, N.A."
type input "P.O. Box 31293"
type input "Salt Lake City"
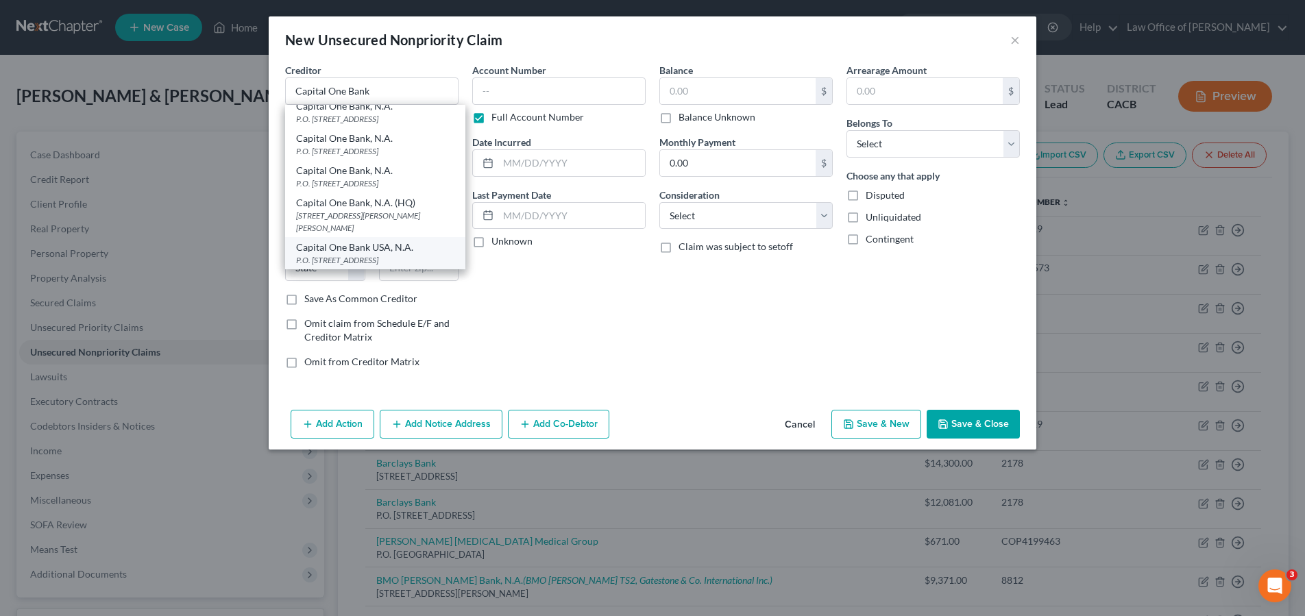
select select "46"
type input "84131"
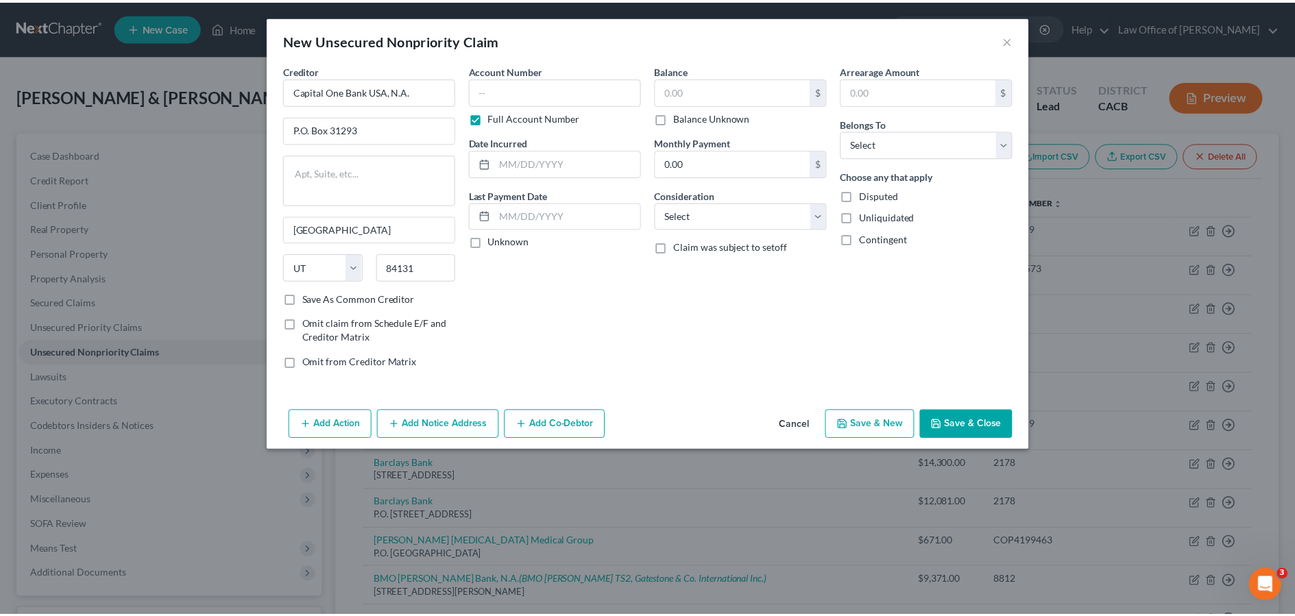
scroll to position [0, 0]
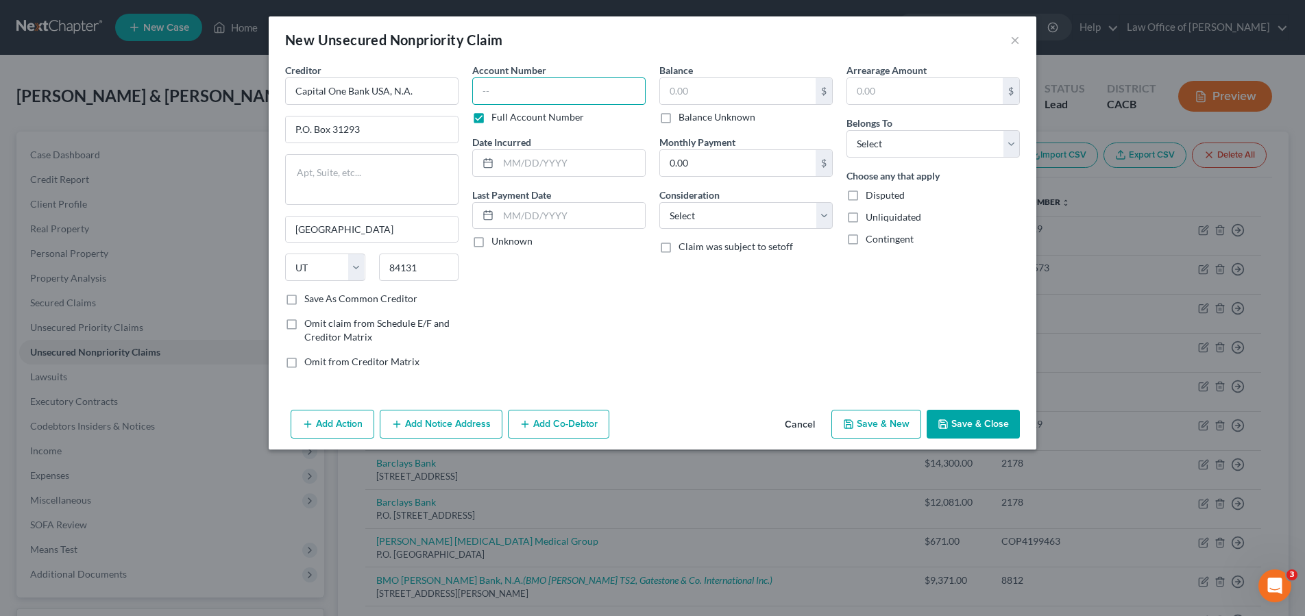
click at [573, 94] on input "text" at bounding box center [558, 90] width 173 height 27
type input "6203"
click at [698, 93] on input "text" at bounding box center [738, 91] width 156 height 26
type input "5,661"
click at [983, 160] on div "Arrearage Amount $ Belongs To * Select Debtor 1 Only Debtor 2 Only Debtor 1 And…" at bounding box center [932, 221] width 187 height 317
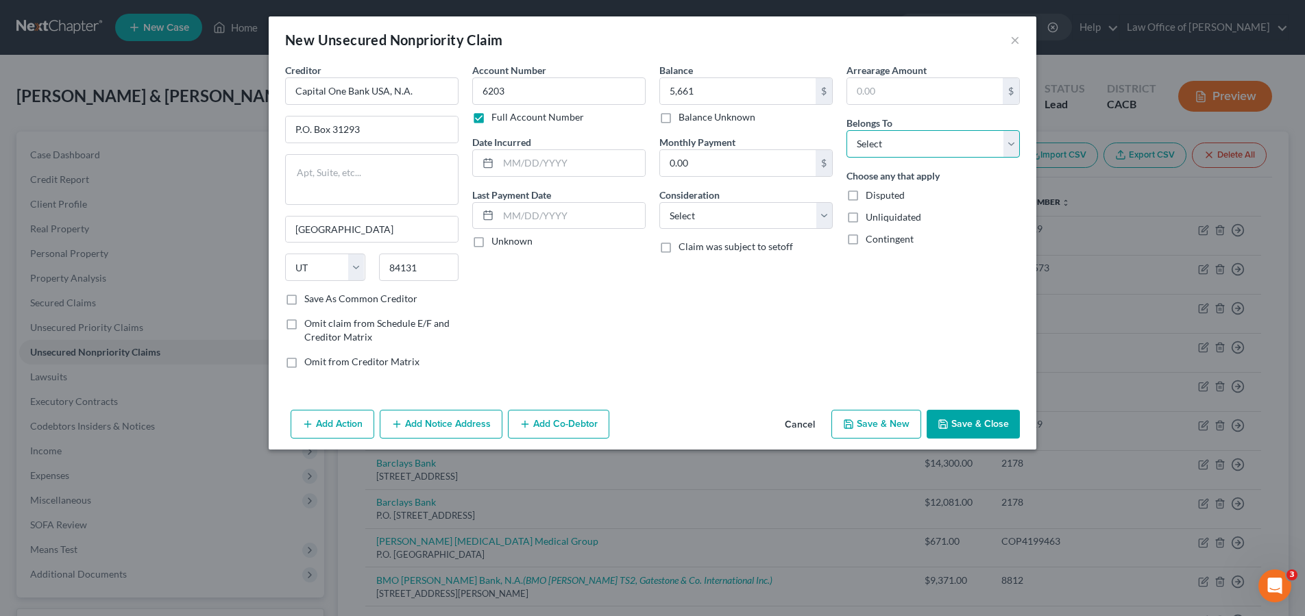
click at [978, 153] on select "Select Debtor 1 Only Debtor 2 Only Debtor 1 And Debtor 2 Only At Least One Of T…" at bounding box center [932, 143] width 173 height 27
select select "1"
click at [846, 130] on select "Select Debtor 1 Only Debtor 2 Only Debtor 1 And Debtor 2 Only At Least One Of T…" at bounding box center [932, 143] width 173 height 27
click at [620, 171] on input "text" at bounding box center [571, 163] width 147 height 26
type input "2020"
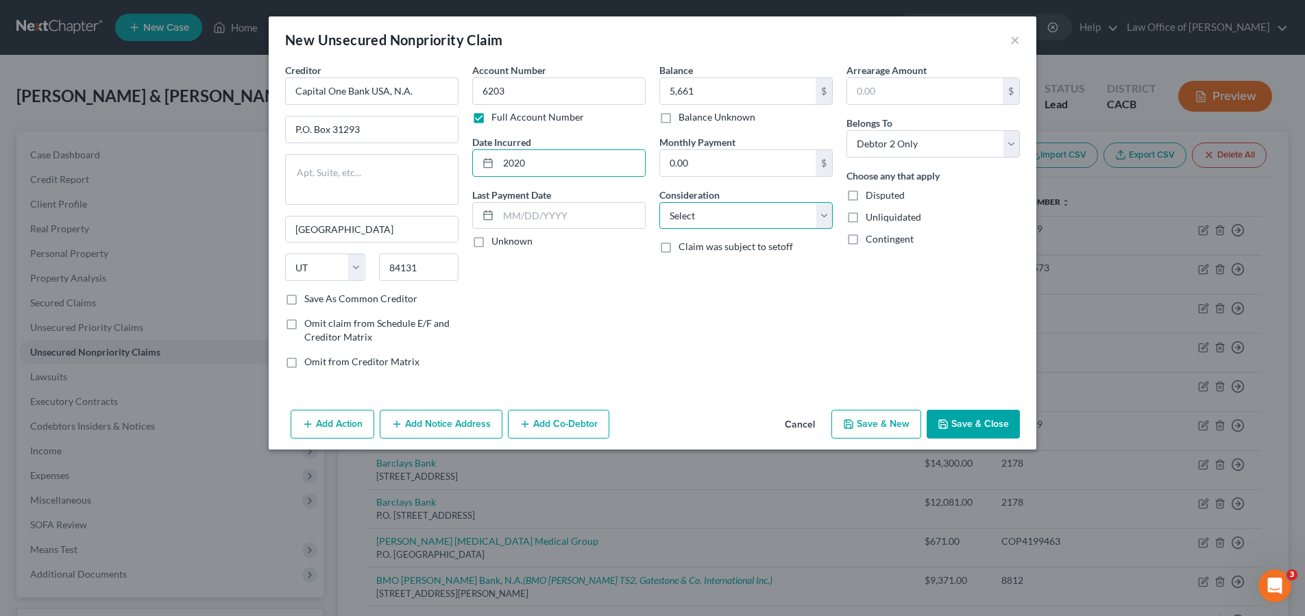
click at [722, 225] on select "Select Cable / Satellite Services Collection Agency Credit Card Debt Debt Couns…" at bounding box center [745, 215] width 173 height 27
select select "2"
click at [659, 202] on select "Select Cable / Satellite Services Collection Agency Credit Card Debt Debt Couns…" at bounding box center [745, 215] width 173 height 27
click at [964, 417] on button "Save & Close" at bounding box center [973, 424] width 93 height 29
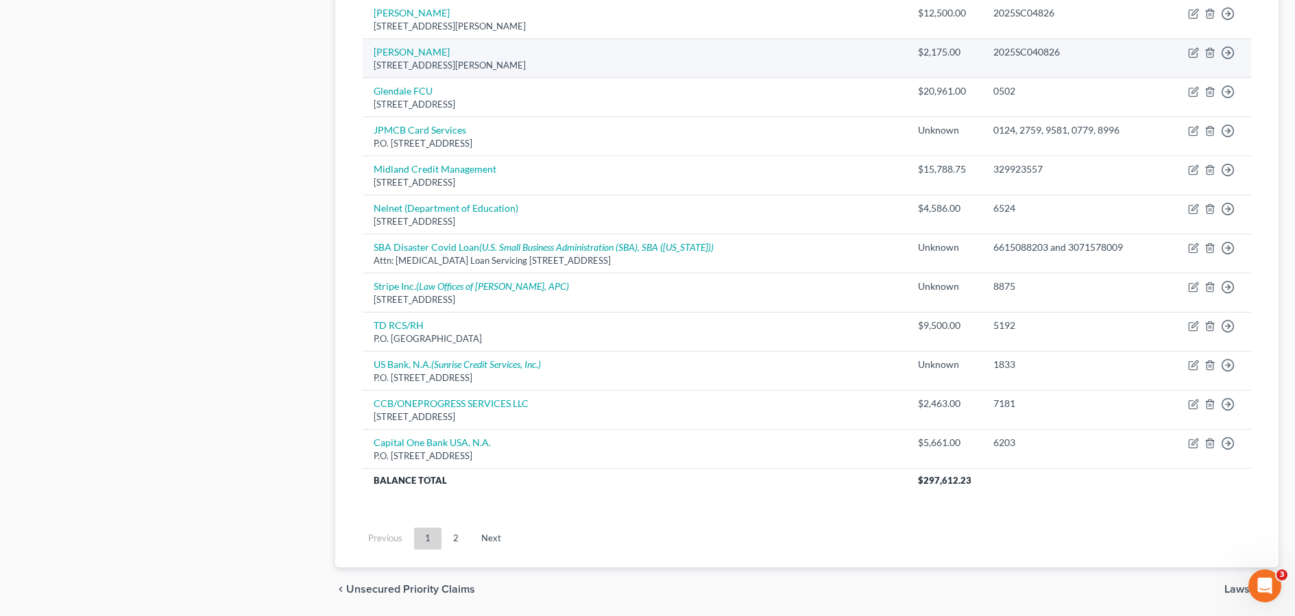
scroll to position [1044, 0]
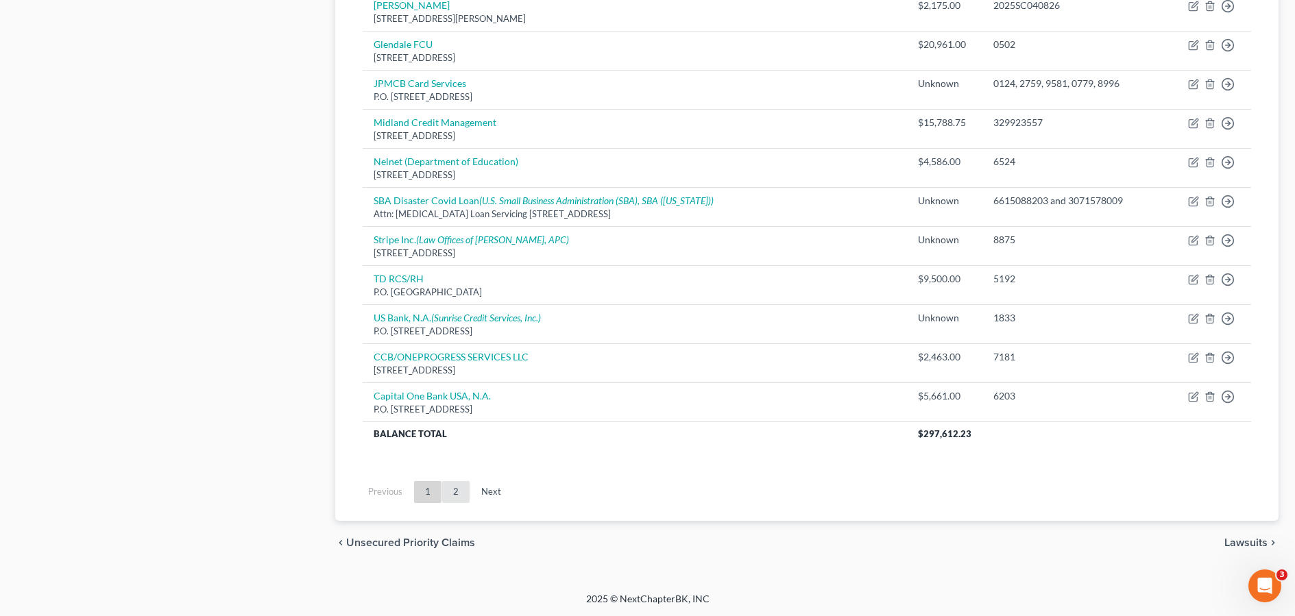
click at [455, 486] on link "2" at bounding box center [455, 492] width 27 height 22
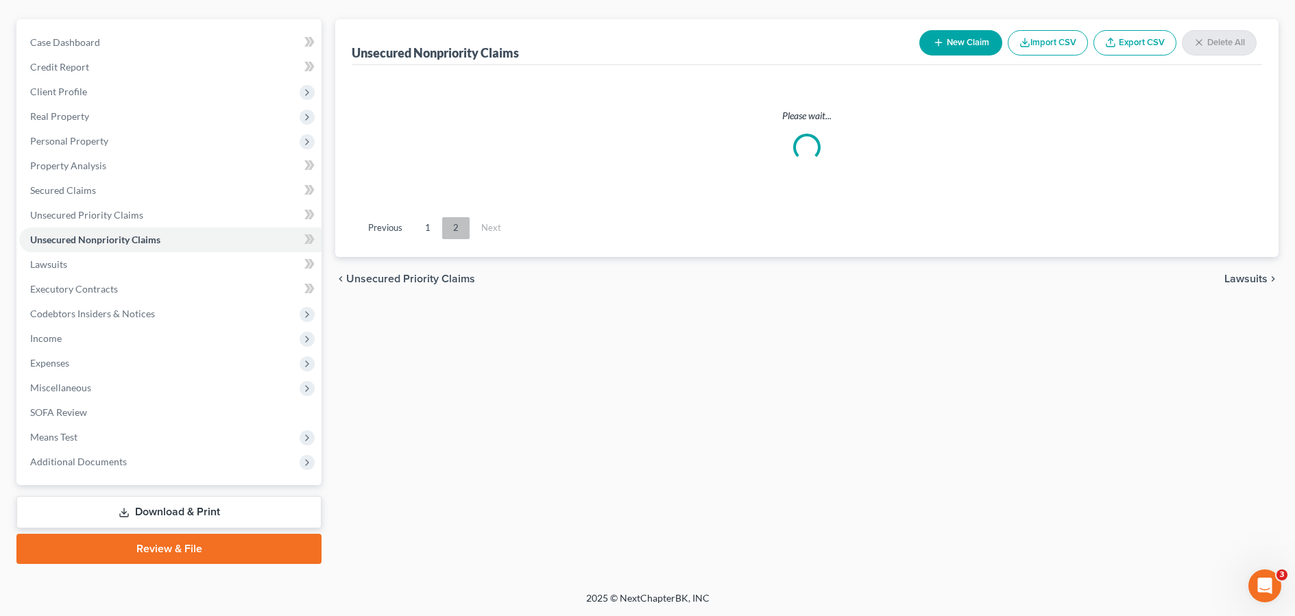
scroll to position [111, 0]
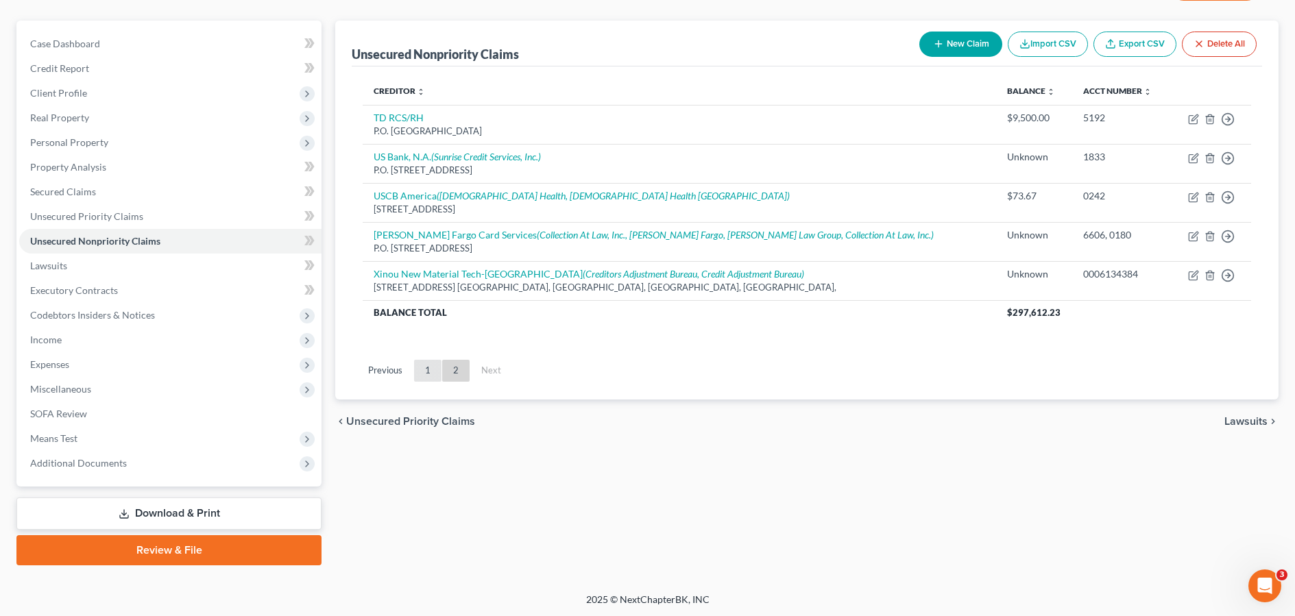
click at [424, 365] on link "1" at bounding box center [427, 371] width 27 height 22
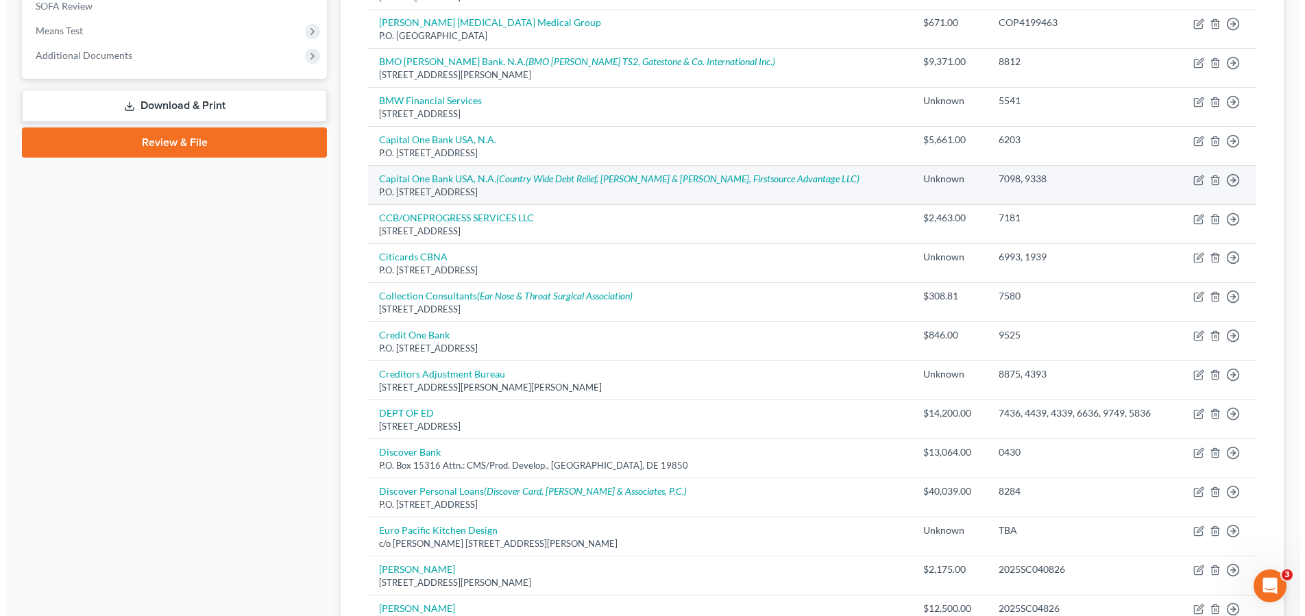
scroll to position [0, 0]
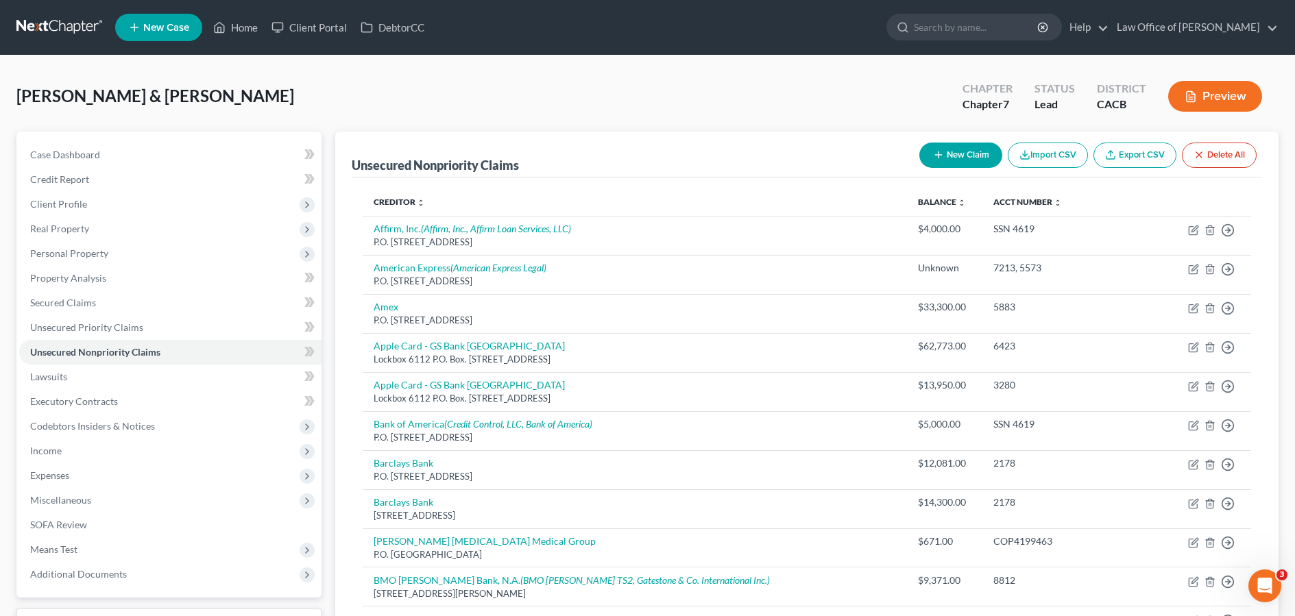
click at [961, 143] on button "New Claim" at bounding box center [960, 155] width 83 height 25
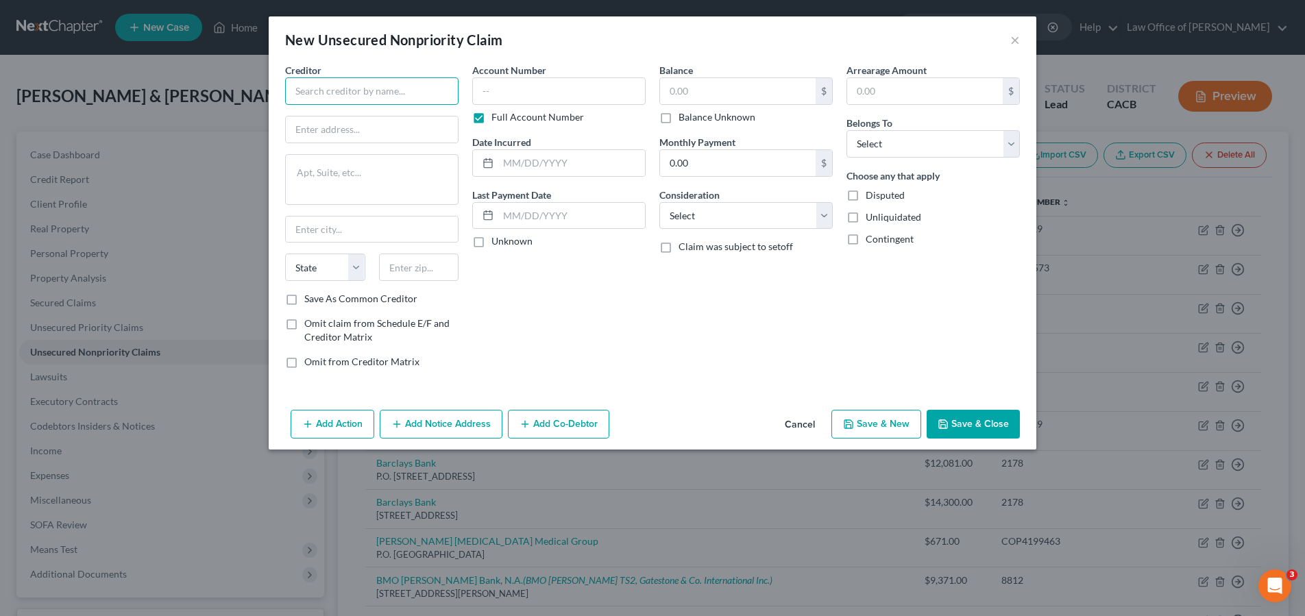
click at [374, 79] on input "text" at bounding box center [371, 90] width 173 height 27
type input "discover card"
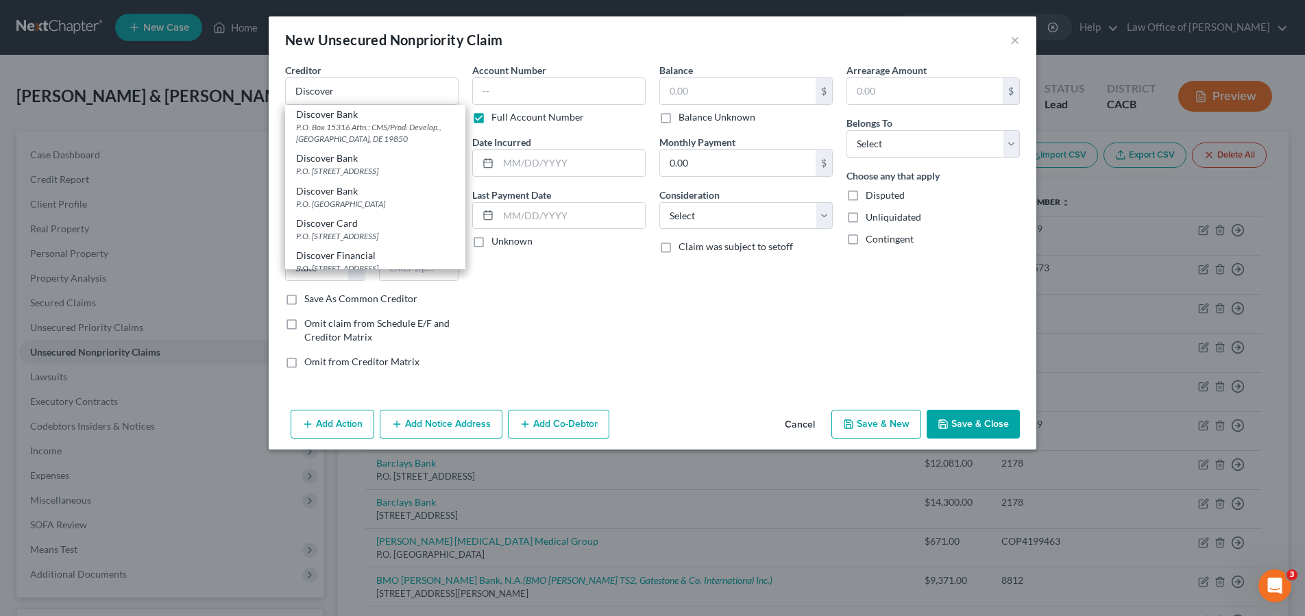
scroll to position [75, 0]
click at [435, 158] on div "Discover Bank" at bounding box center [375, 160] width 158 height 14
type input "Discover Bank"
type input "P.O. Box 30939"
type input "Salt Lake City"
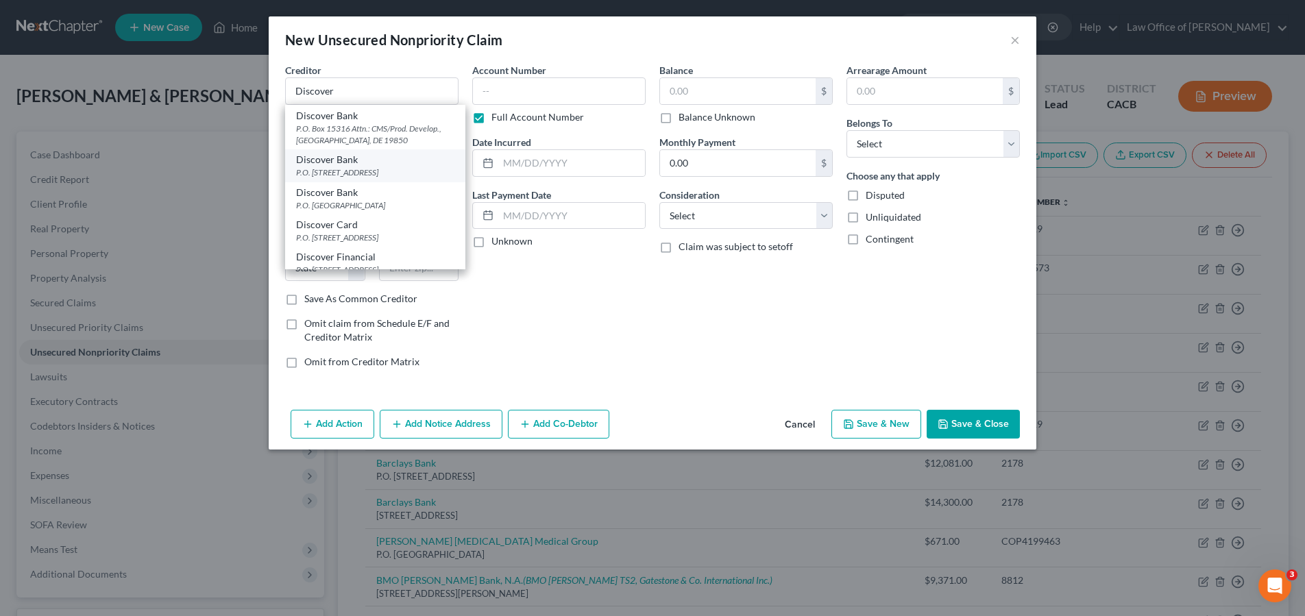
select select "46"
type input "84130"
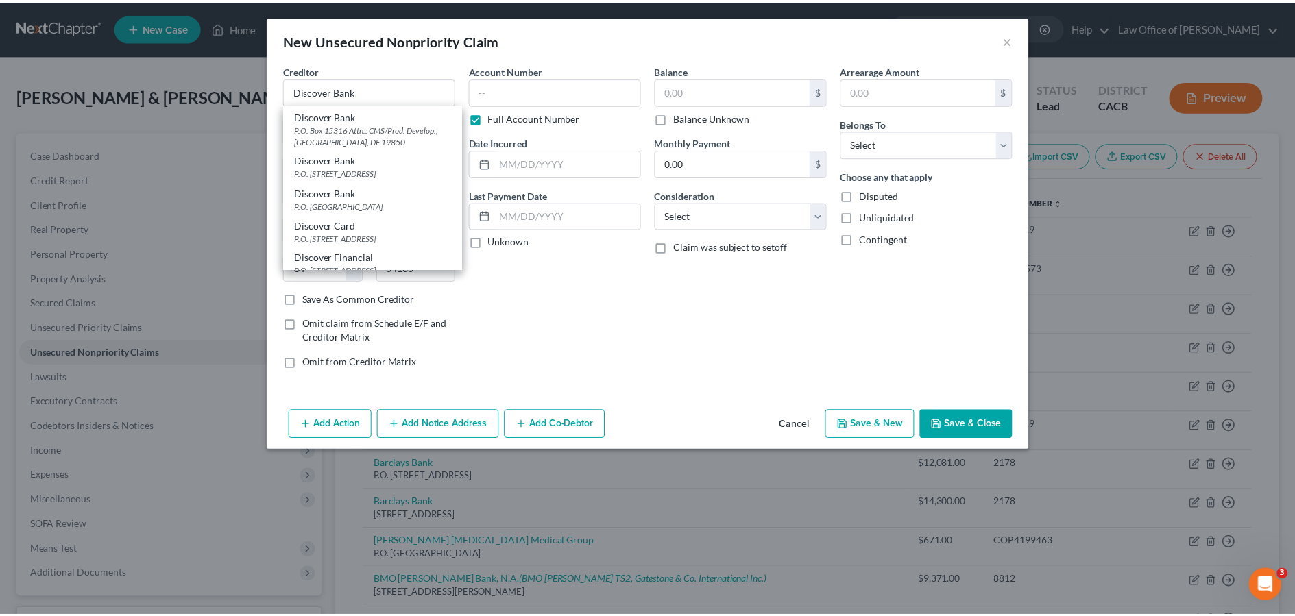
scroll to position [0, 0]
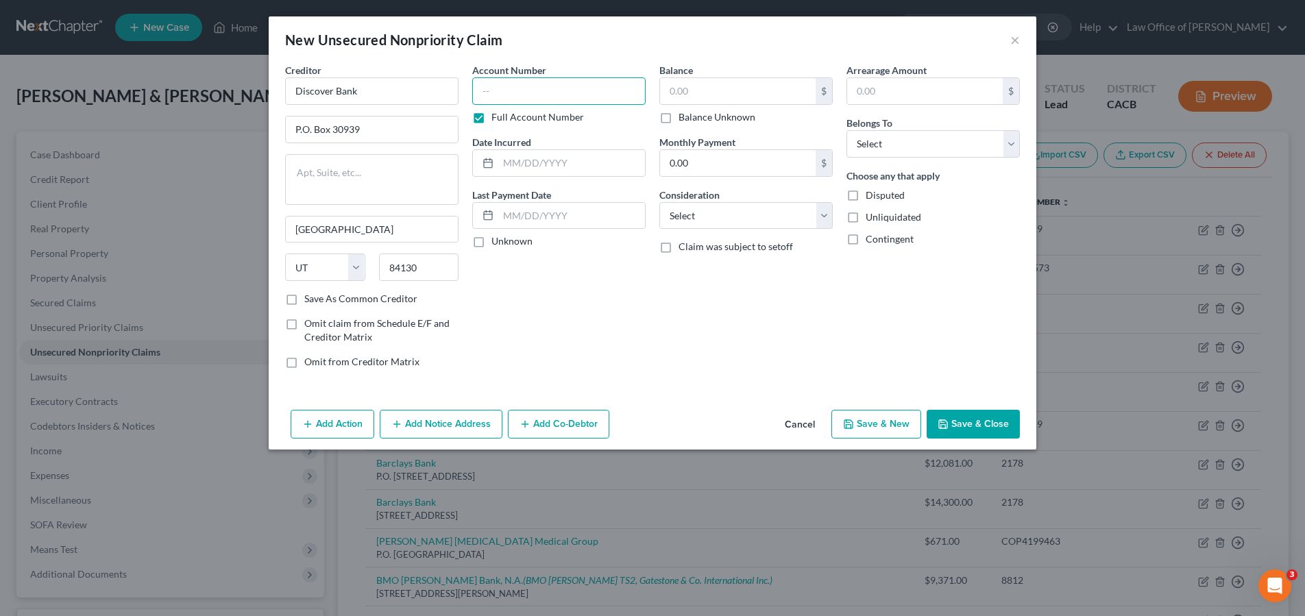
click at [556, 96] on input "text" at bounding box center [558, 90] width 173 height 27
type input "8301"
click at [722, 95] on input "text" at bounding box center [738, 91] width 156 height 26
type input "7,769"
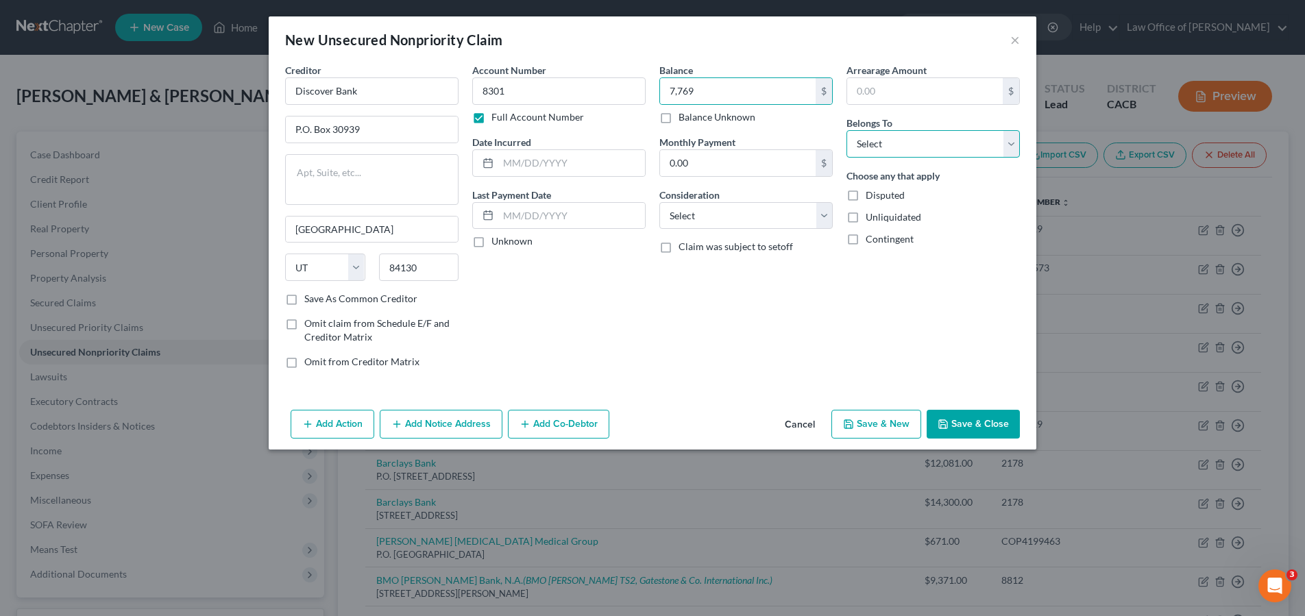
click at [943, 143] on select "Select Debtor 1 Only Debtor 2 Only Debtor 1 And Debtor 2 Only At Least One Of T…" at bounding box center [932, 143] width 173 height 27
select select "1"
click at [846, 130] on select "Select Debtor 1 Only Debtor 2 Only Debtor 1 And Debtor 2 Only At Least One Of T…" at bounding box center [932, 143] width 173 height 27
click at [611, 160] on input "text" at bounding box center [571, 163] width 147 height 26
type input "2022"
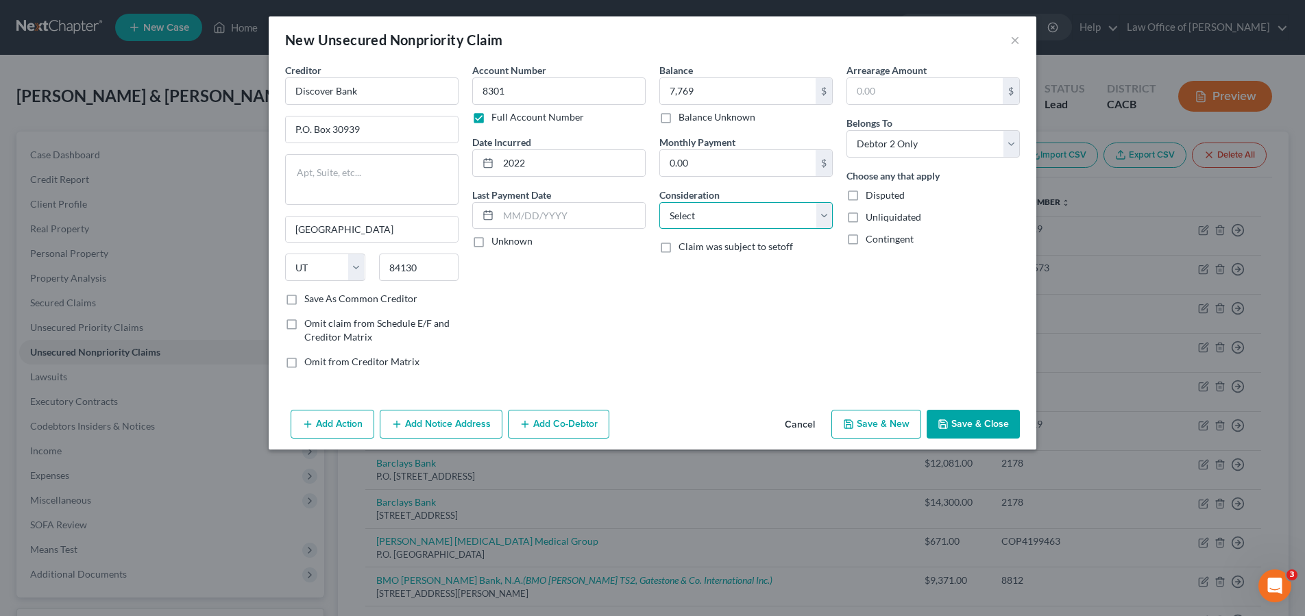
click at [750, 219] on select "Select Cable / Satellite Services Collection Agency Credit Card Debt Debt Couns…" at bounding box center [745, 215] width 173 height 27
select select "2"
click at [659, 202] on select "Select Cable / Satellite Services Collection Agency Credit Card Debt Debt Couns…" at bounding box center [745, 215] width 173 height 27
click at [978, 424] on button "Save & Close" at bounding box center [973, 424] width 93 height 29
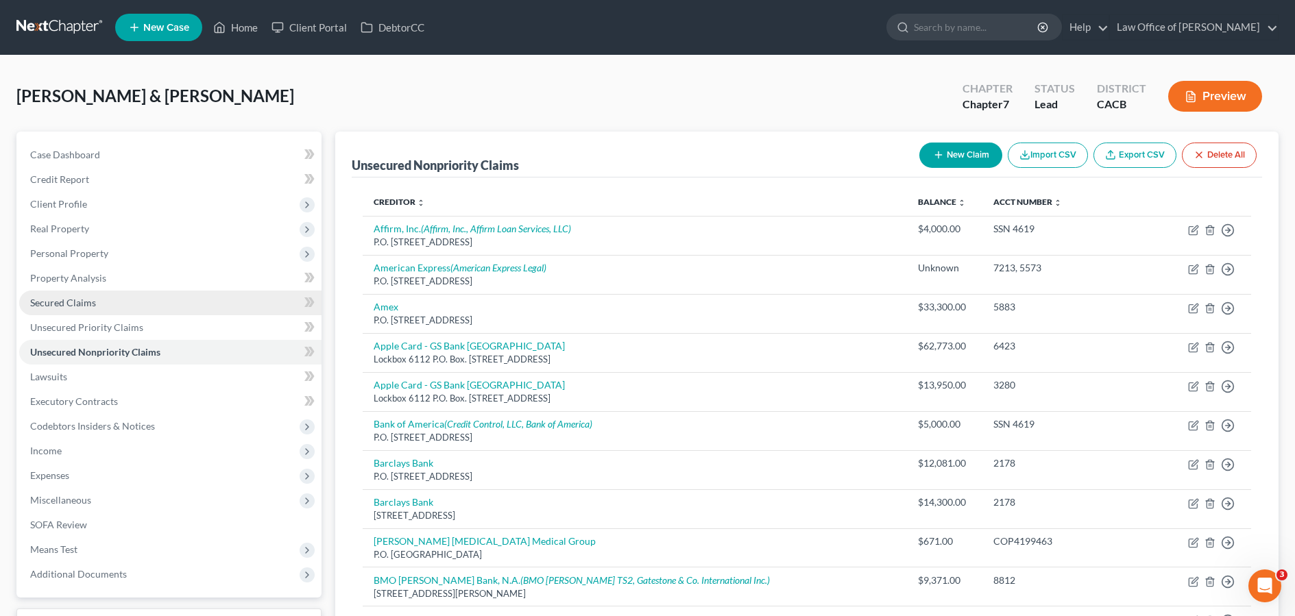
click at [219, 298] on link "Secured Claims" at bounding box center [170, 303] width 302 height 25
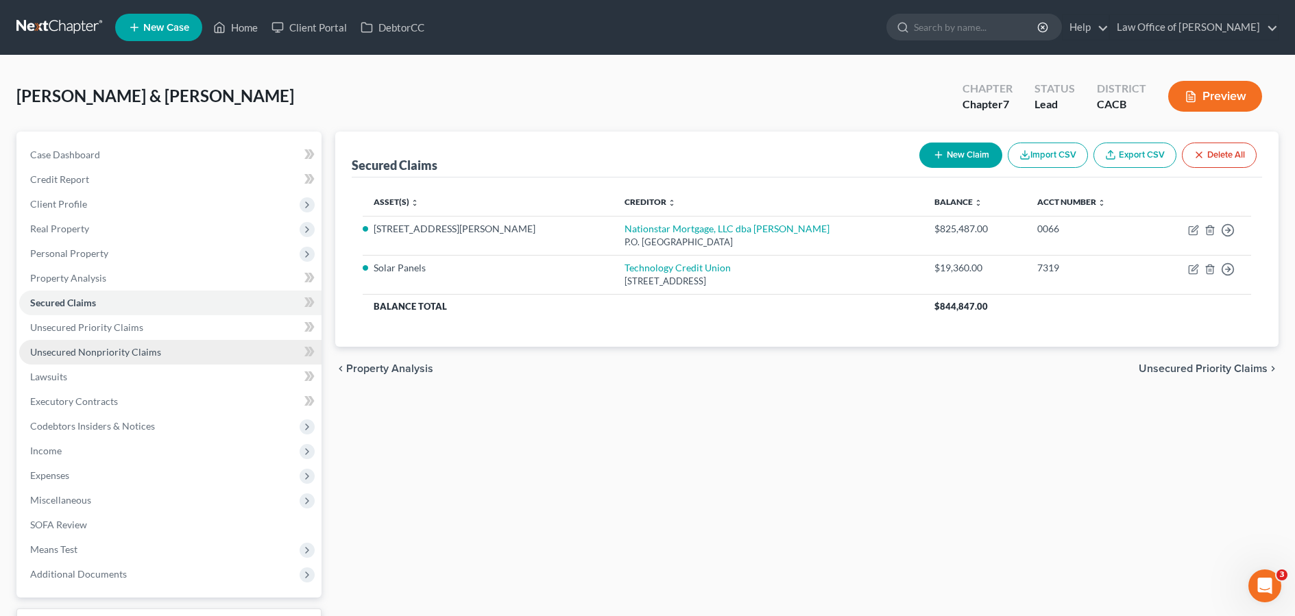
click at [206, 350] on link "Unsecured Nonpriority Claims" at bounding box center [170, 352] width 302 height 25
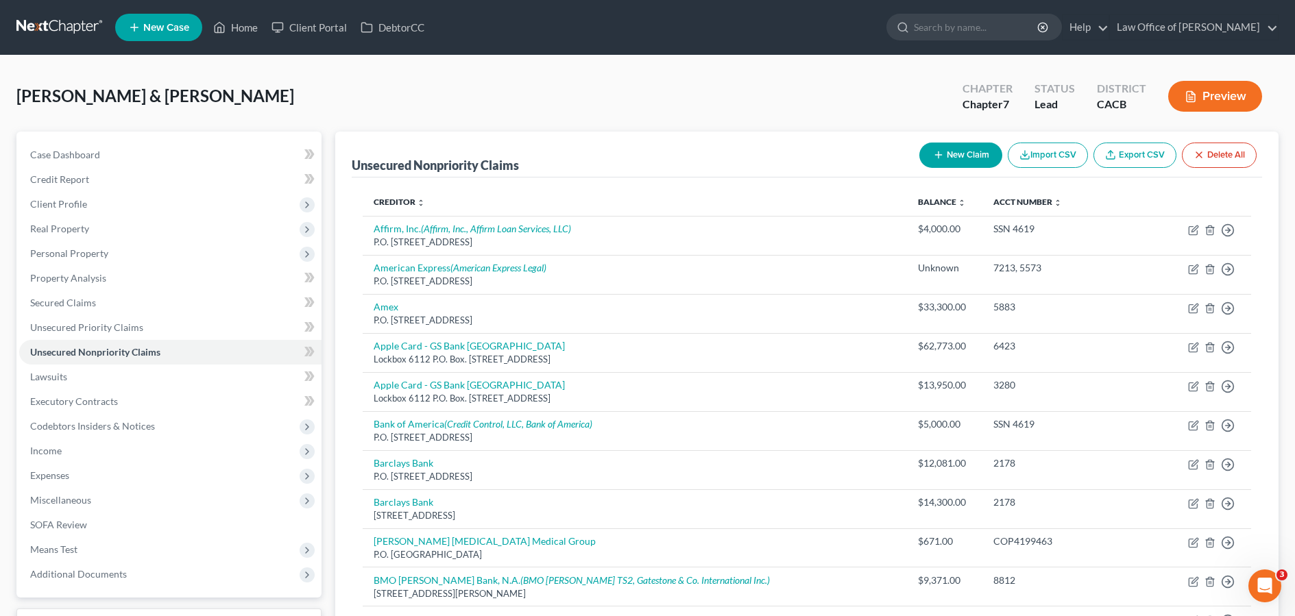
click at [960, 156] on button "New Claim" at bounding box center [960, 155] width 83 height 25
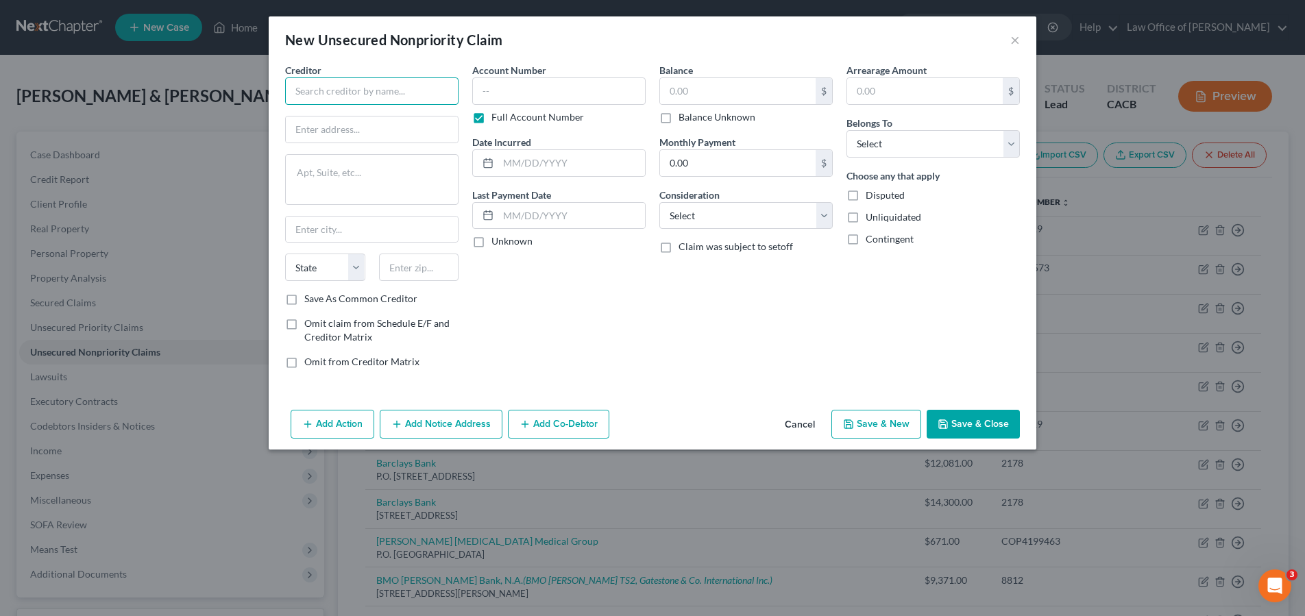
click at [415, 90] on input "text" at bounding box center [371, 90] width 173 height 27
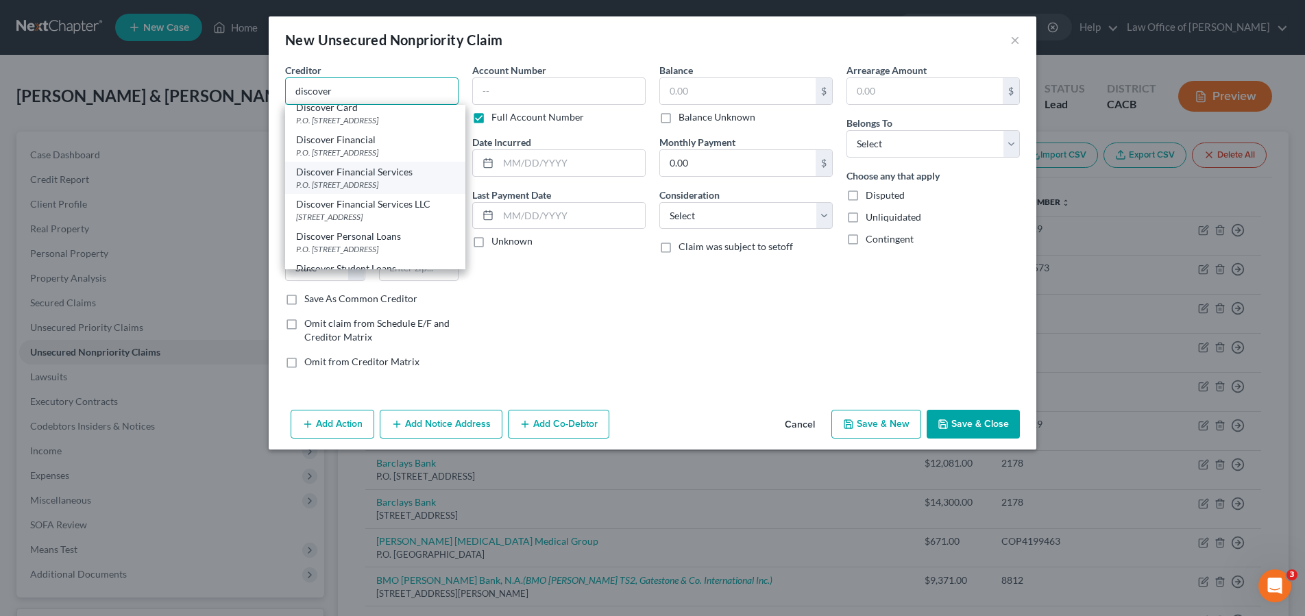
scroll to position [193, 0]
drag, startPoint x: 434, startPoint y: 235, endPoint x: 461, endPoint y: 208, distance: 37.3
click at [434, 235] on div "Discover Personal Loans" at bounding box center [375, 237] width 158 height 14
type input "Discover Personal Loans"
type input "P.O. Box 30954"
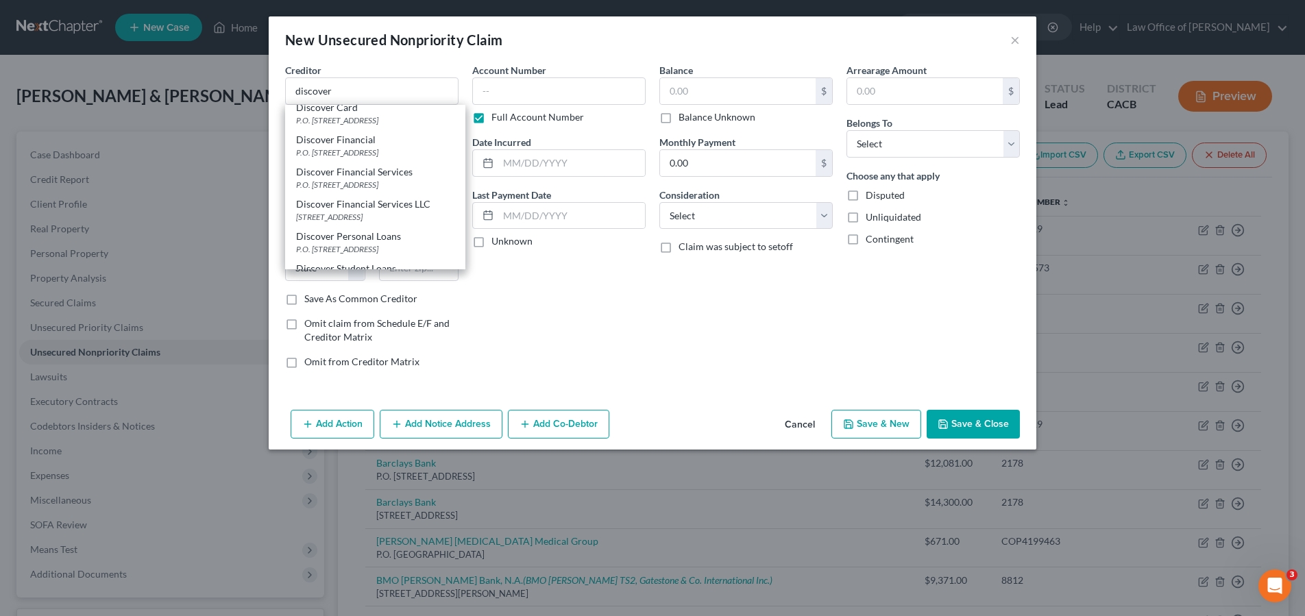
type input "Salt Lake City"
select select "46"
type input "84130"
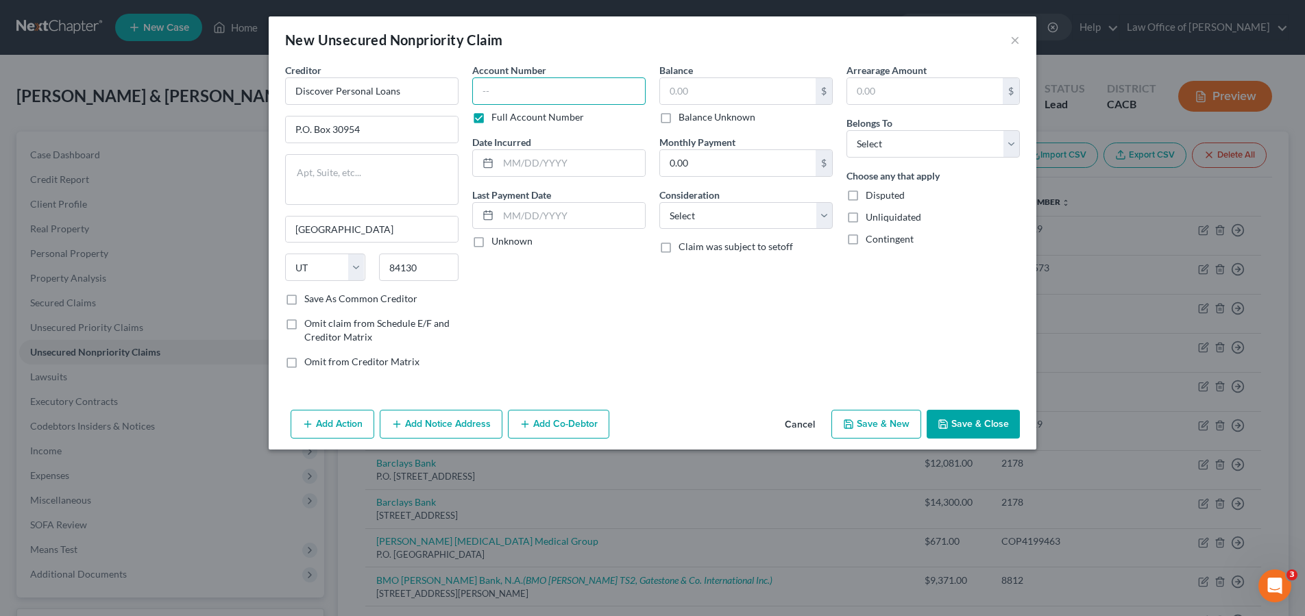
click at [594, 96] on input "text" at bounding box center [558, 90] width 173 height 27
type input "5"
type input "8990"
click at [728, 79] on input "text" at bounding box center [738, 91] width 156 height 26
type input "38,300"
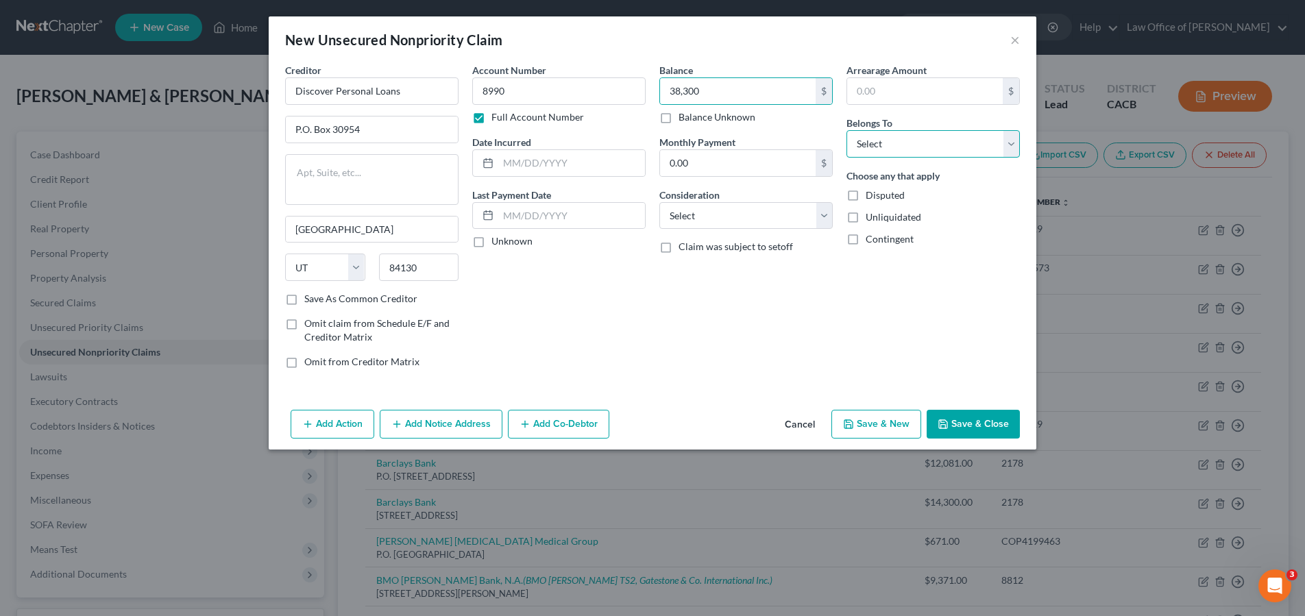
click at [902, 131] on select "Select Debtor 1 Only Debtor 2 Only Debtor 1 And Debtor 2 Only At Least One Of T…" at bounding box center [932, 143] width 173 height 27
select select "1"
click at [846, 130] on select "Select Debtor 1 Only Debtor 2 Only Debtor 1 And Debtor 2 Only At Least One Of T…" at bounding box center [932, 143] width 173 height 27
click at [537, 171] on input "text" at bounding box center [571, 163] width 147 height 26
type input "2023"
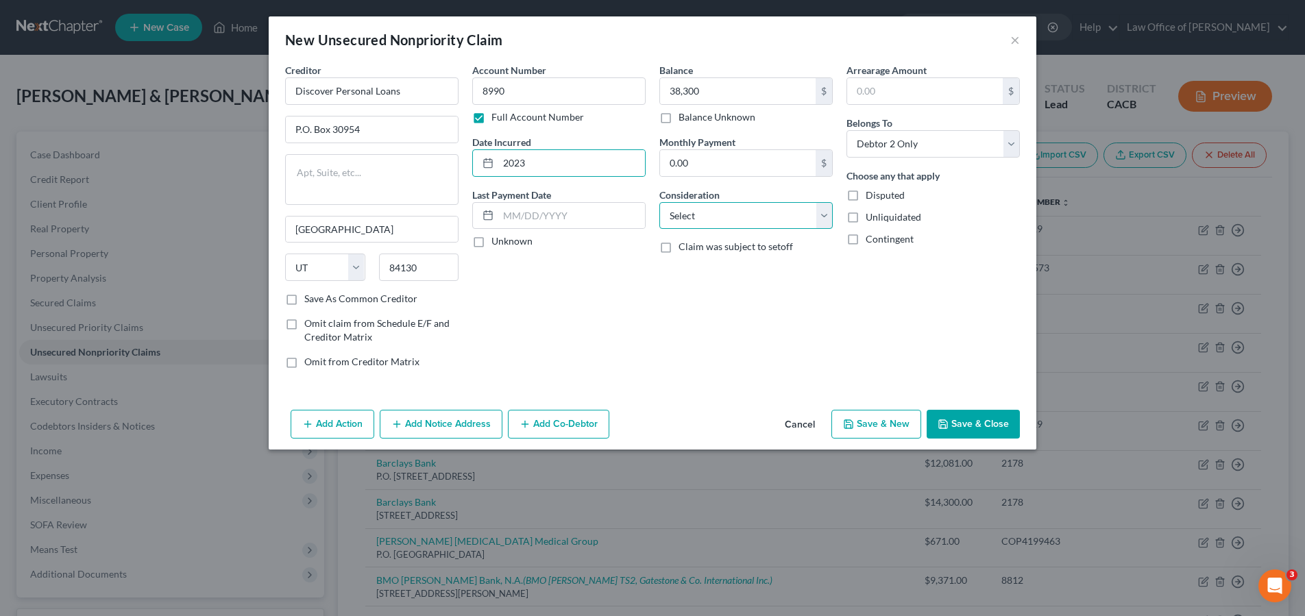
click at [779, 220] on select "Select Cable / Satellite Services Collection Agency Credit Card Debt Debt Couns…" at bounding box center [745, 215] width 173 height 27
select select "10"
click at [659, 202] on select "Select Cable / Satellite Services Collection Agency Credit Card Debt Debt Couns…" at bounding box center [745, 215] width 173 height 27
click at [970, 431] on button "Save & Close" at bounding box center [973, 424] width 93 height 29
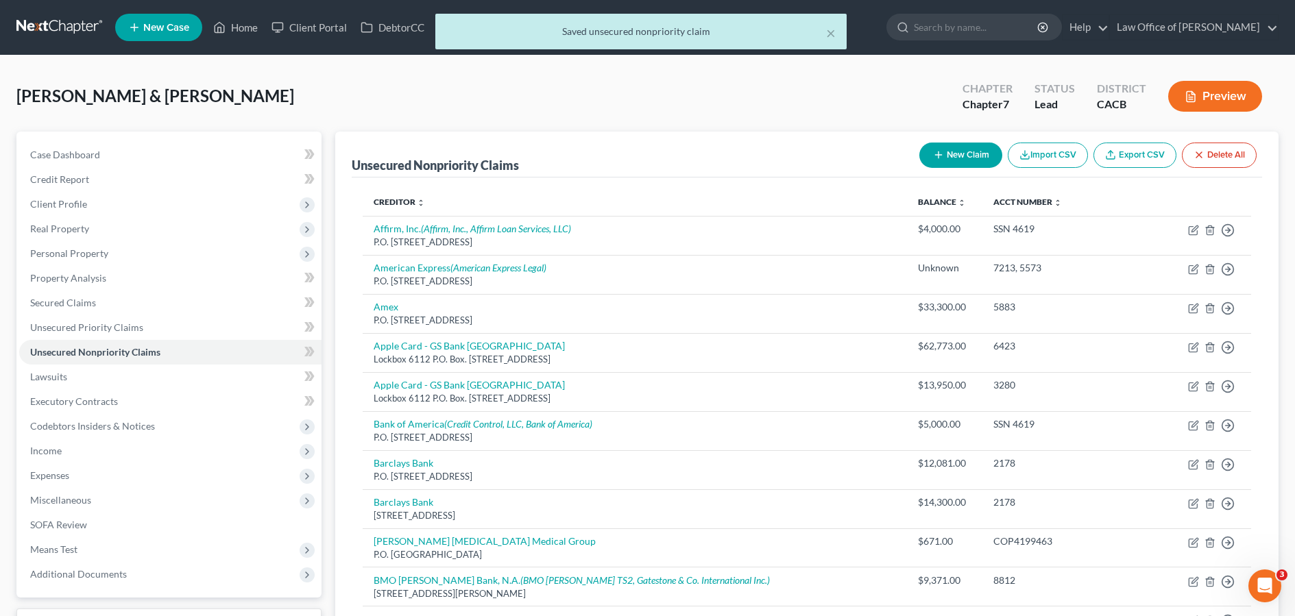
click at [986, 156] on button "New Claim" at bounding box center [960, 155] width 83 height 25
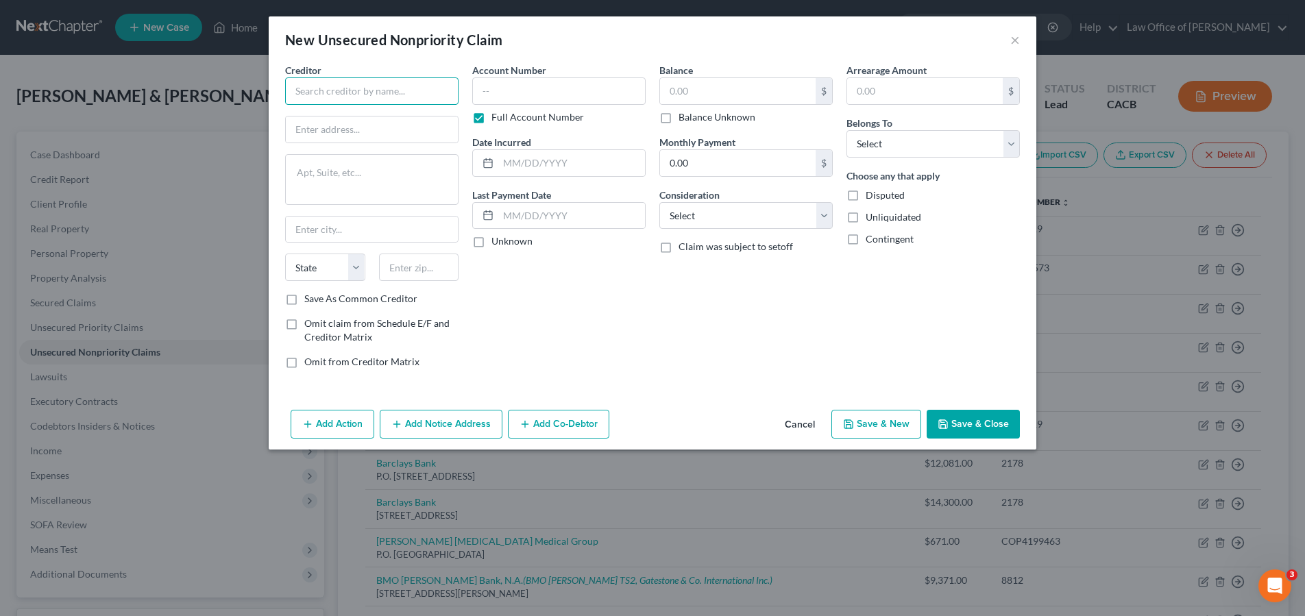
click at [384, 103] on input "text" at bounding box center [371, 90] width 173 height 27
click at [774, 499] on div "New Unsecured Nonpriority Claim × Creditor * State AL AK AR AZ CA CO CT DE DC F…" at bounding box center [652, 308] width 1305 height 616
click at [1021, 42] on div "New Unsecured Nonpriority Claim ×" at bounding box center [653, 39] width 768 height 47
click at [1014, 38] on button "×" at bounding box center [1015, 40] width 10 height 16
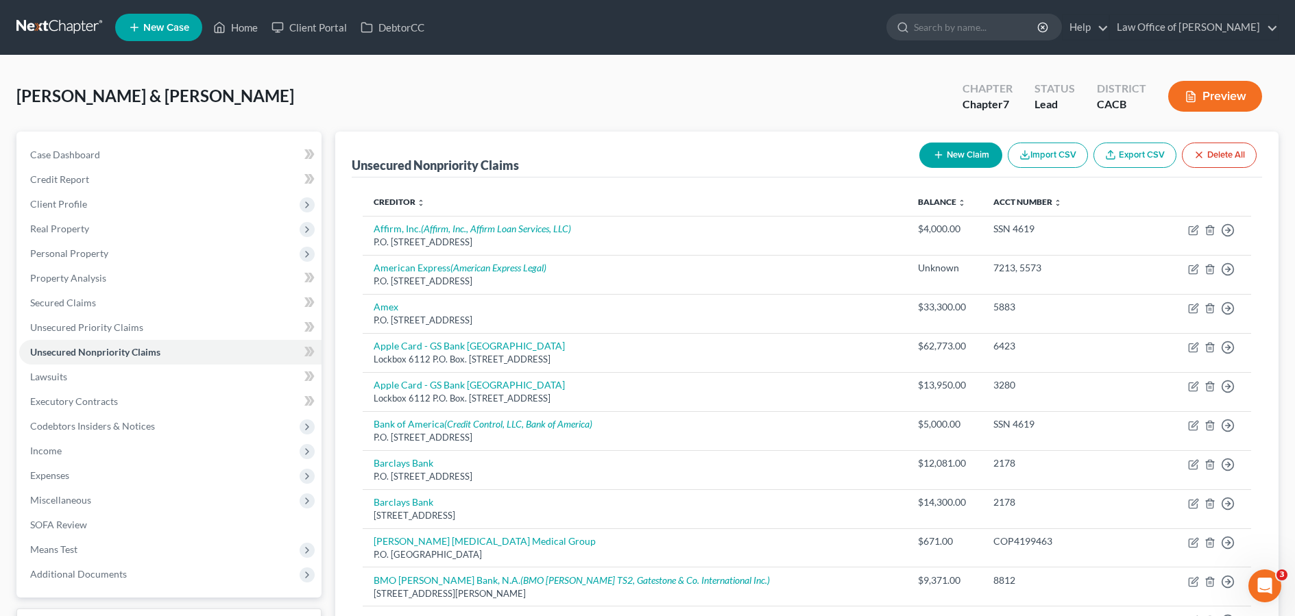
click at [972, 160] on button "New Claim" at bounding box center [960, 155] width 83 height 25
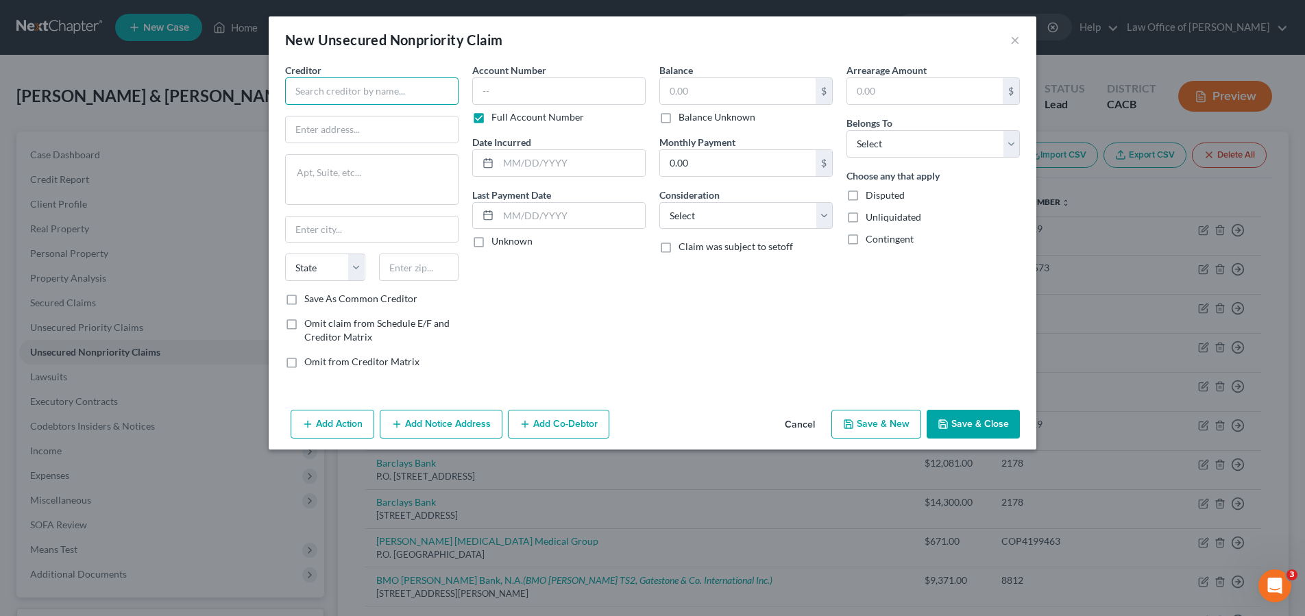
click at [364, 90] on input "text" at bounding box center [371, 90] width 173 height 27
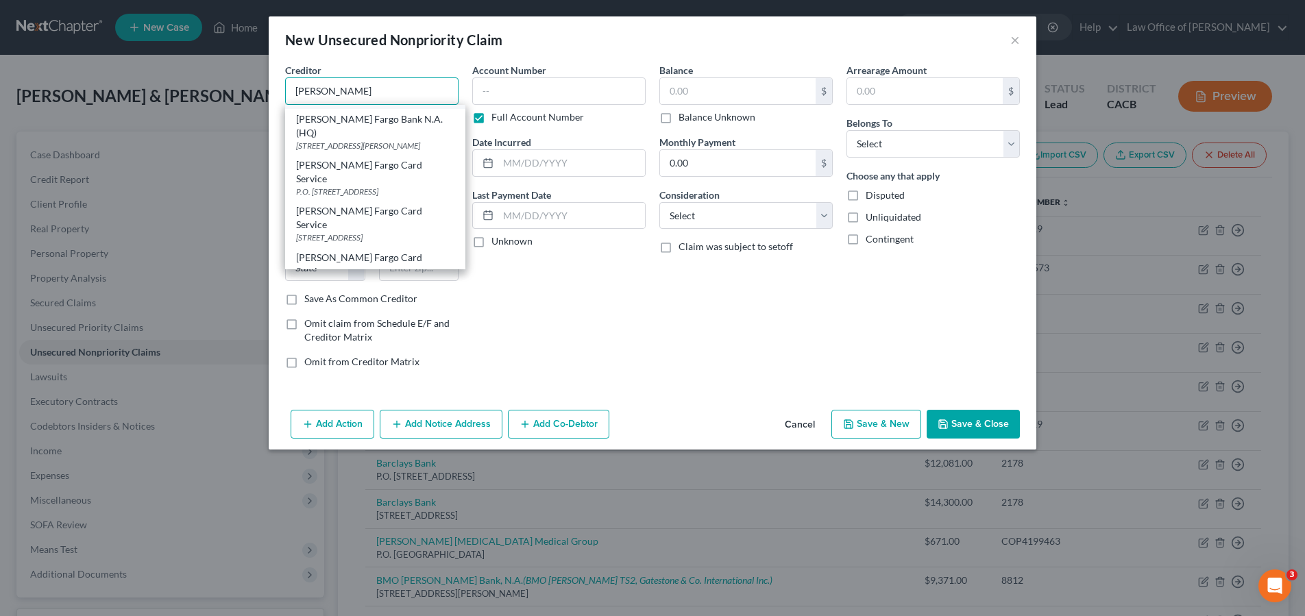
scroll to position [114, 0]
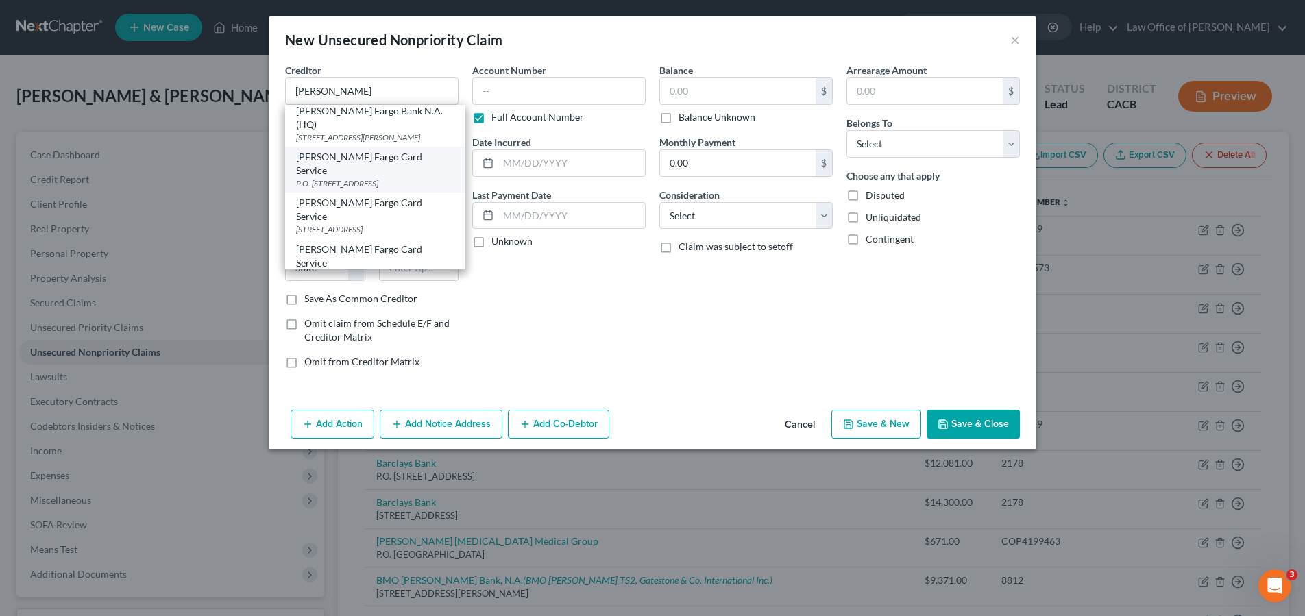
click at [437, 177] on div "P.O. Box 393, Minneapolis, MN 55480" at bounding box center [375, 183] width 158 height 12
type input "Wells Fargo Card Service"
type input "P.O. Box 393"
type input "Minneapolis"
select select "24"
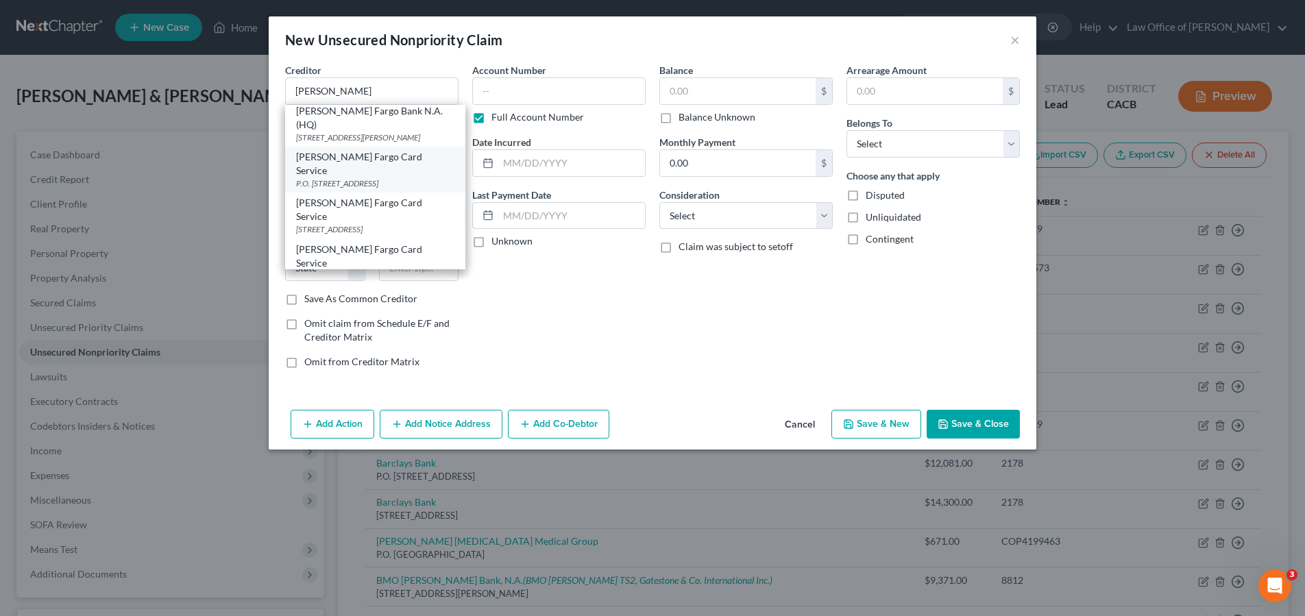
type input "55480"
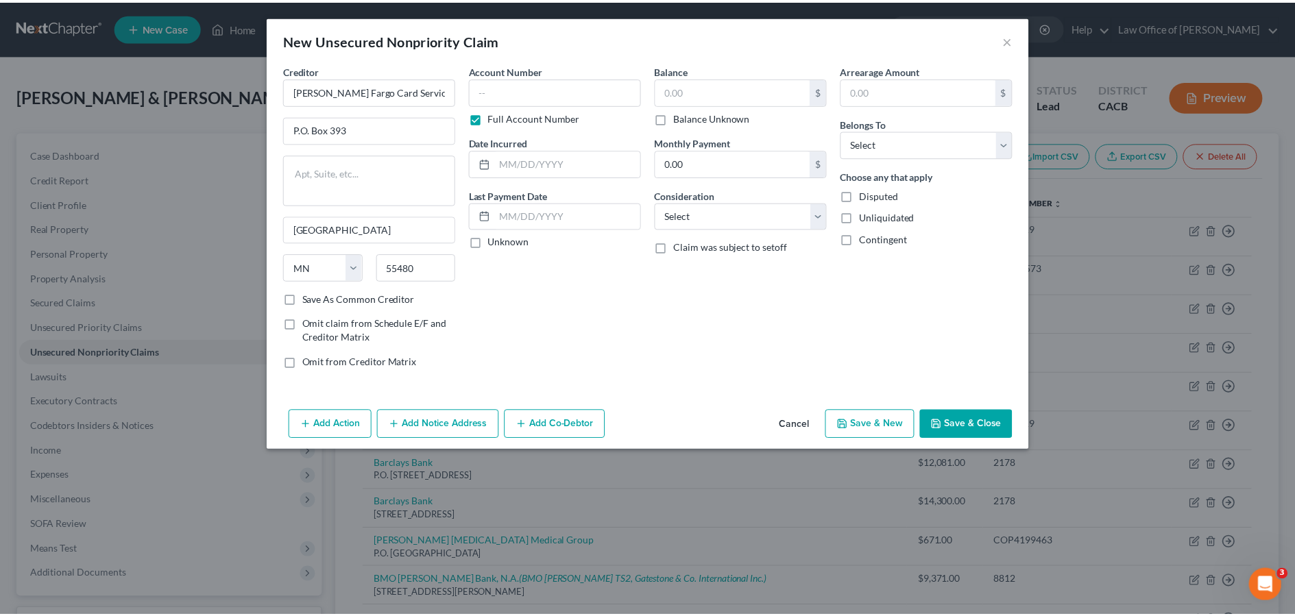
scroll to position [0, 0]
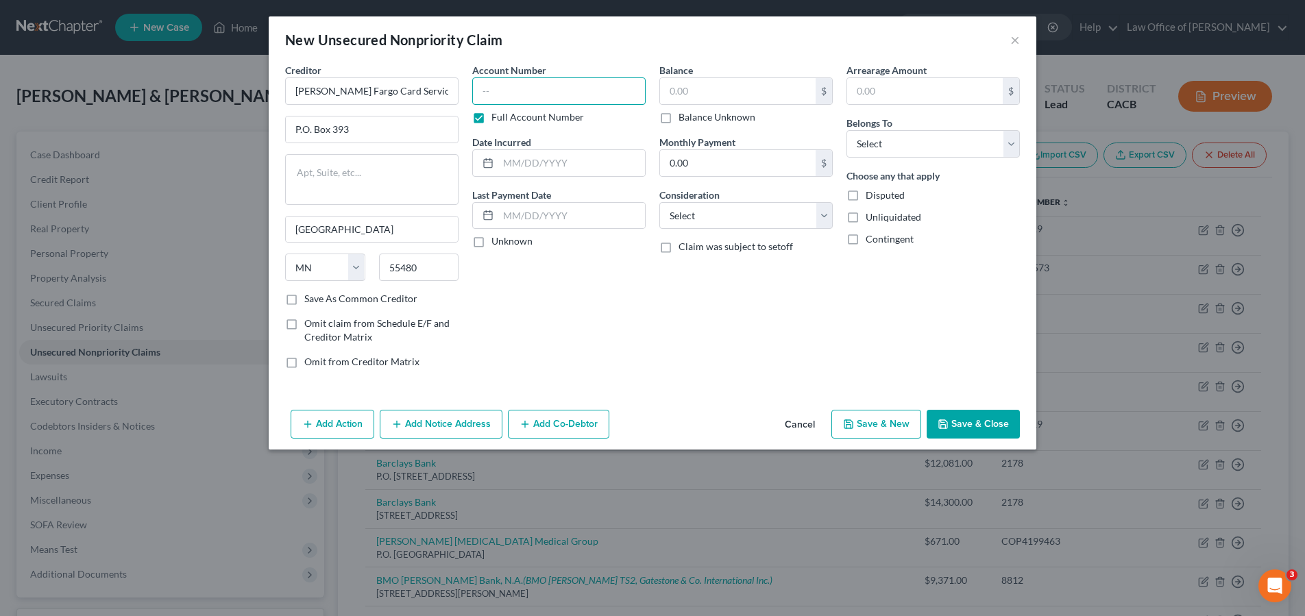
click at [565, 84] on input "text" at bounding box center [558, 90] width 173 height 27
type input "7270"
click at [768, 83] on input "text" at bounding box center [738, 91] width 156 height 26
type input "7,920"
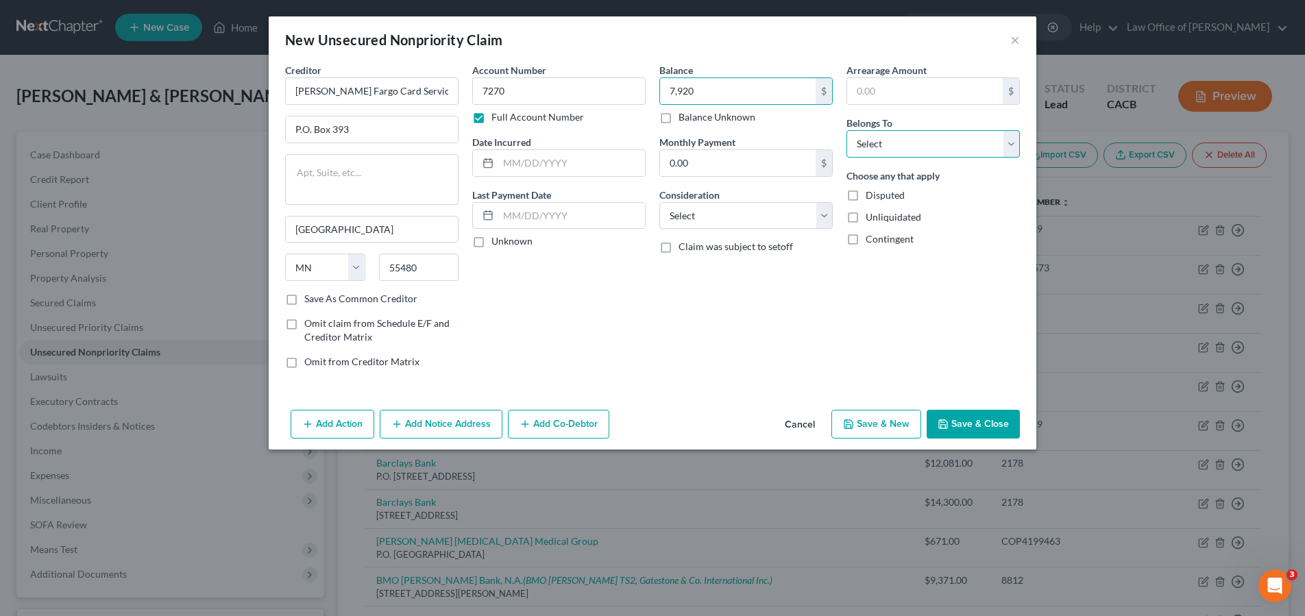
click at [901, 149] on select "Select Debtor 1 Only Debtor 2 Only Debtor 1 And Debtor 2 Only At Least One Of T…" at bounding box center [932, 143] width 173 height 27
select select "1"
click at [846, 130] on select "Select Debtor 1 Only Debtor 2 Only Debtor 1 And Debtor 2 Only At Least One Of T…" at bounding box center [932, 143] width 173 height 27
click at [561, 154] on input "text" at bounding box center [571, 163] width 147 height 26
type input "2008"
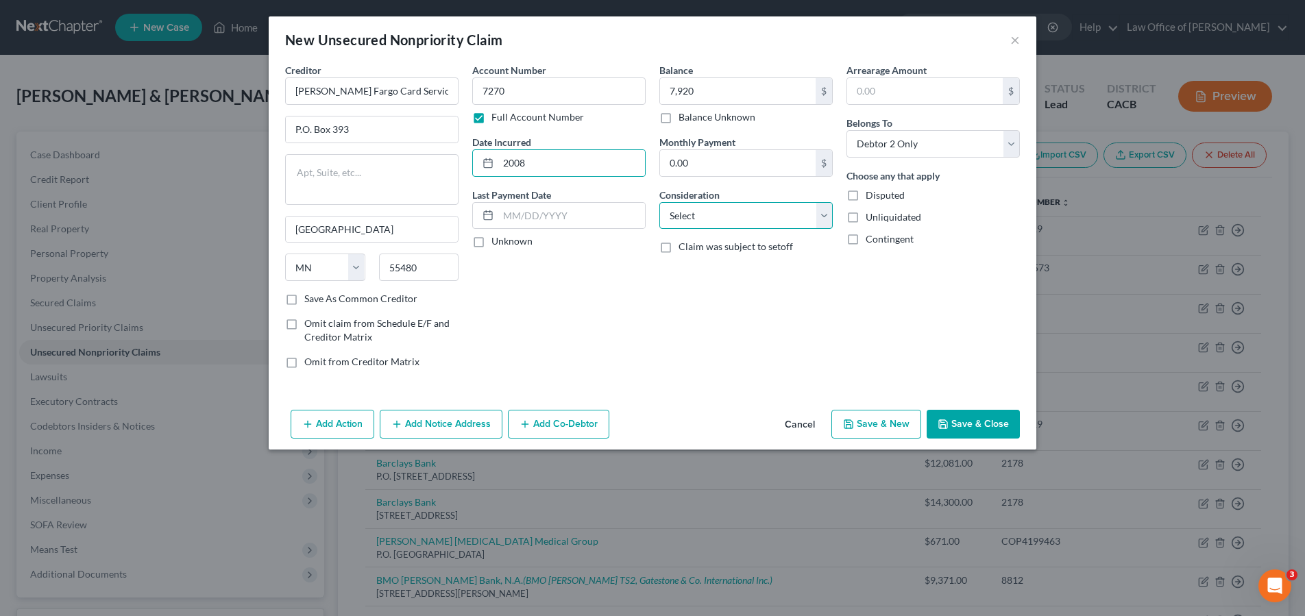
click at [709, 211] on select "Select Cable / Satellite Services Collection Agency Credit Card Debt Debt Couns…" at bounding box center [745, 215] width 173 height 27
select select "2"
click at [659, 202] on select "Select Cable / Satellite Services Collection Agency Credit Card Debt Debt Couns…" at bounding box center [745, 215] width 173 height 27
click at [967, 421] on button "Save & Close" at bounding box center [973, 424] width 93 height 29
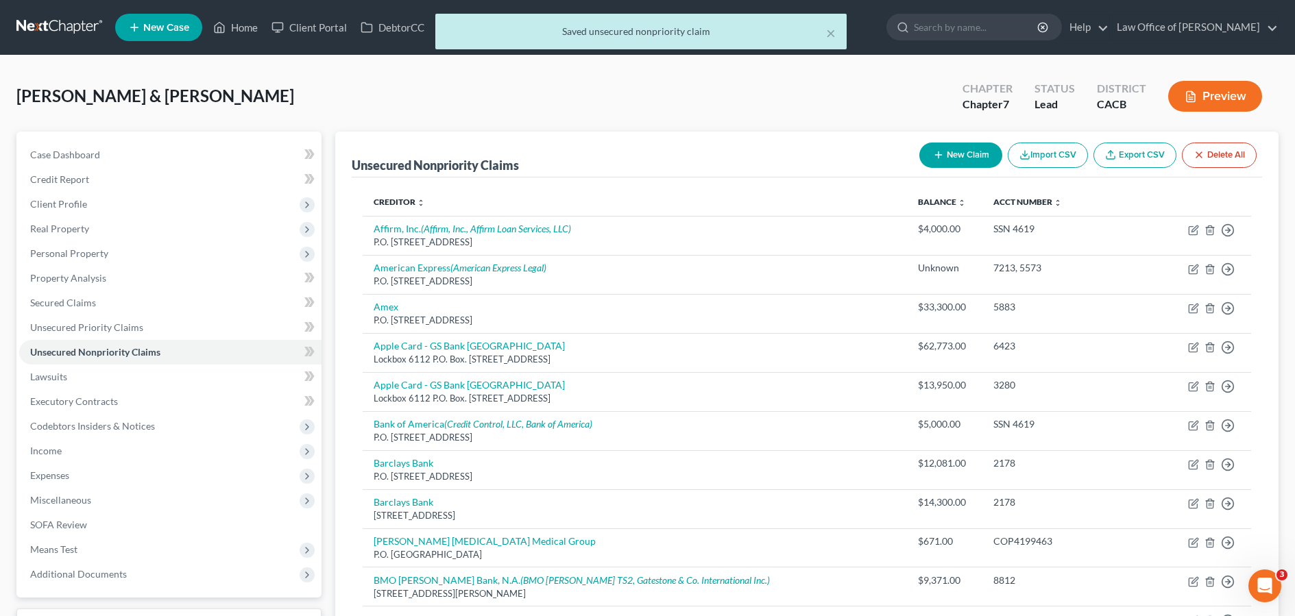
click at [978, 160] on button "New Claim" at bounding box center [960, 155] width 83 height 25
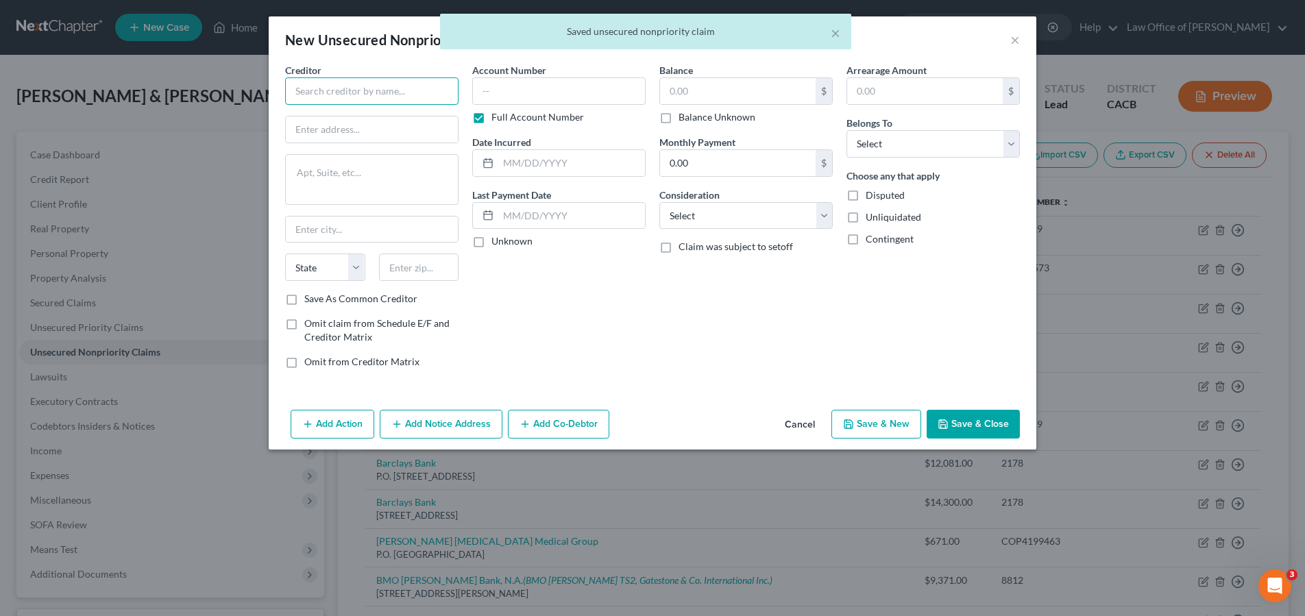
click at [412, 87] on input "text" at bounding box center [371, 90] width 173 height 27
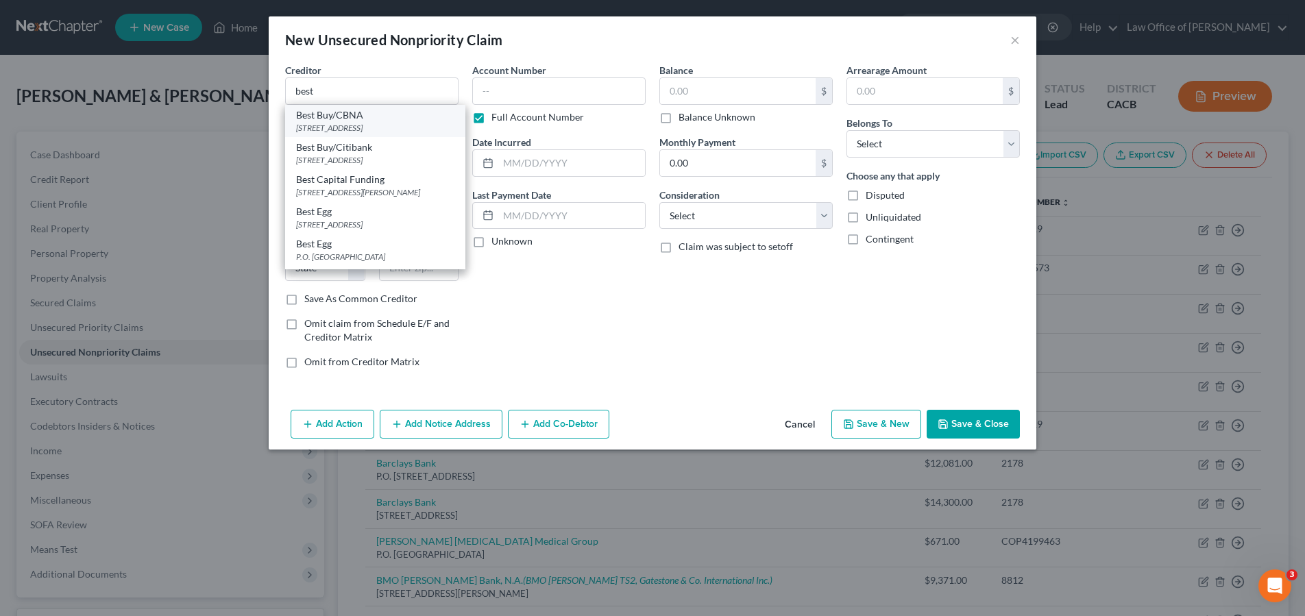
click at [395, 134] on div "5800 South Corporate Place, Sioux Falls, SD 57108" at bounding box center [375, 128] width 158 height 12
type input "Best Buy/CBNA"
type input "5800 South Corporate Place"
type input "Sioux Falls"
select select "43"
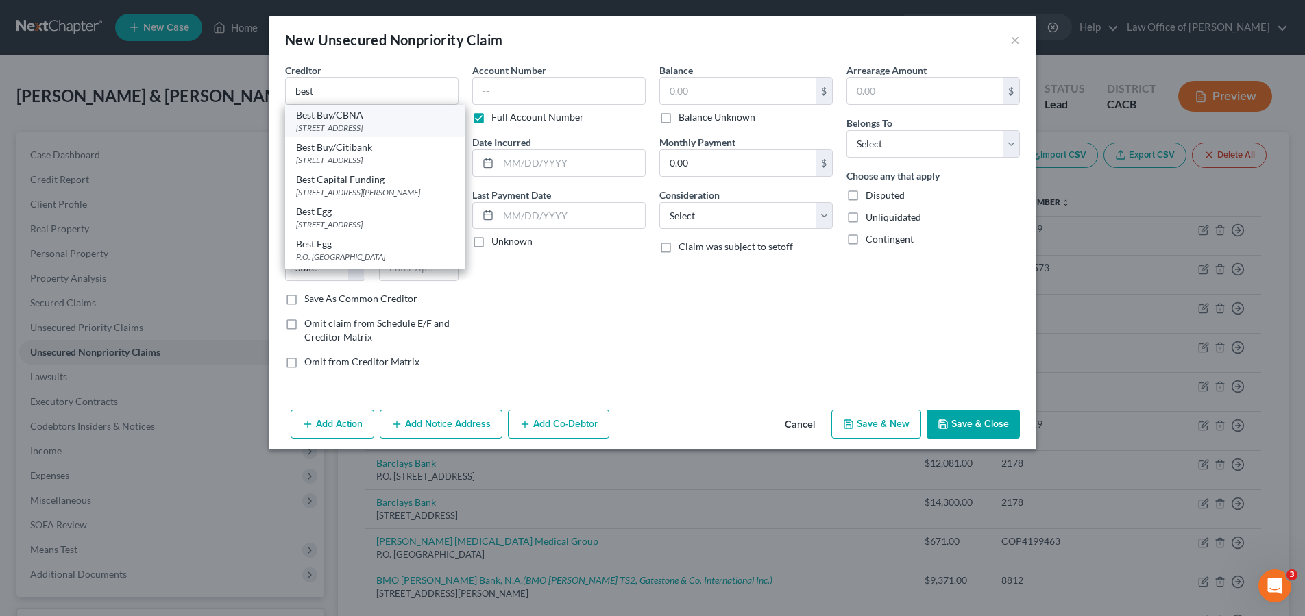
type input "57108"
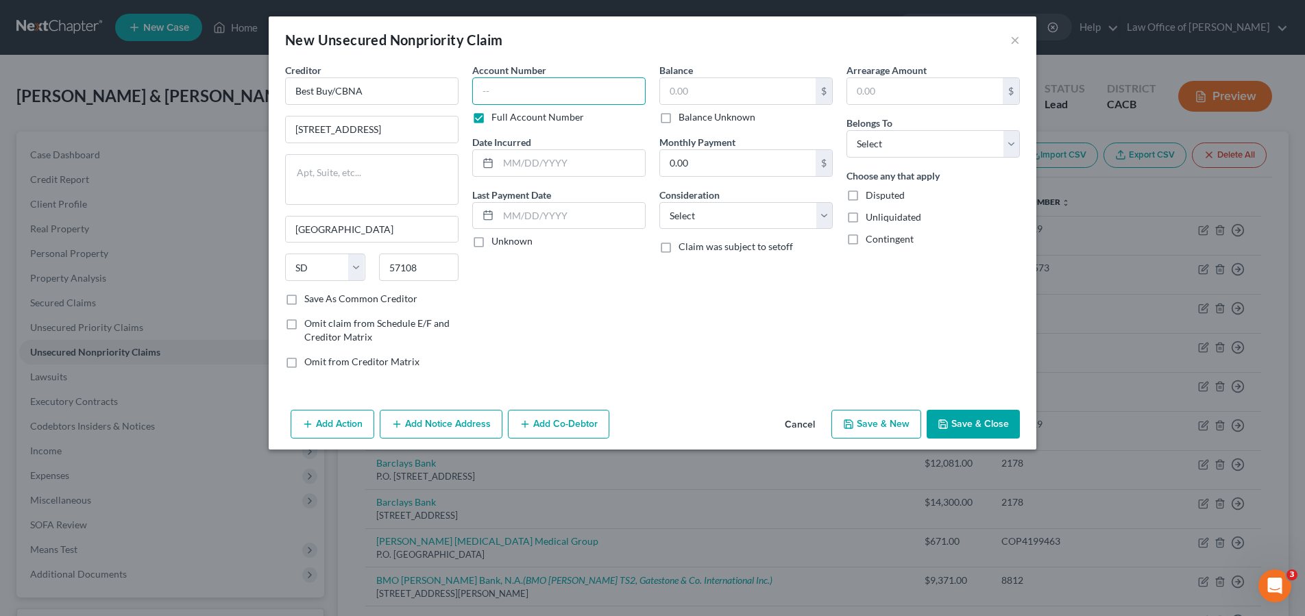
click at [611, 102] on input "text" at bounding box center [558, 90] width 173 height 27
type input "3829"
click at [769, 95] on input "text" at bounding box center [738, 91] width 156 height 26
type input "2,590"
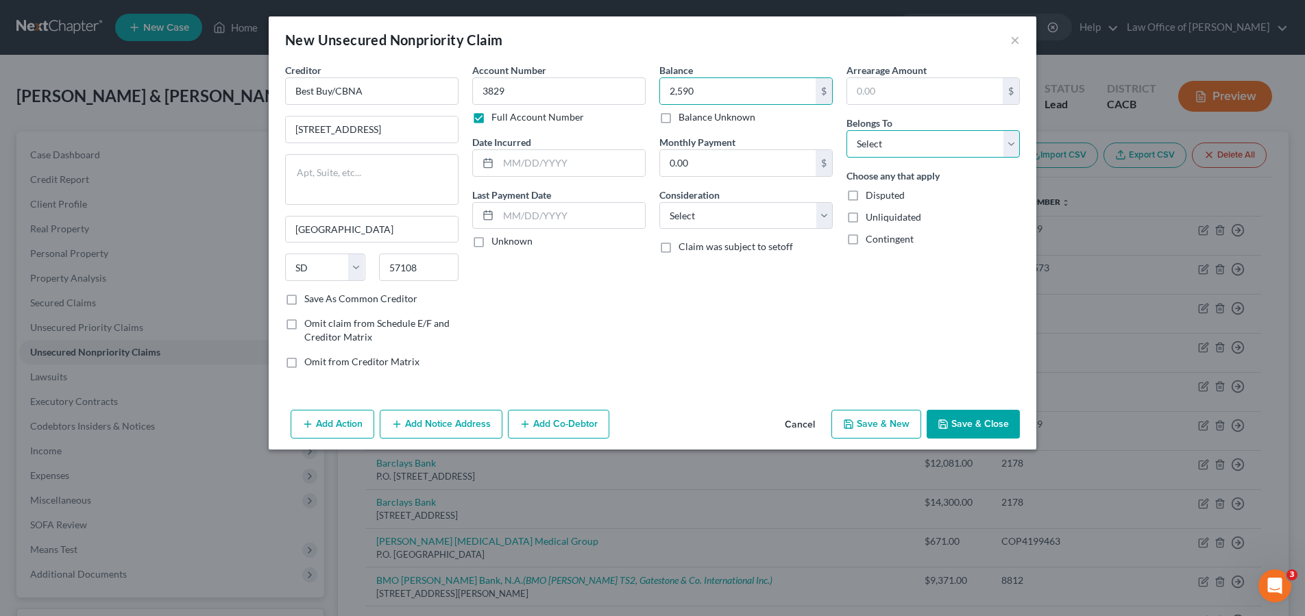
click at [924, 149] on select "Select Debtor 1 Only Debtor 2 Only Debtor 1 And Debtor 2 Only At Least One Of T…" at bounding box center [932, 143] width 173 height 27
select select "1"
click at [846, 130] on select "Select Debtor 1 Only Debtor 2 Only Debtor 1 And Debtor 2 Only At Least One Of T…" at bounding box center [932, 143] width 173 height 27
click at [719, 211] on select "Select Cable / Satellite Services Collection Agency Credit Card Debt Debt Couns…" at bounding box center [745, 215] width 173 height 27
select select "2"
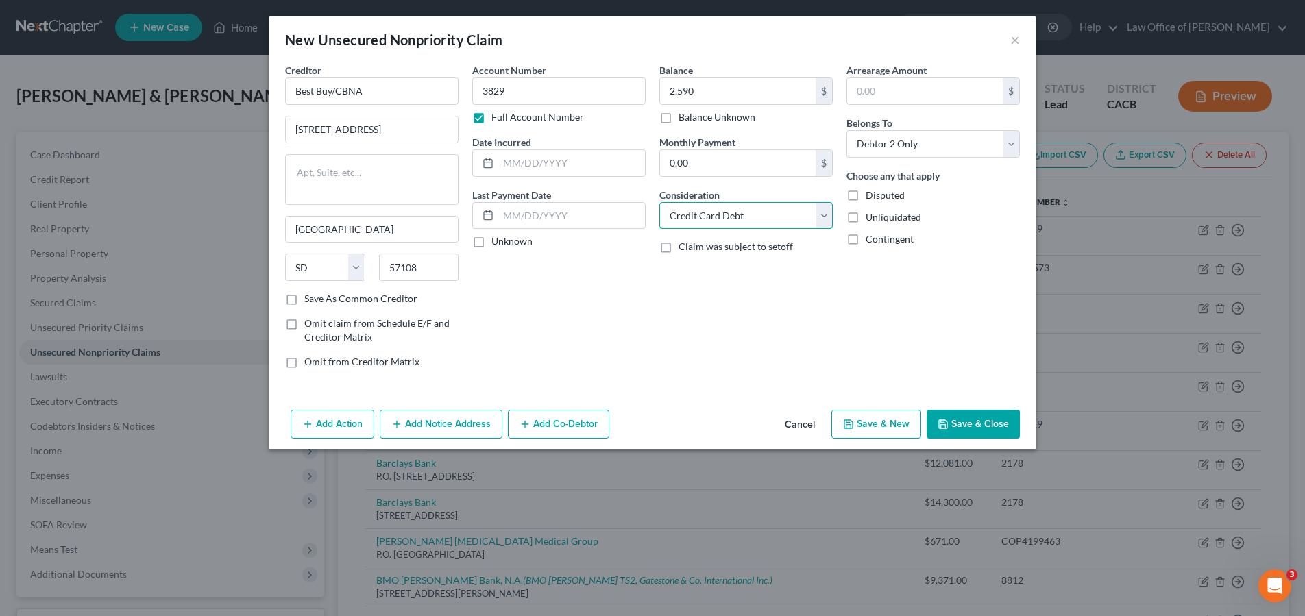
click at [659, 202] on select "Select Cable / Satellite Services Collection Agency Credit Card Debt Debt Couns…" at bounding box center [745, 215] width 173 height 27
click at [554, 167] on input "text" at bounding box center [571, 163] width 147 height 26
type input "2024"
click at [702, 299] on div "Balance 2,590.00 $ Balance Unknown Balance Undetermined 2,590 $ Balance Unknown…" at bounding box center [745, 221] width 187 height 317
click at [974, 425] on button "Save & Close" at bounding box center [973, 424] width 93 height 29
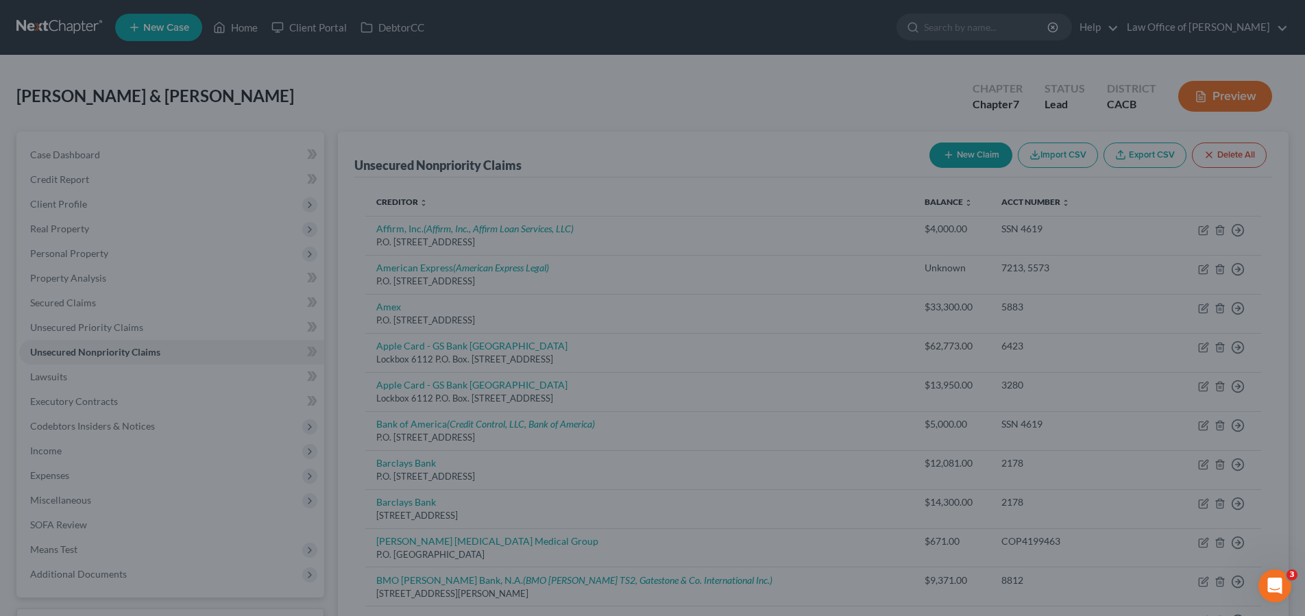
type input "2,590.00"
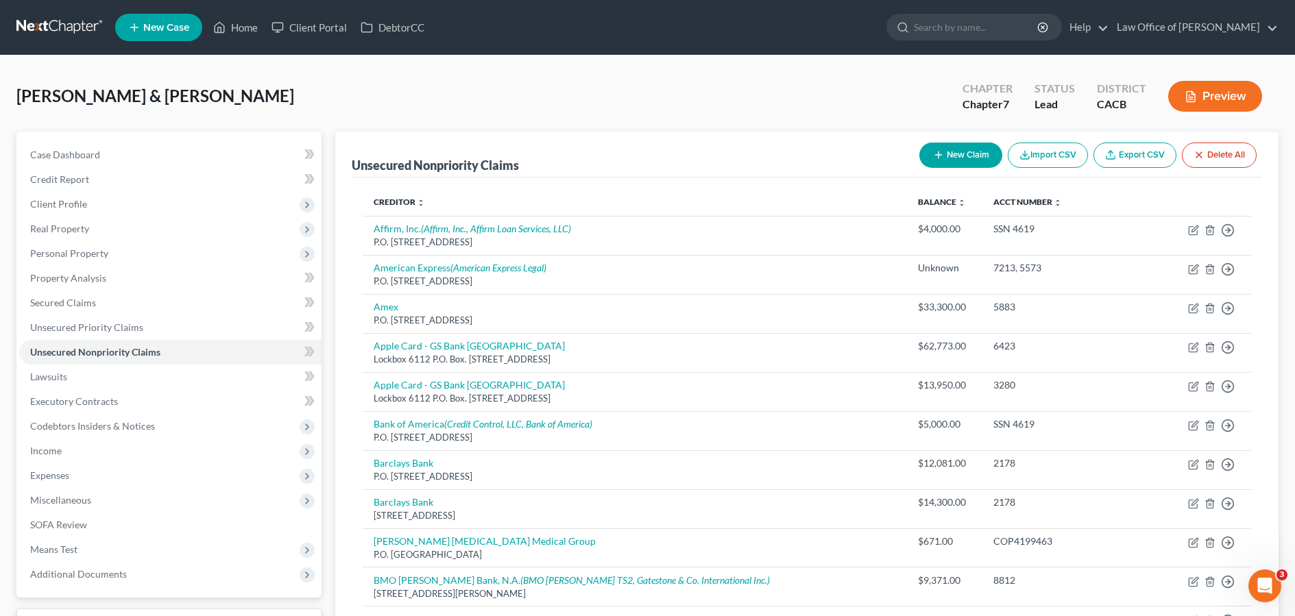
click at [70, 27] on link at bounding box center [60, 27] width 88 height 25
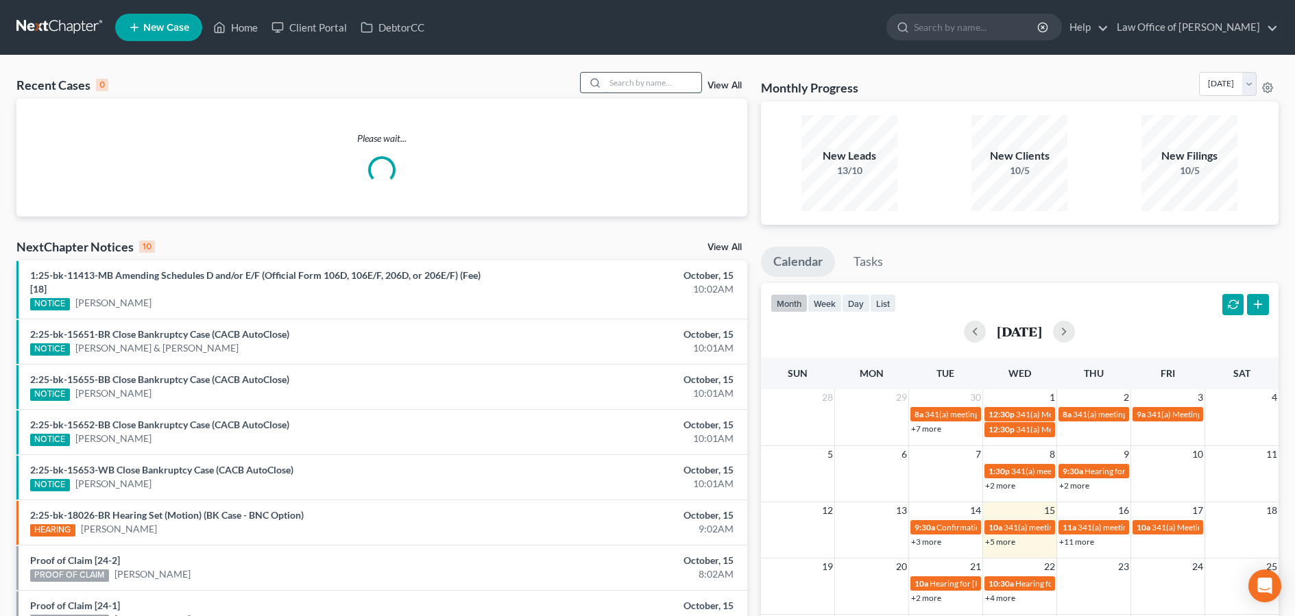
click at [657, 84] on input "search" at bounding box center [653, 83] width 96 height 20
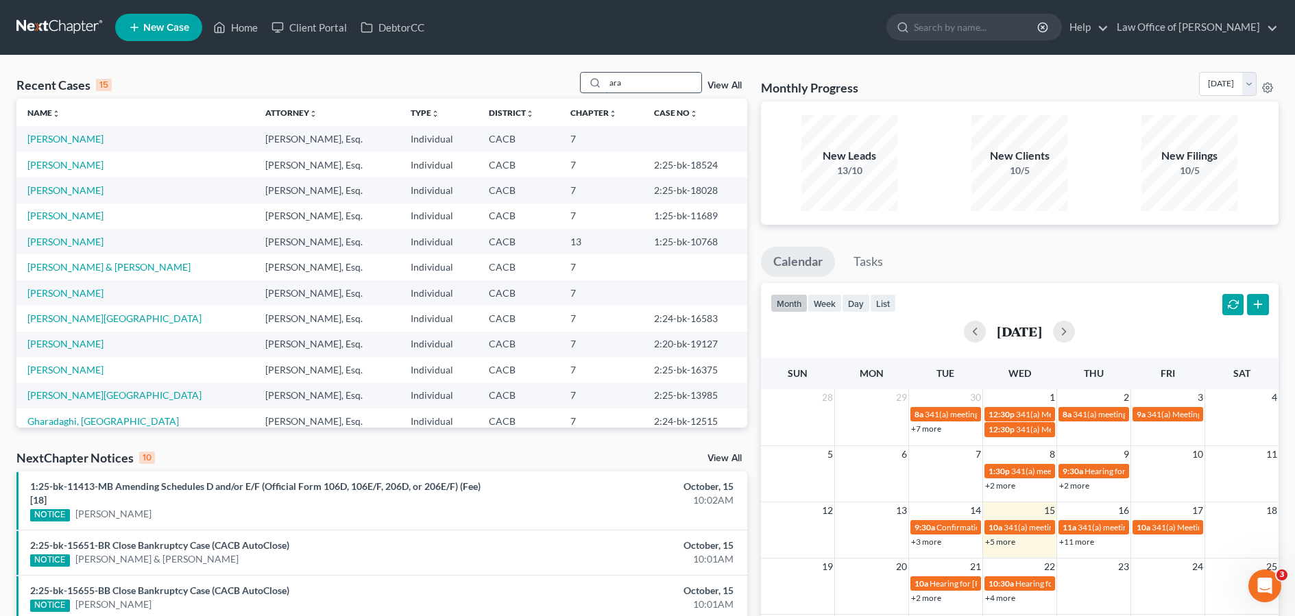
click at [646, 81] on input "ara" at bounding box center [653, 83] width 96 height 20
click at [646, 82] on input "ara" at bounding box center [653, 83] width 96 height 20
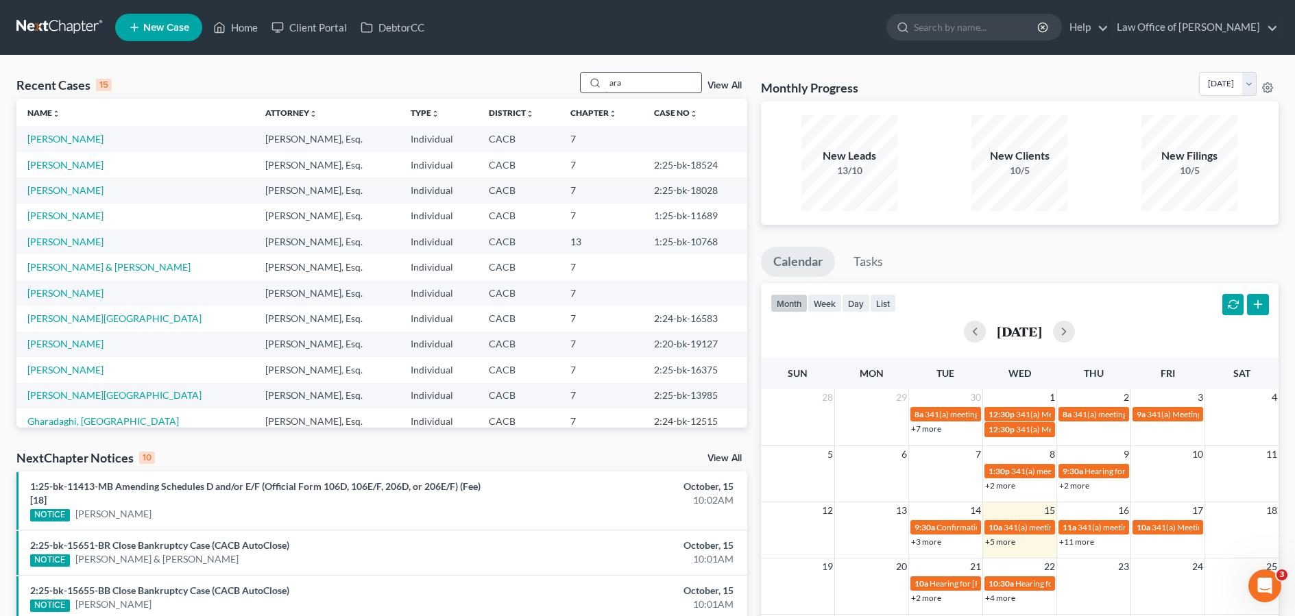
click at [646, 82] on input "ara" at bounding box center [653, 83] width 96 height 20
type input "ara"
click at [342, 77] on div "Recent Cases 15 ara View All" at bounding box center [381, 85] width 731 height 27
click at [91, 143] on link "[PERSON_NAME]" at bounding box center [65, 139] width 76 height 12
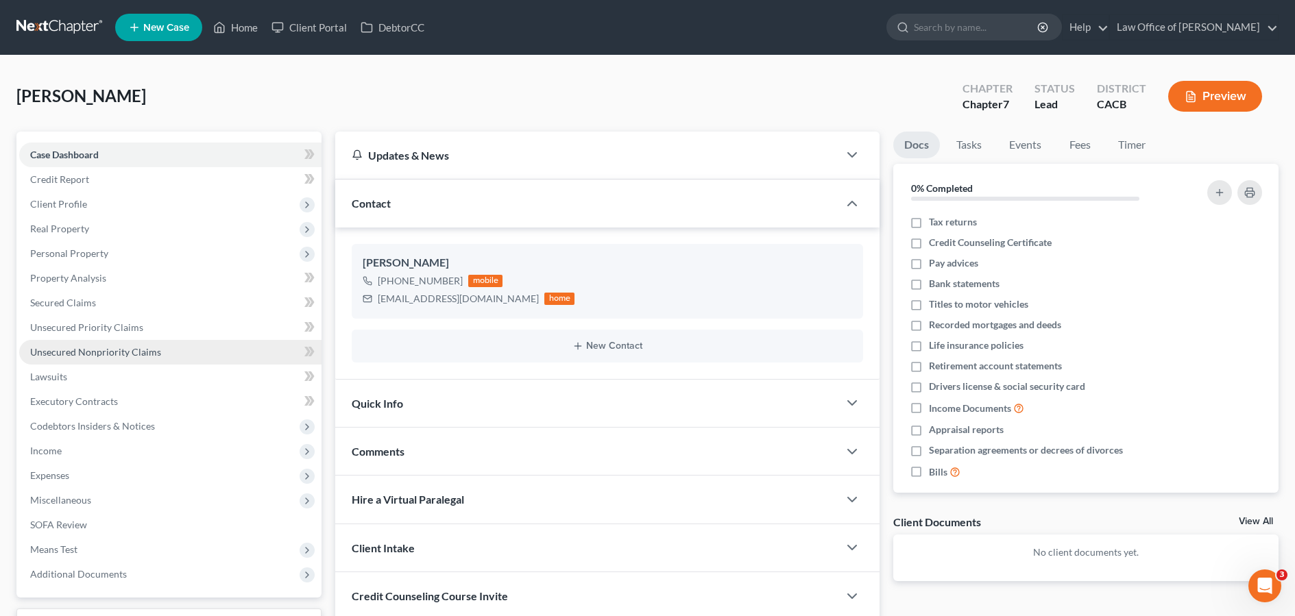
click at [175, 350] on link "Unsecured Nonpriority Claims" at bounding box center [170, 352] width 302 height 25
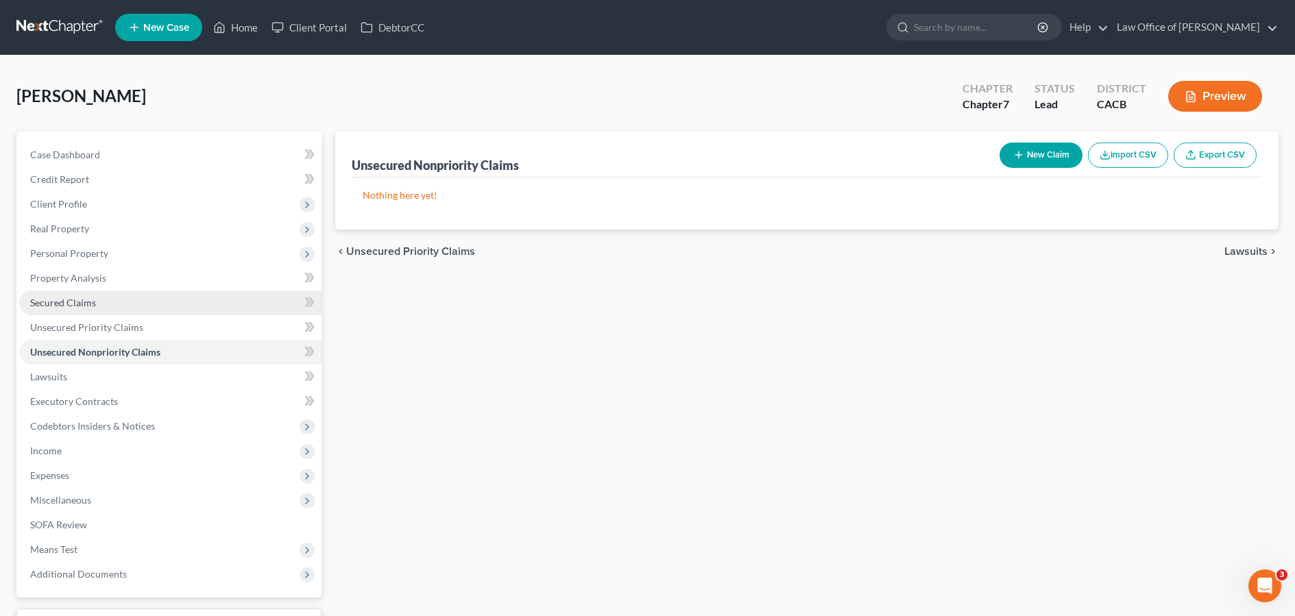
click at [219, 306] on link "Secured Claims" at bounding box center [170, 303] width 302 height 25
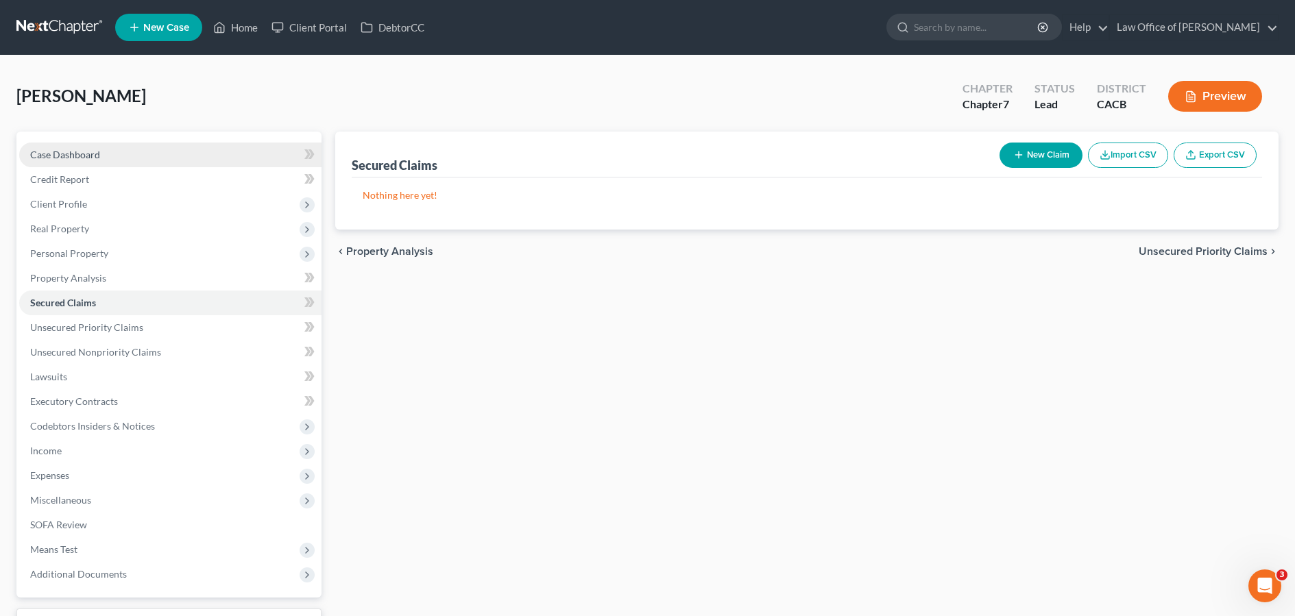
click at [151, 153] on link "Case Dashboard" at bounding box center [170, 155] width 302 height 25
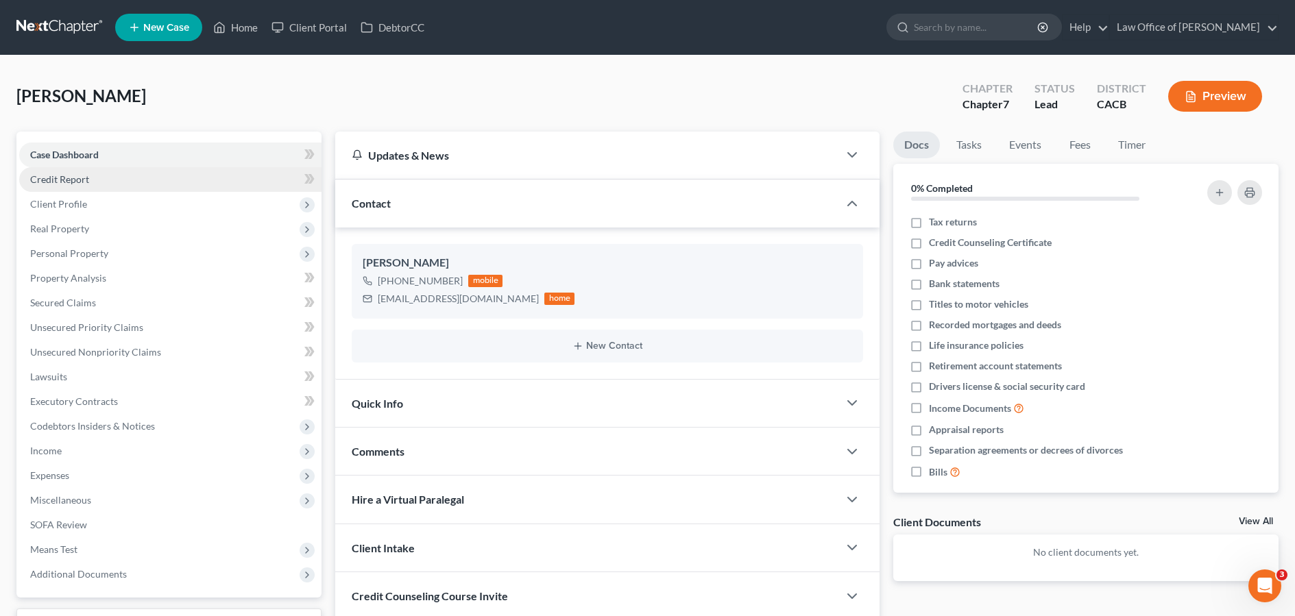
click at [217, 184] on link "Credit Report" at bounding box center [170, 179] width 302 height 25
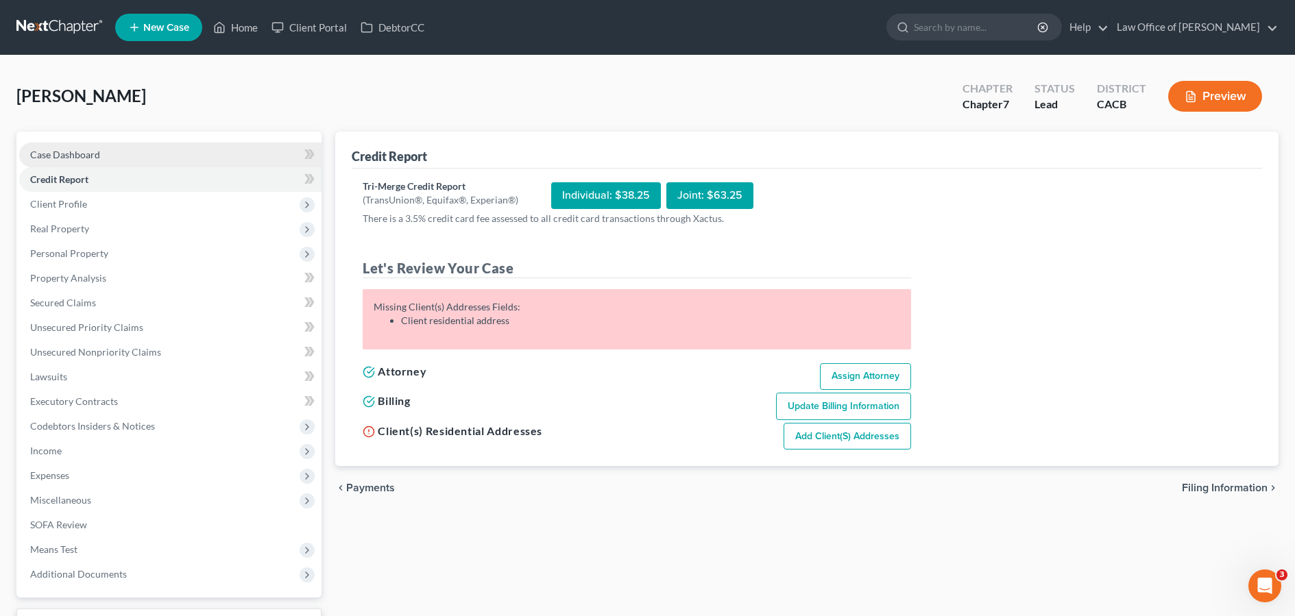
click at [249, 158] on link "Case Dashboard" at bounding box center [170, 155] width 302 height 25
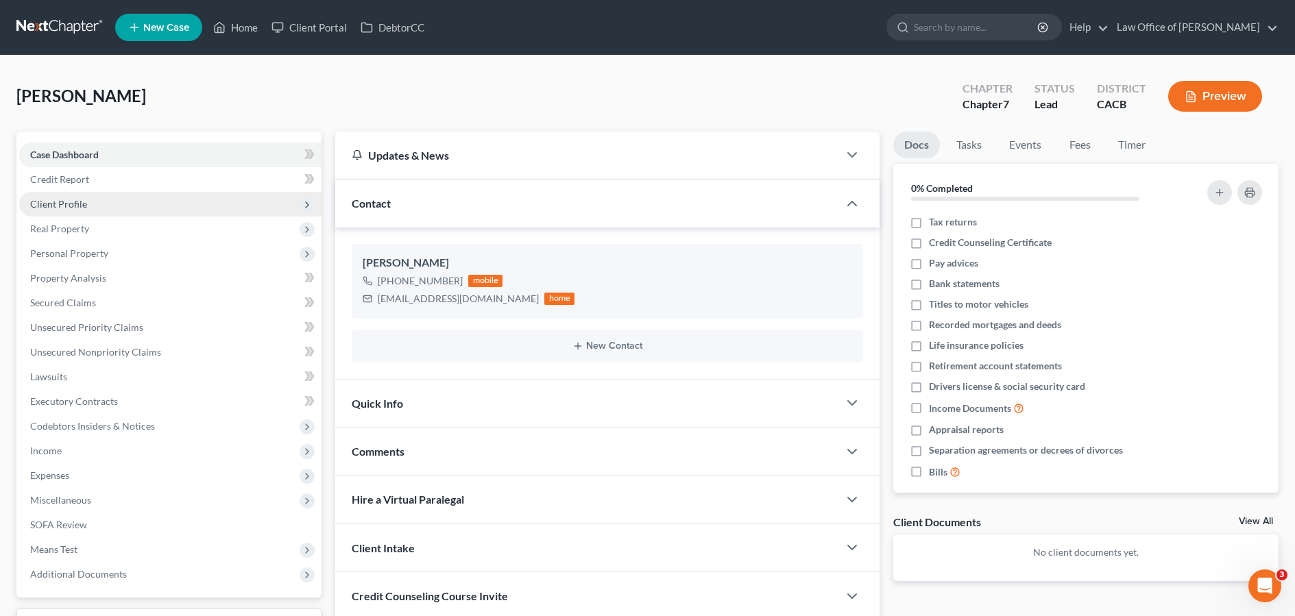
click at [252, 204] on span "Client Profile" at bounding box center [170, 204] width 302 height 25
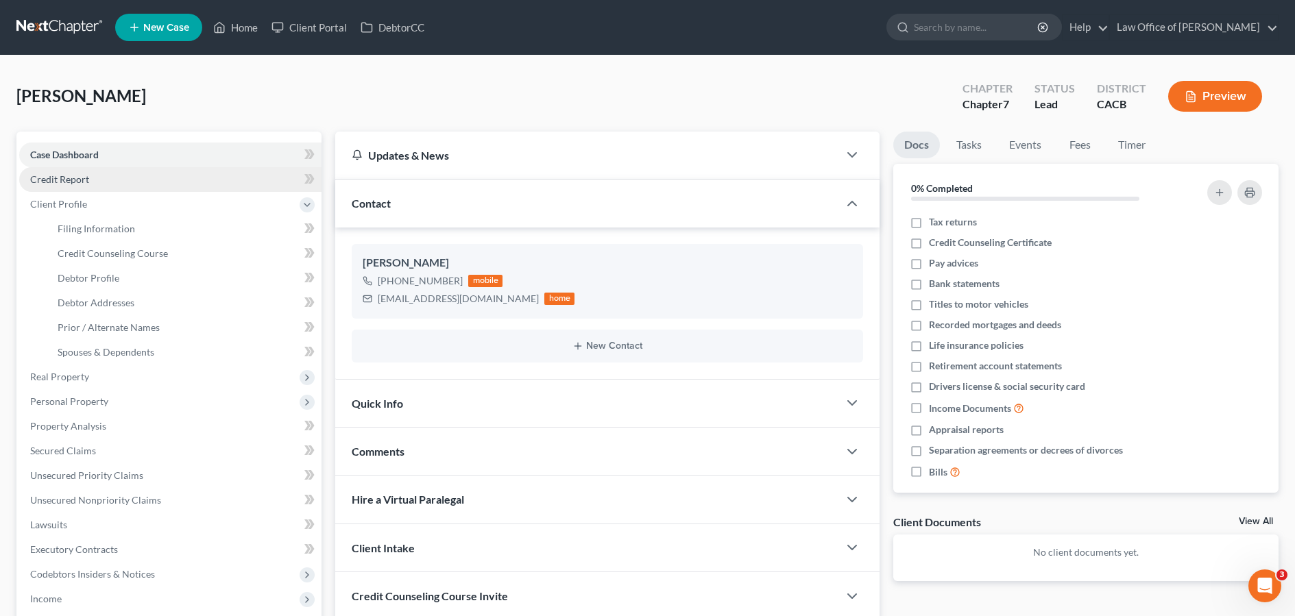
click at [254, 181] on link "Credit Report" at bounding box center [170, 179] width 302 height 25
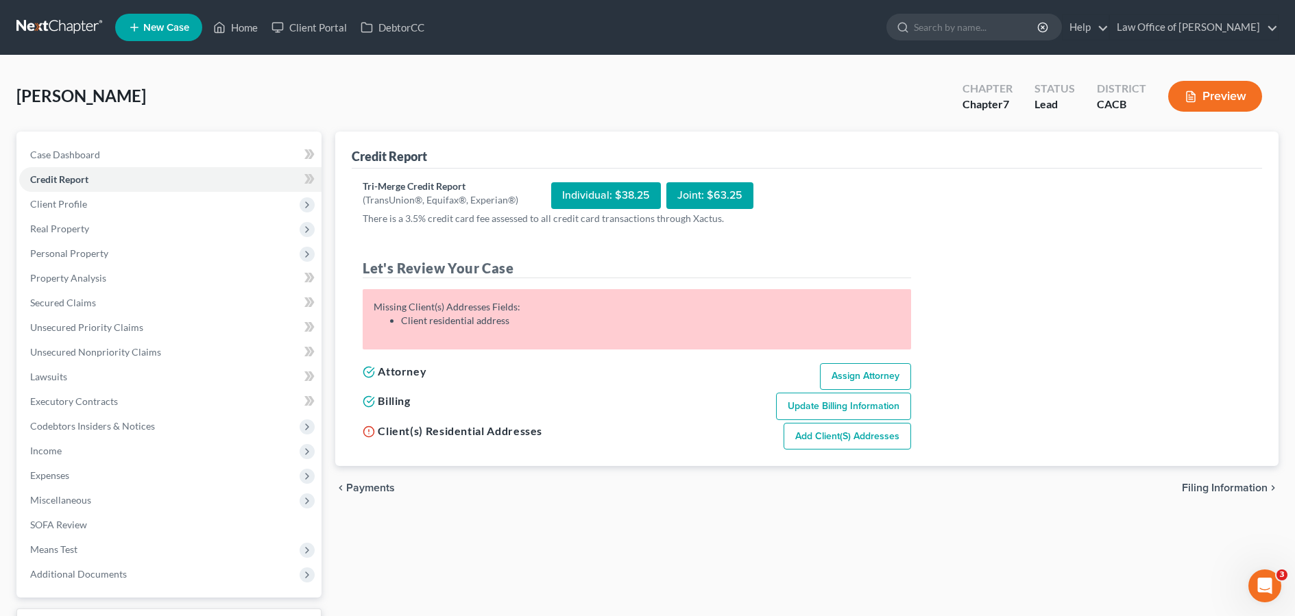
click at [51, 27] on link at bounding box center [60, 27] width 88 height 25
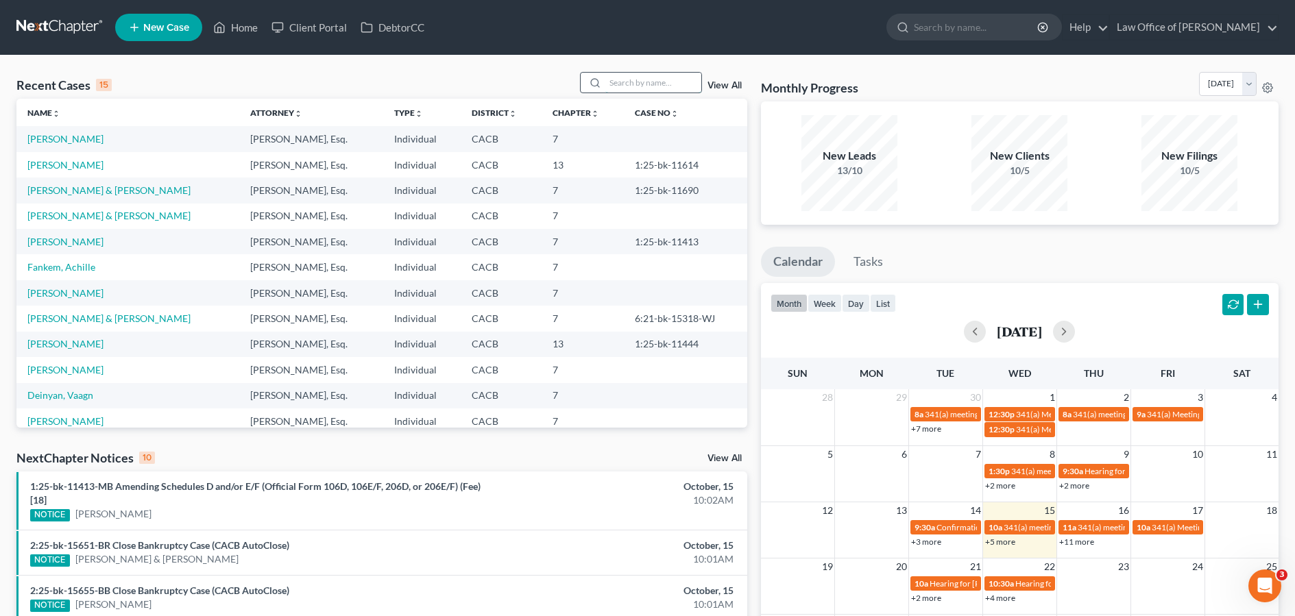
click at [675, 88] on input "search" at bounding box center [653, 83] width 96 height 20
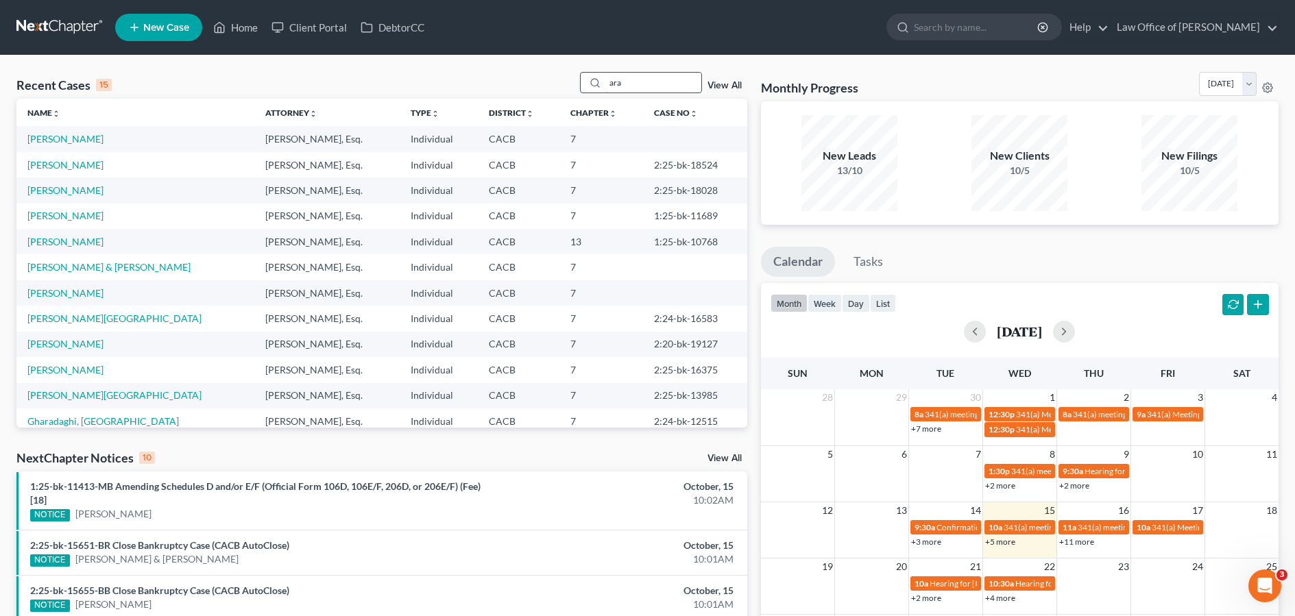
click at [648, 88] on input "ara" at bounding box center [653, 83] width 96 height 20
type input "[PERSON_NAME]"
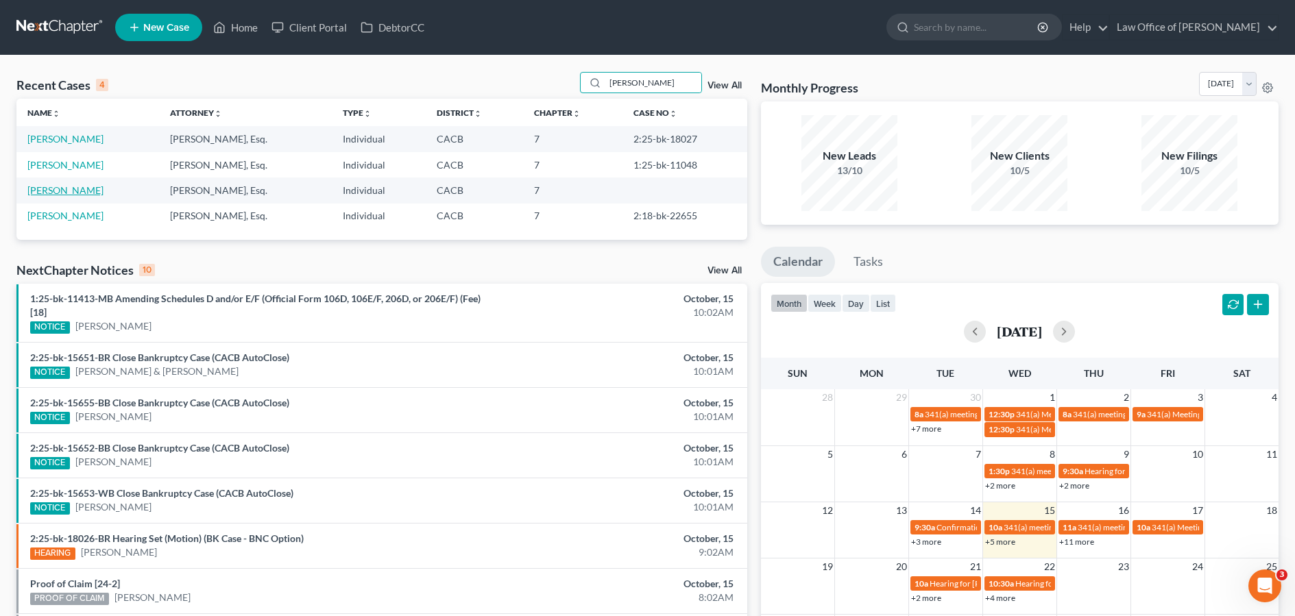
click at [74, 189] on link "[PERSON_NAME]" at bounding box center [65, 190] width 76 height 12
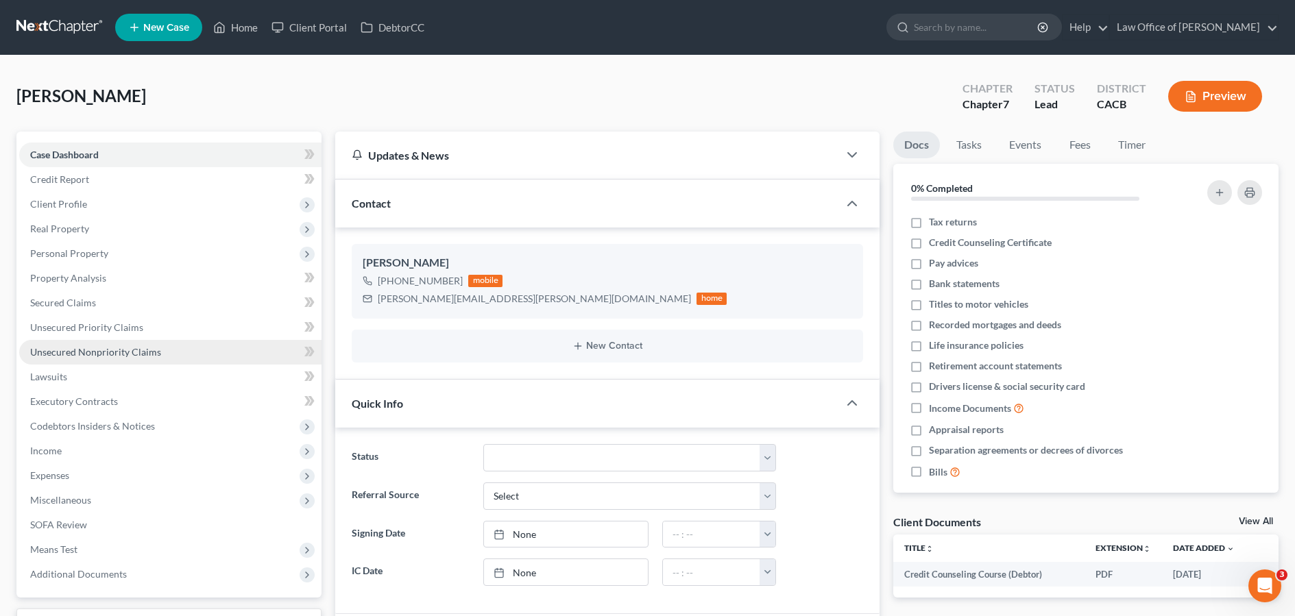
click at [210, 350] on link "Unsecured Nonpriority Claims" at bounding box center [170, 352] width 302 height 25
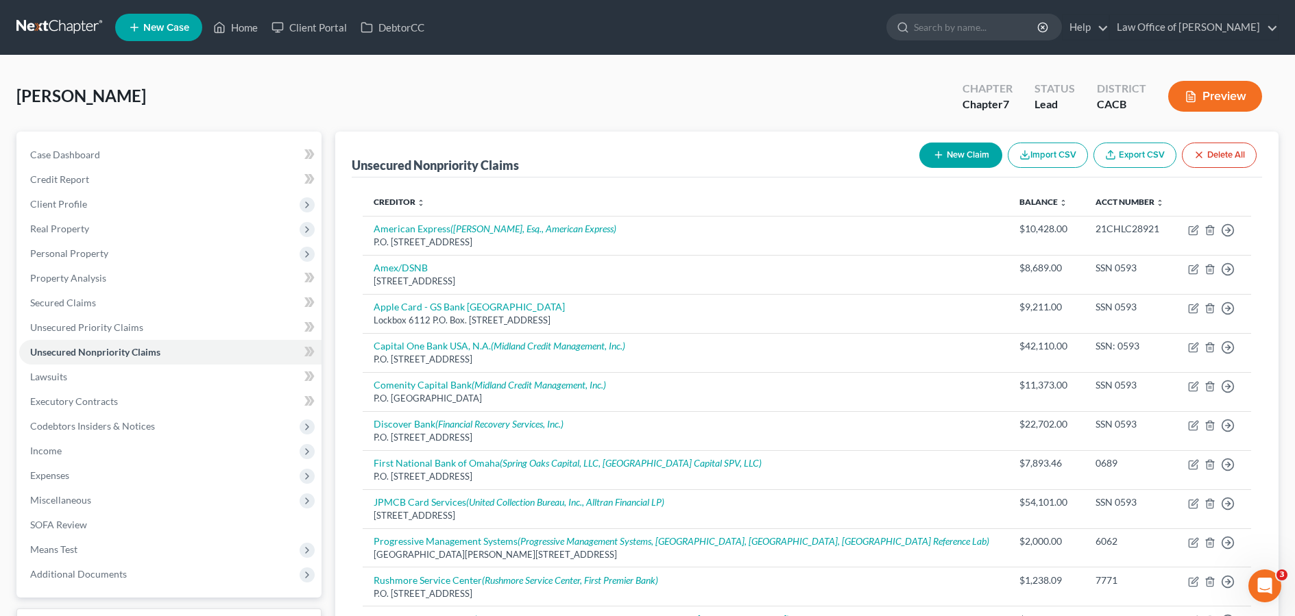
click at [63, 11] on nav "Home New Case Client Portal DebtorCC Law Office of [PERSON_NAME] [EMAIL_ADDRESS…" at bounding box center [647, 27] width 1295 height 55
click at [66, 26] on link at bounding box center [60, 27] width 88 height 25
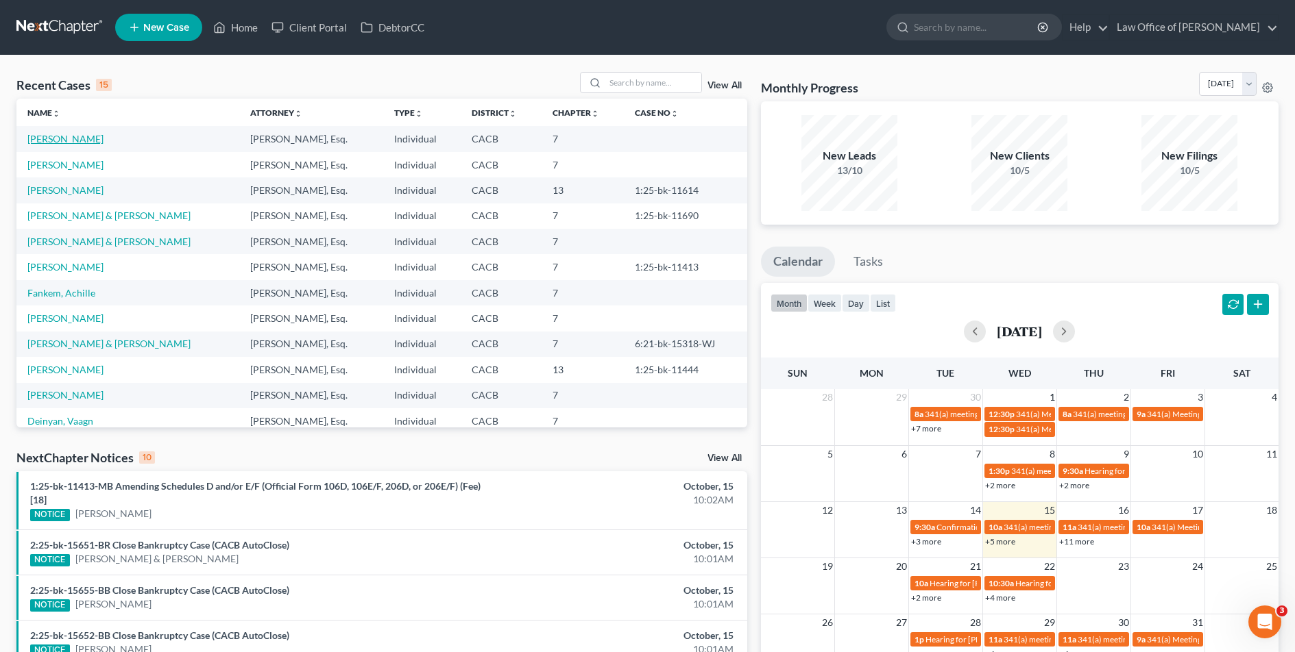
click at [77, 134] on link "[PERSON_NAME]" at bounding box center [65, 139] width 76 height 12
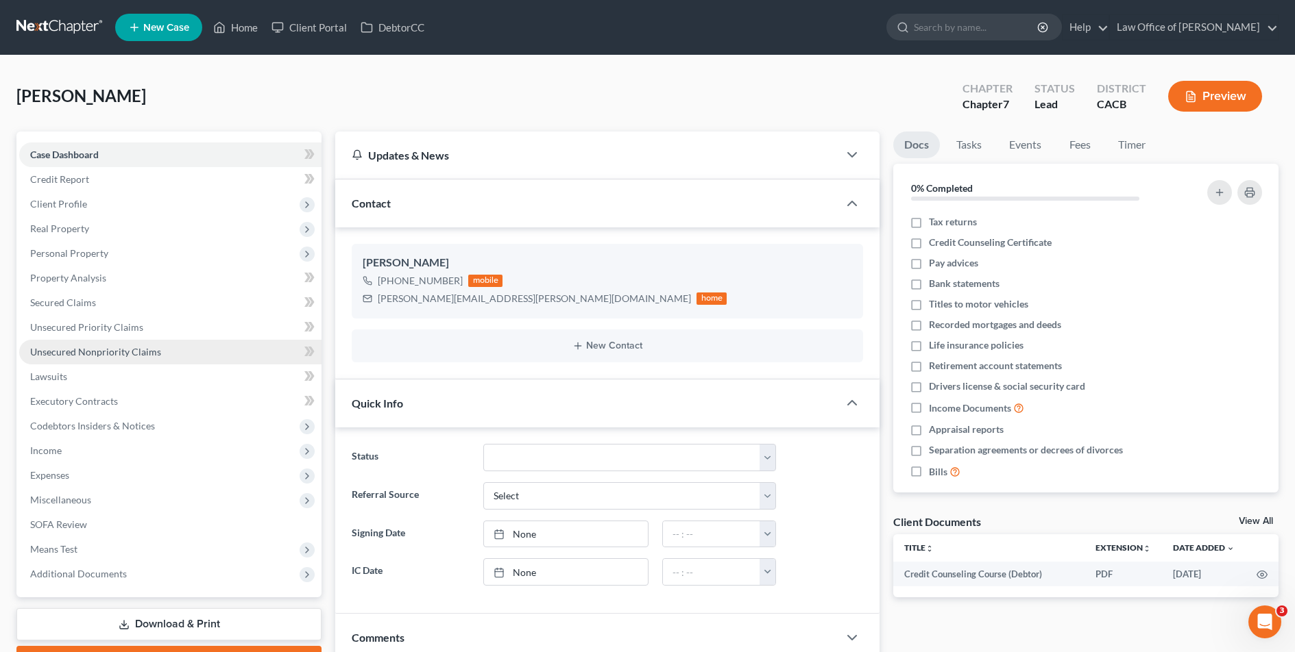
click at [214, 354] on link "Unsecured Nonpriority Claims" at bounding box center [170, 352] width 302 height 25
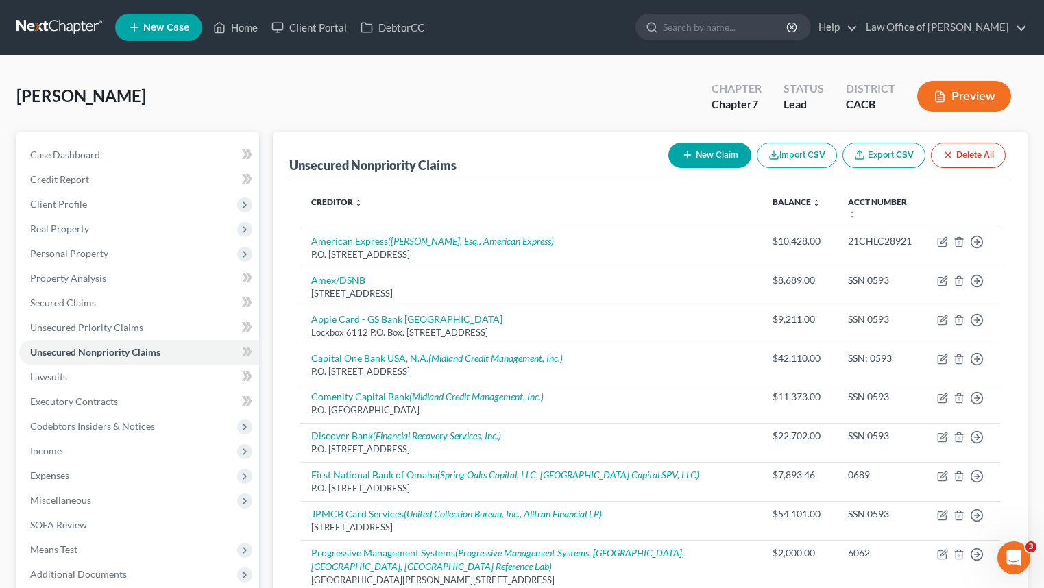
click at [45, 26] on link at bounding box center [60, 27] width 88 height 25
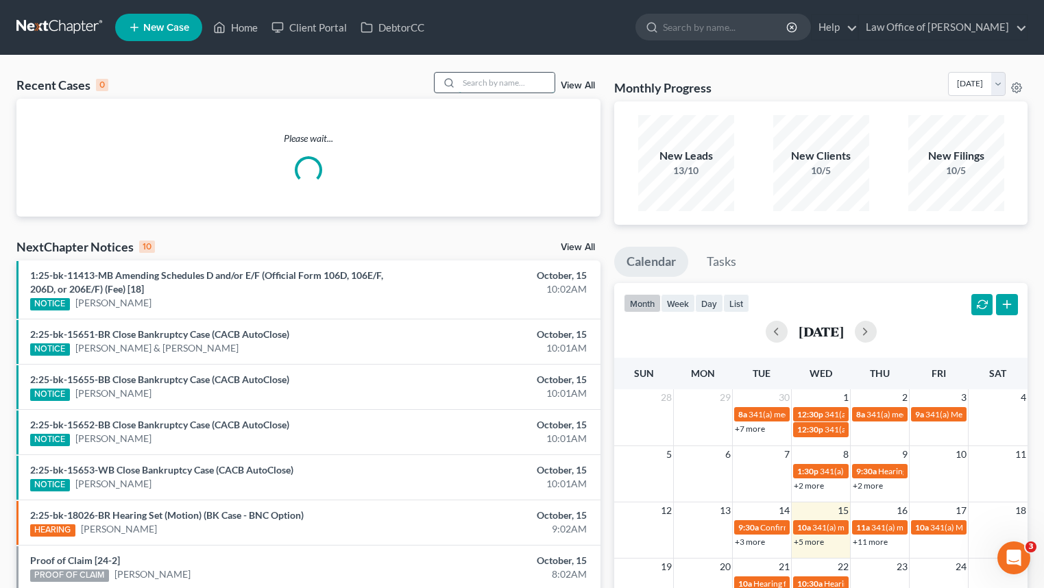
click at [505, 86] on input "search" at bounding box center [506, 83] width 96 height 20
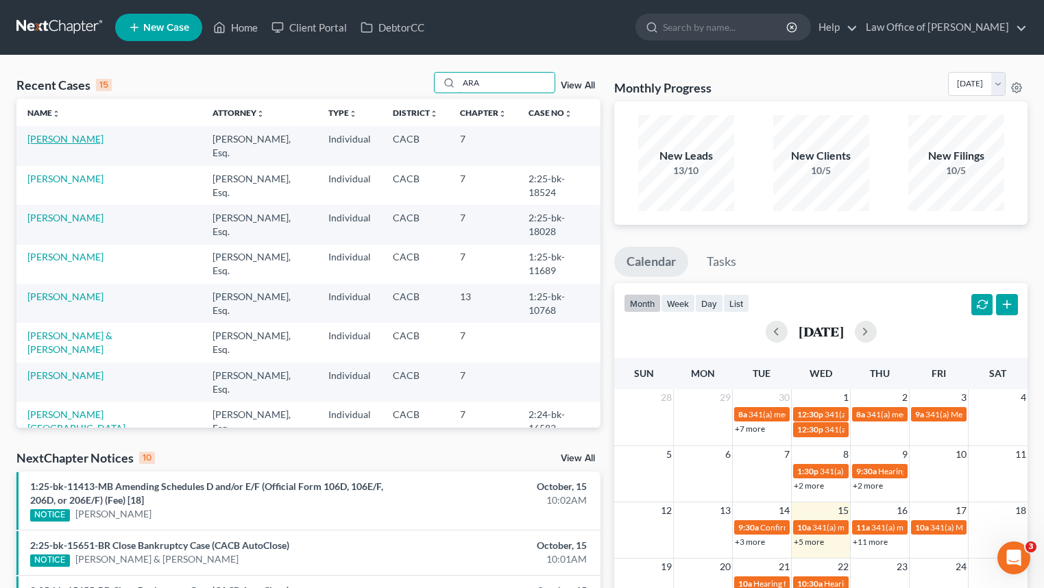
type input "ARA"
click at [82, 141] on link "[PERSON_NAME]" at bounding box center [65, 139] width 76 height 12
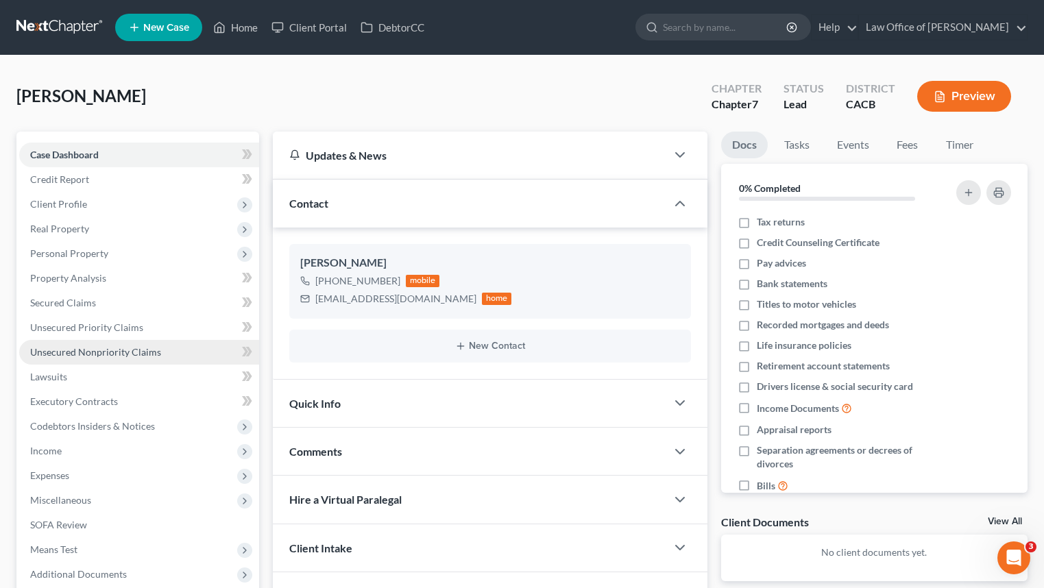
click at [156, 349] on span "Unsecured Nonpriority Claims" at bounding box center [95, 352] width 131 height 12
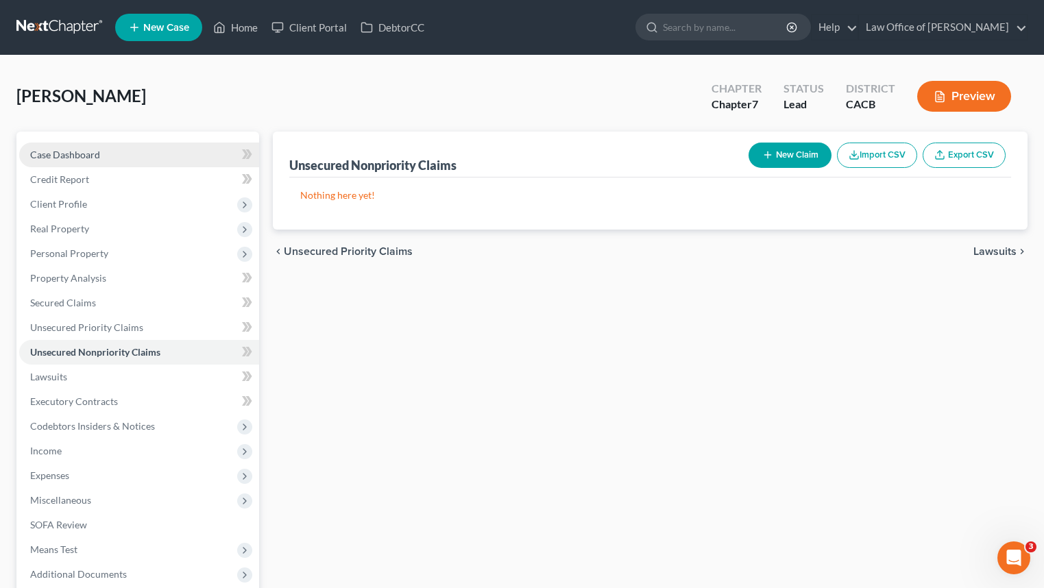
click at [89, 159] on span "Case Dashboard" at bounding box center [65, 155] width 70 height 12
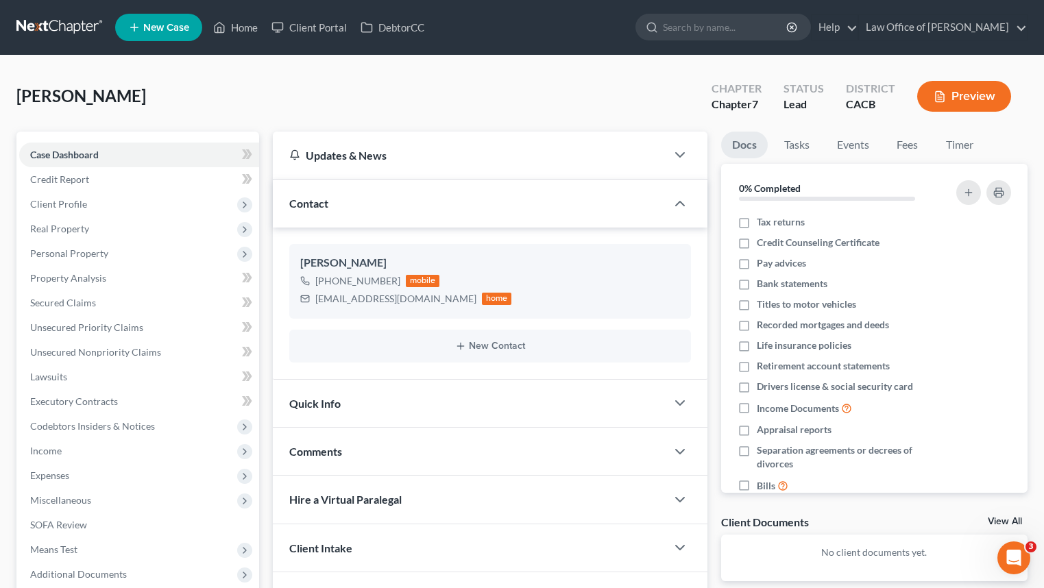
click at [66, 36] on link at bounding box center [60, 27] width 88 height 25
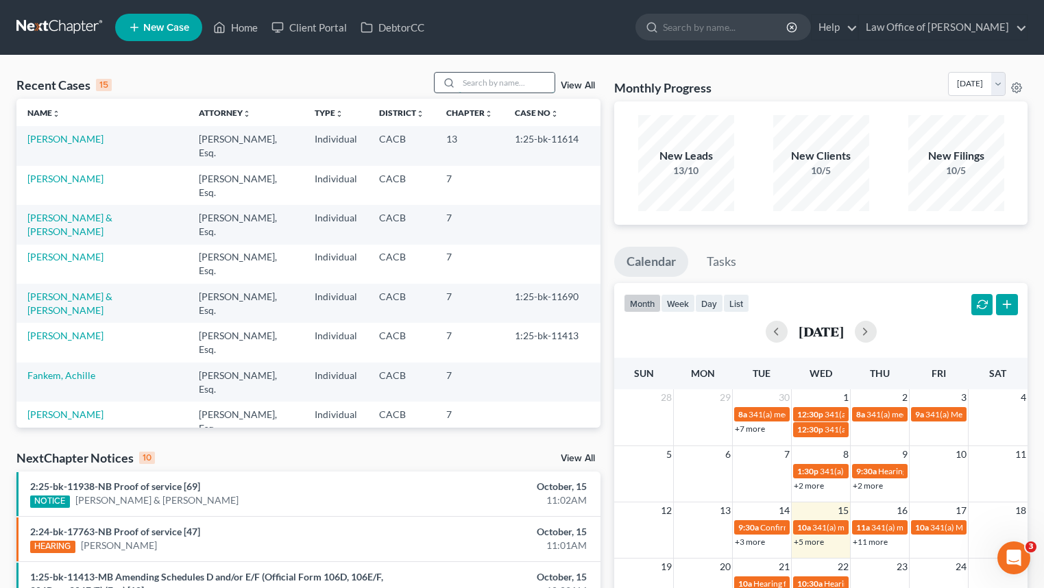
click at [499, 83] on input "search" at bounding box center [506, 83] width 96 height 20
type input "[PERSON_NAME]"
